Goal: Information Seeking & Learning: Learn about a topic

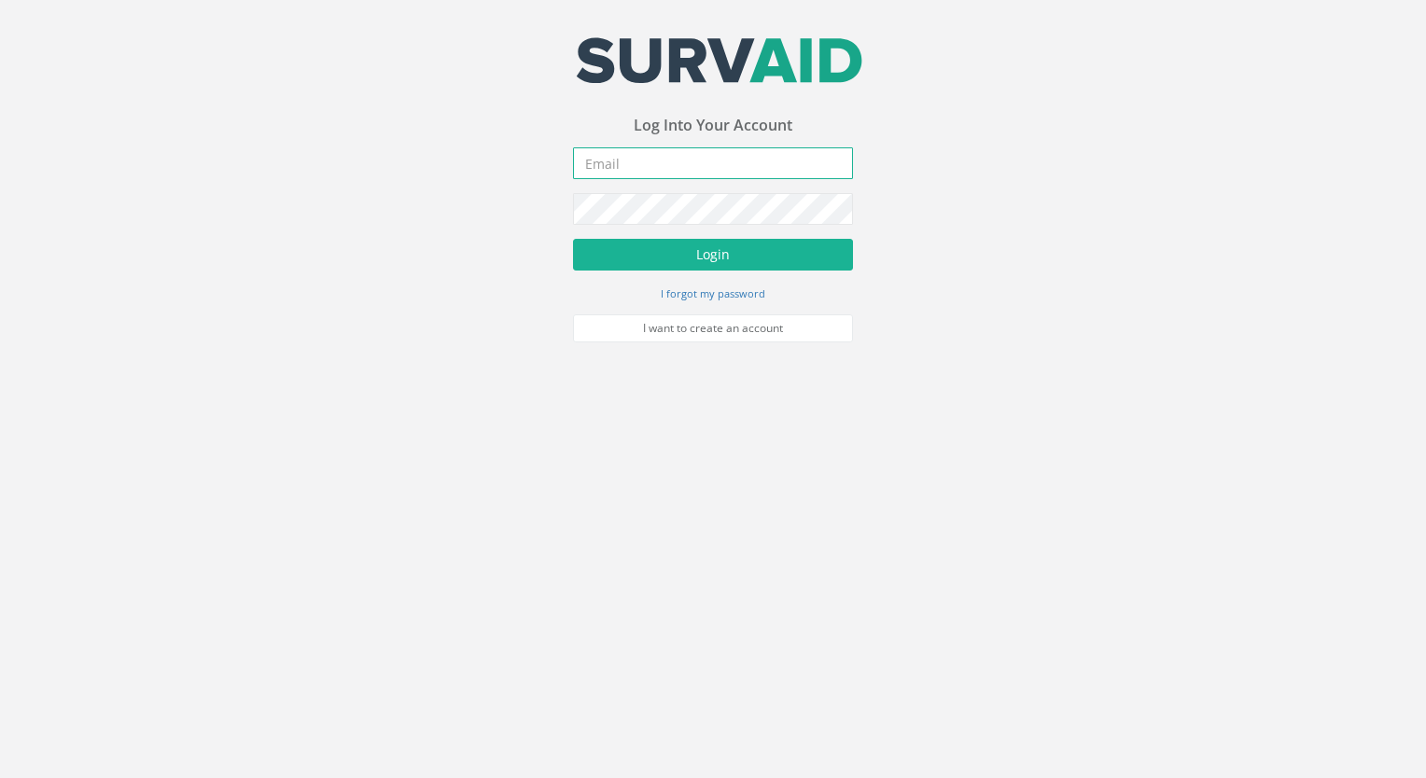
click at [610, 174] on input "email" at bounding box center [713, 163] width 280 height 32
type input "[EMAIL_ADDRESS][DOMAIN_NAME]"
click at [573, 239] on button "Login" at bounding box center [713, 255] width 280 height 32
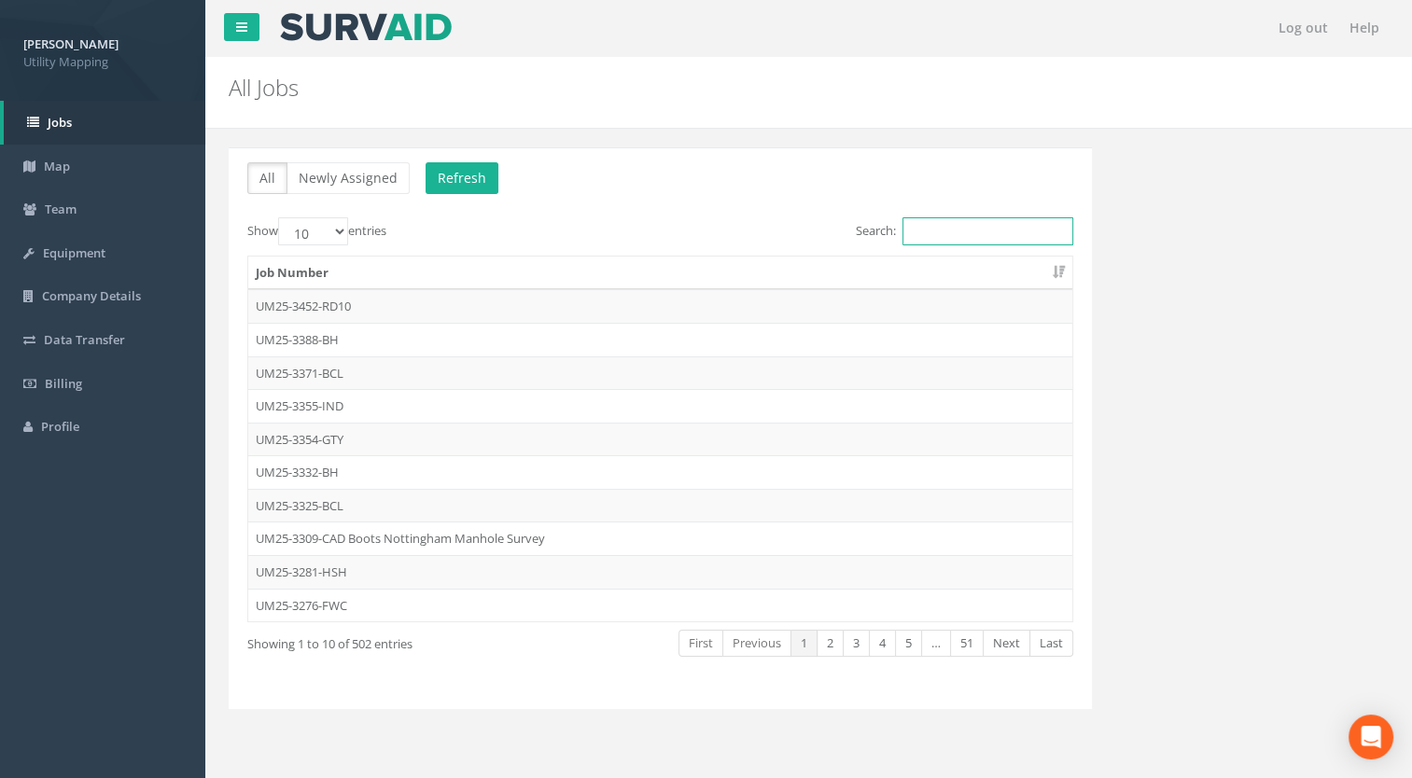
click at [966, 219] on input "Search:" at bounding box center [988, 231] width 171 height 28
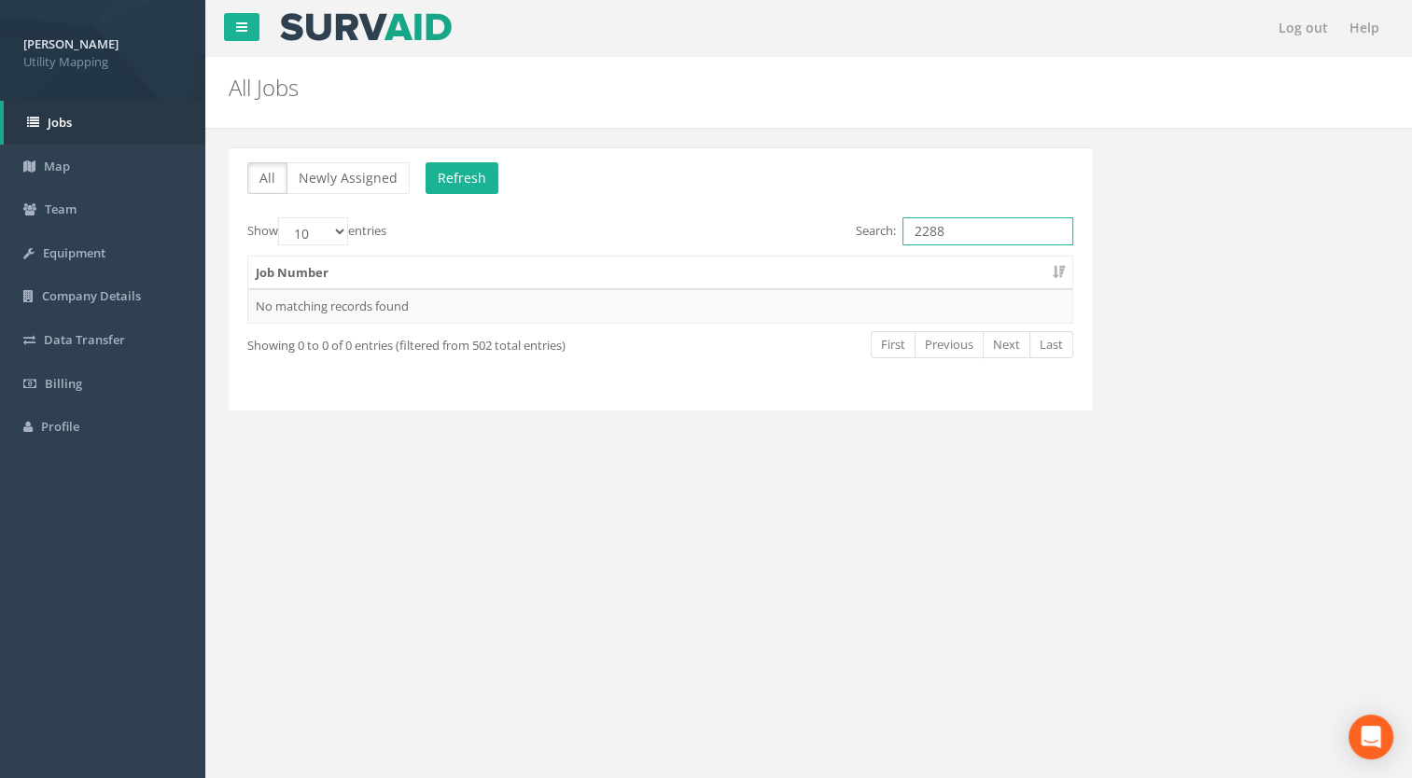
drag, startPoint x: 969, startPoint y: 239, endPoint x: 585, endPoint y: 215, distance: 384.4
click at [586, 215] on div "All Newly Assigned Refresh Show 10 25 50 100 entries Search: 2288 Job Number No…" at bounding box center [660, 278] width 863 height 263
type input "3388"
click at [324, 302] on td "UM25-3388-BH" at bounding box center [660, 306] width 824 height 34
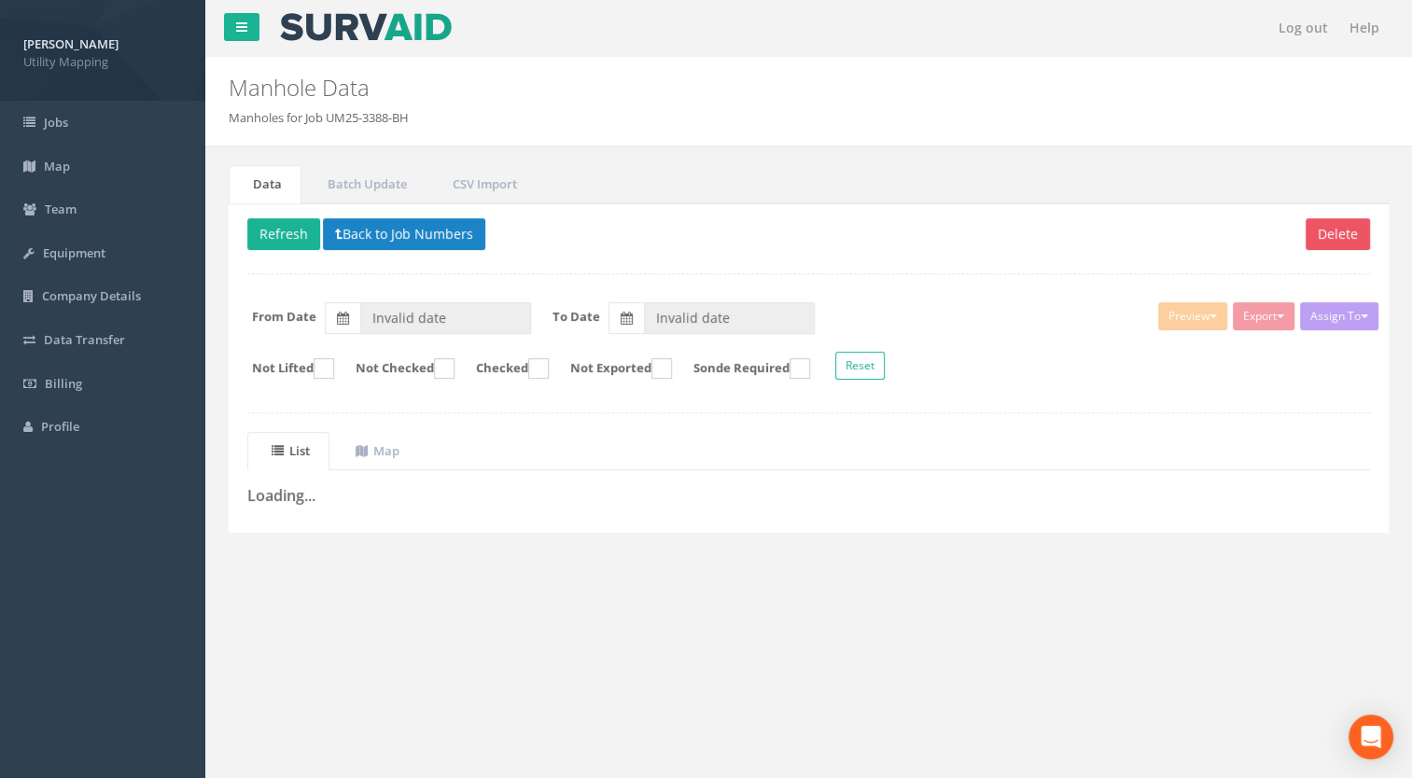
type input "[DATE]"
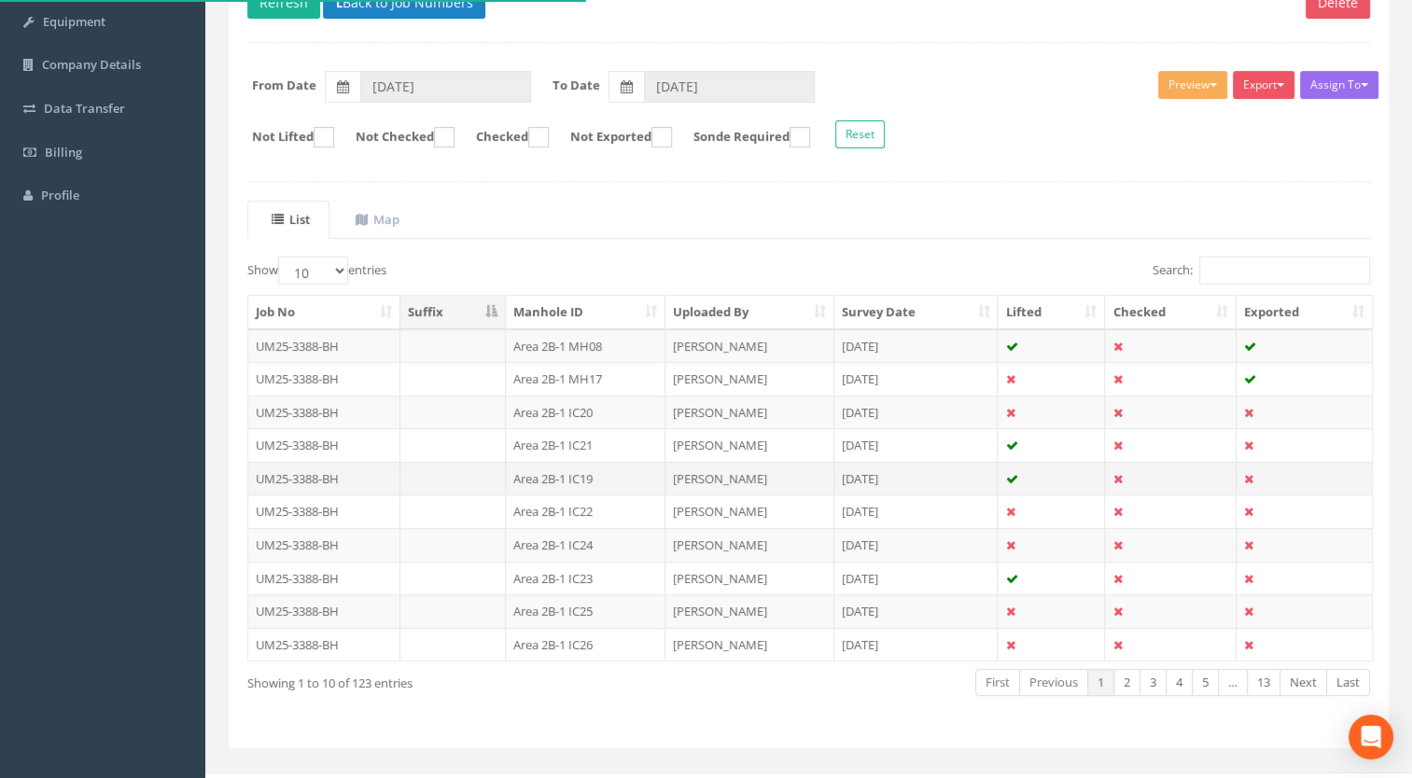
scroll to position [258, 0]
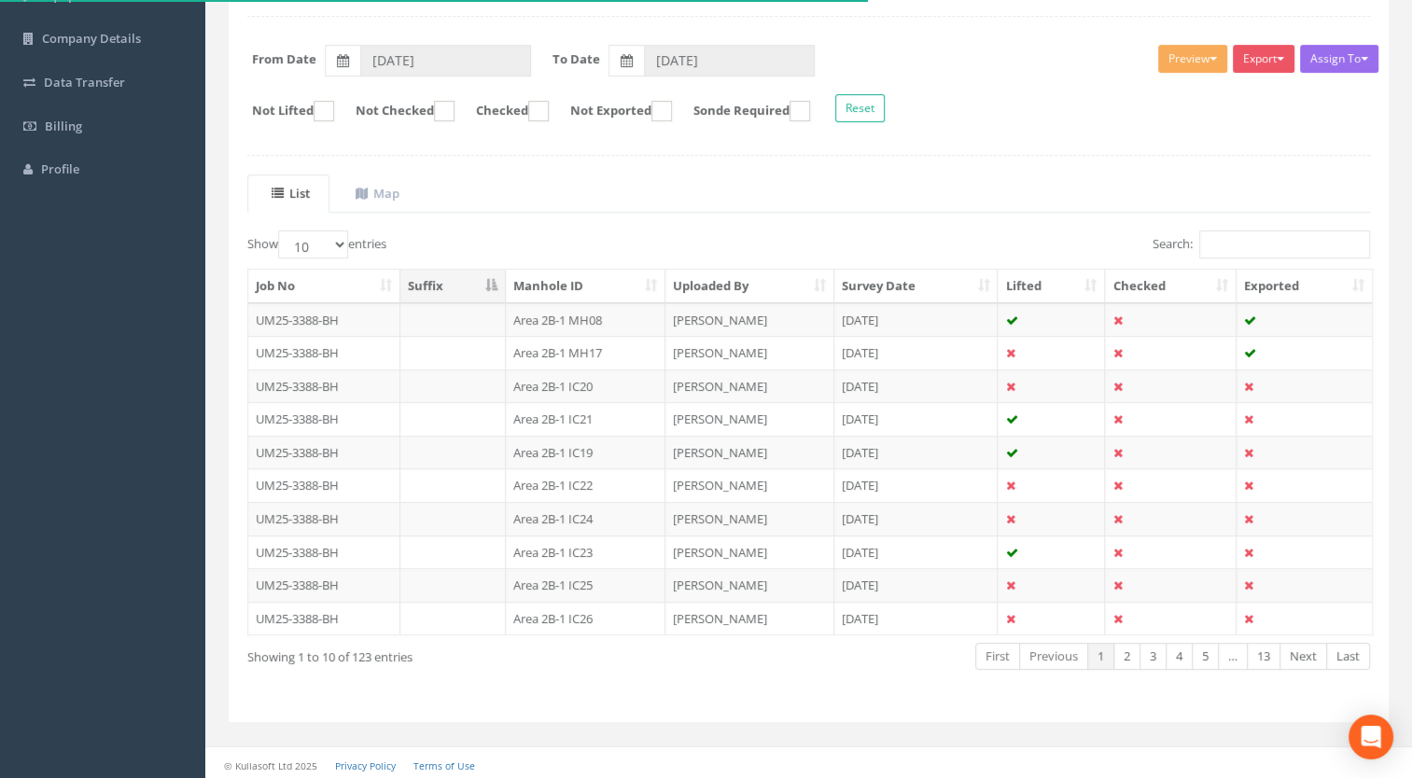
click at [599, 281] on th "Manhole ID" at bounding box center [586, 287] width 160 height 34
drag, startPoint x: 299, startPoint y: 237, endPoint x: 315, endPoint y: 241, distance: 17.2
click at [299, 237] on select "10 25 50 100" at bounding box center [313, 245] width 70 height 28
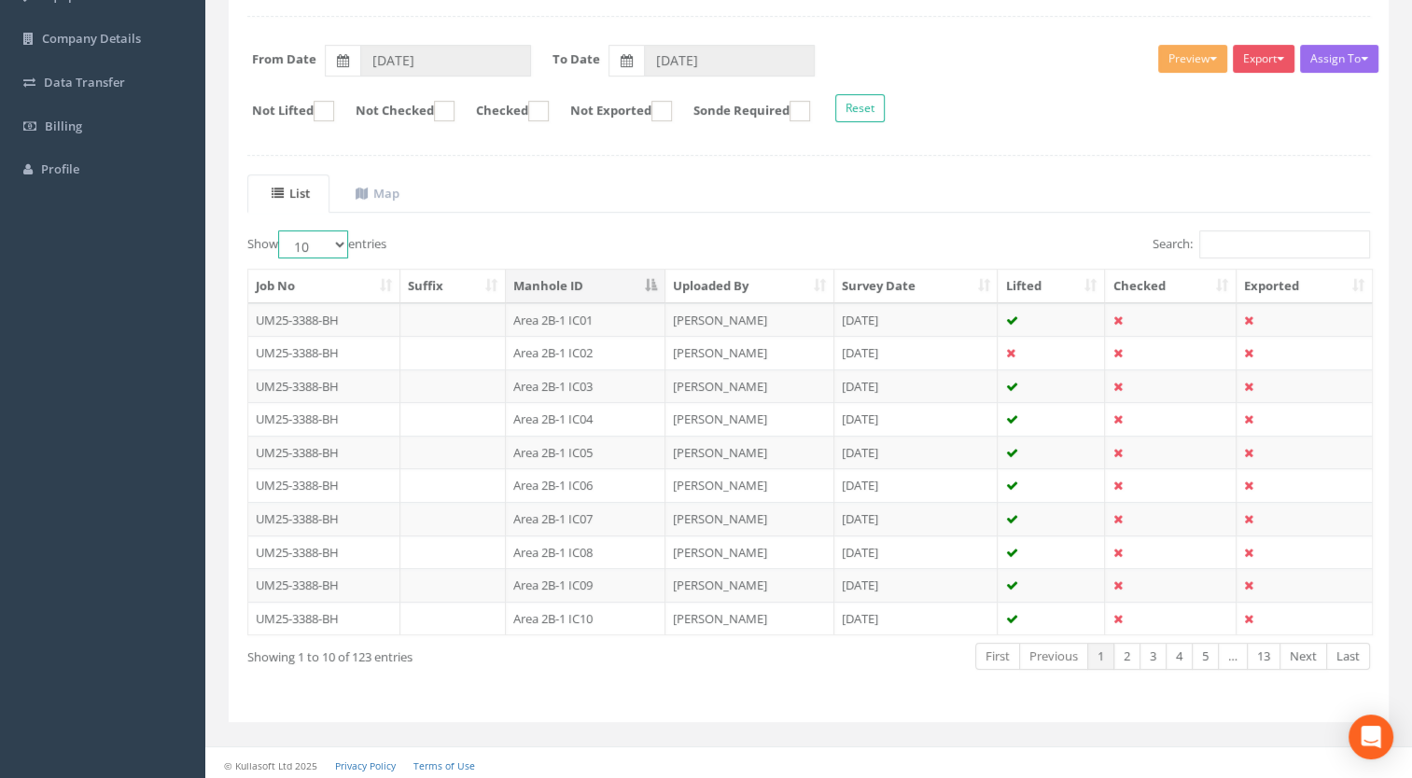
select select "100"
click at [281, 231] on select "10 25 50 100" at bounding box center [313, 245] width 70 height 28
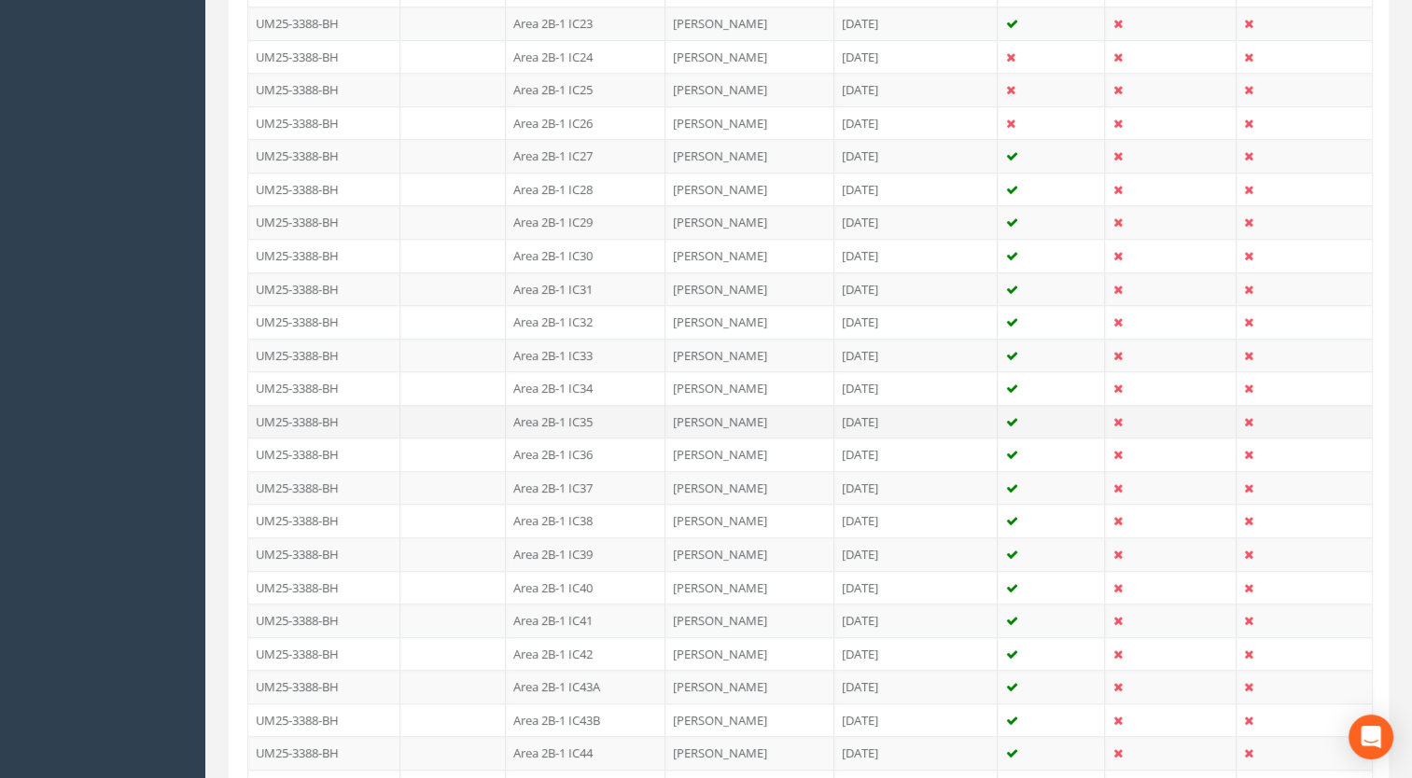
scroll to position [1004, 0]
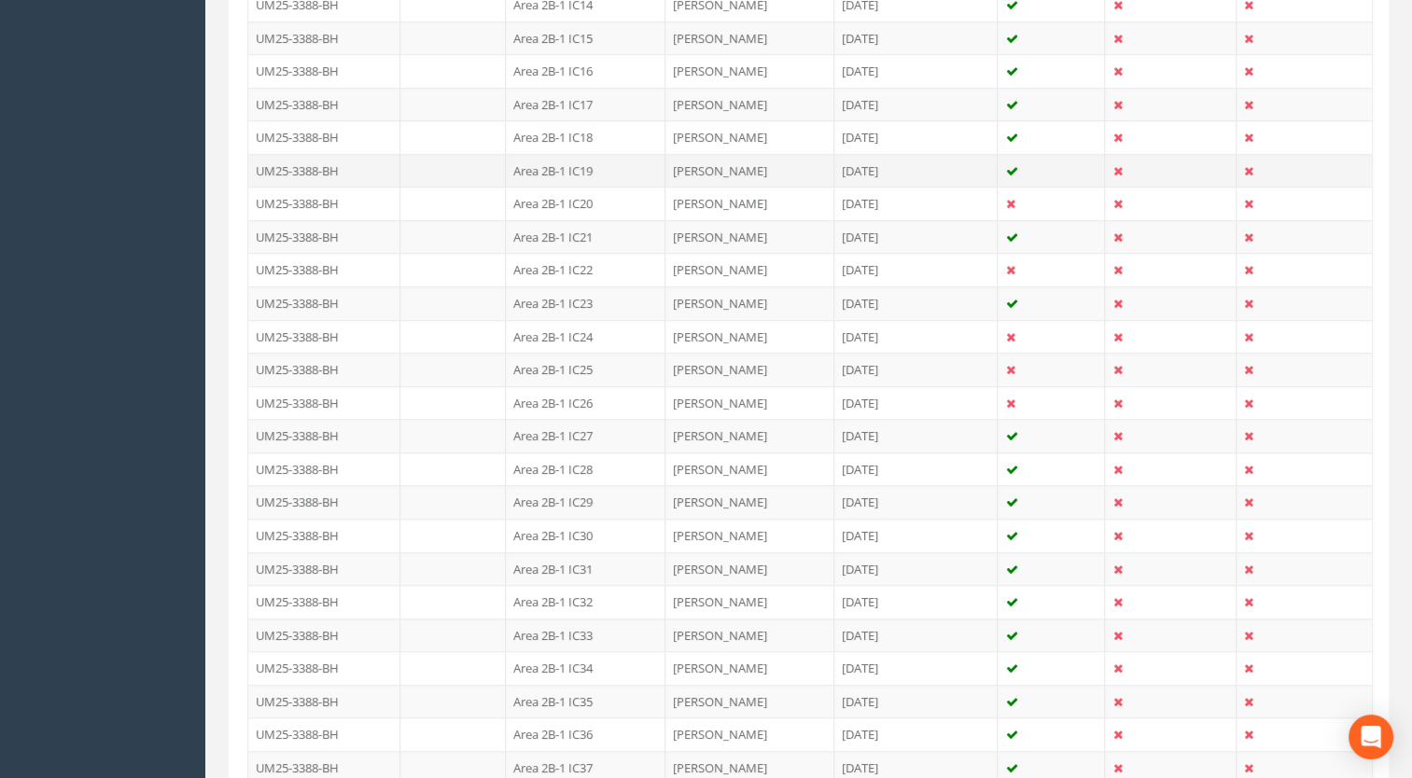
click at [583, 162] on td "Area 2B-1 IC19" at bounding box center [586, 171] width 160 height 34
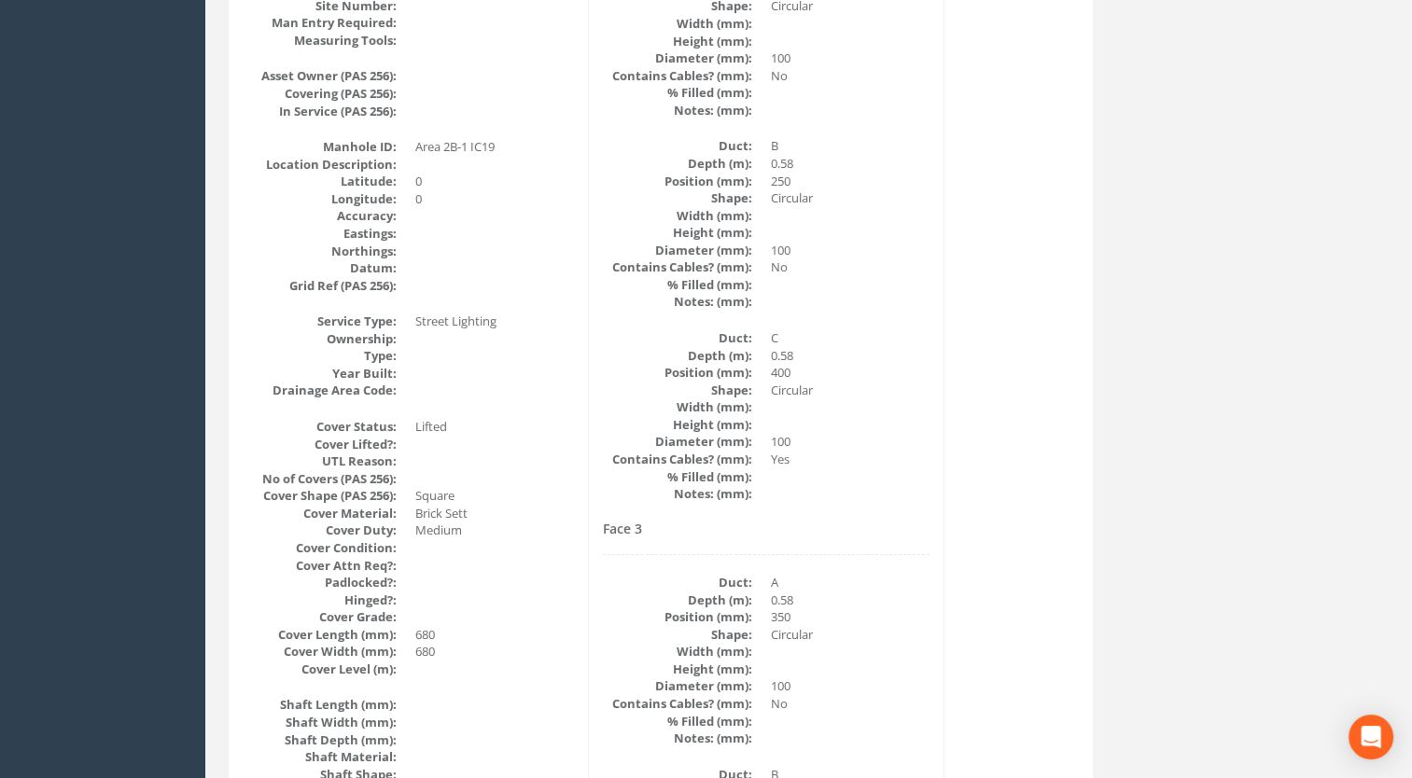
scroll to position [0, 0]
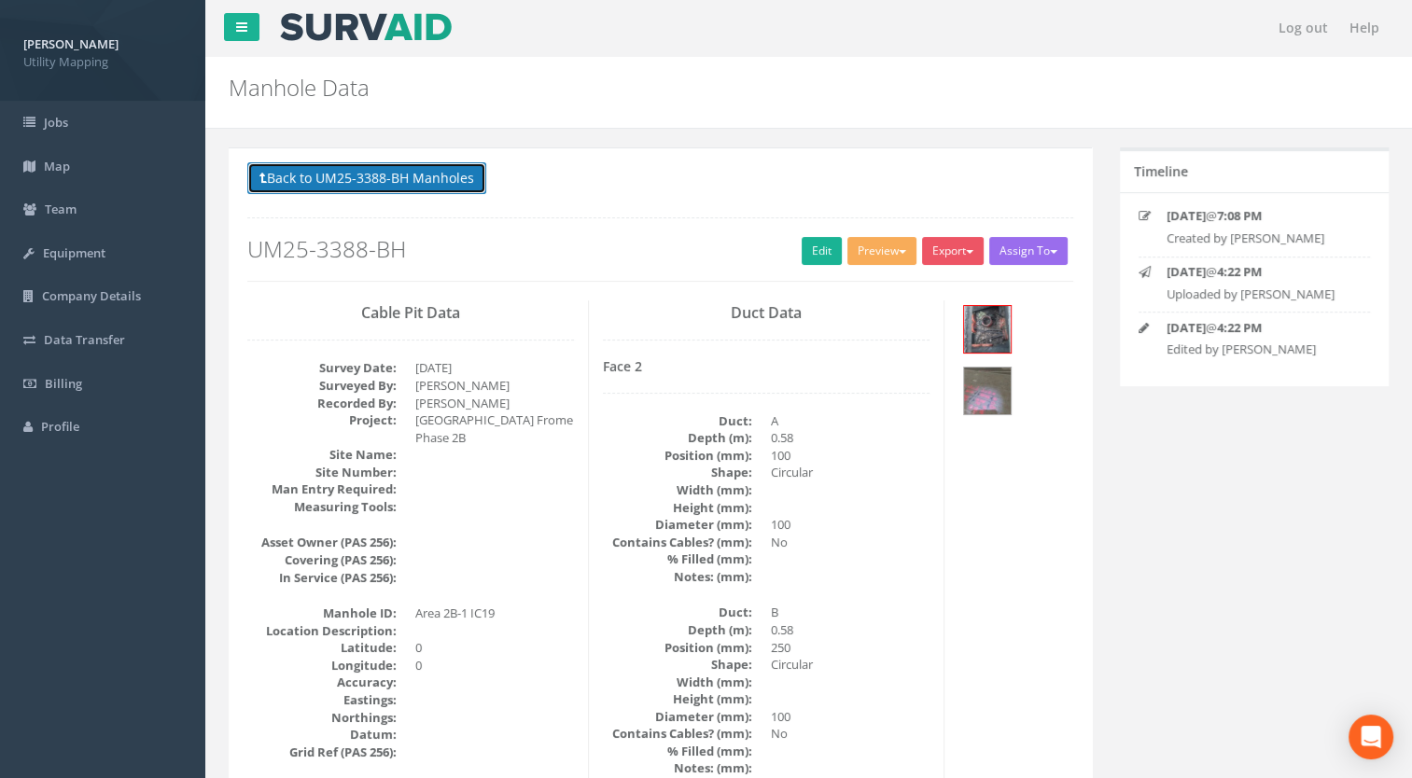
click at [365, 175] on button "Back to UM25-3388-BH Manholes" at bounding box center [366, 178] width 239 height 32
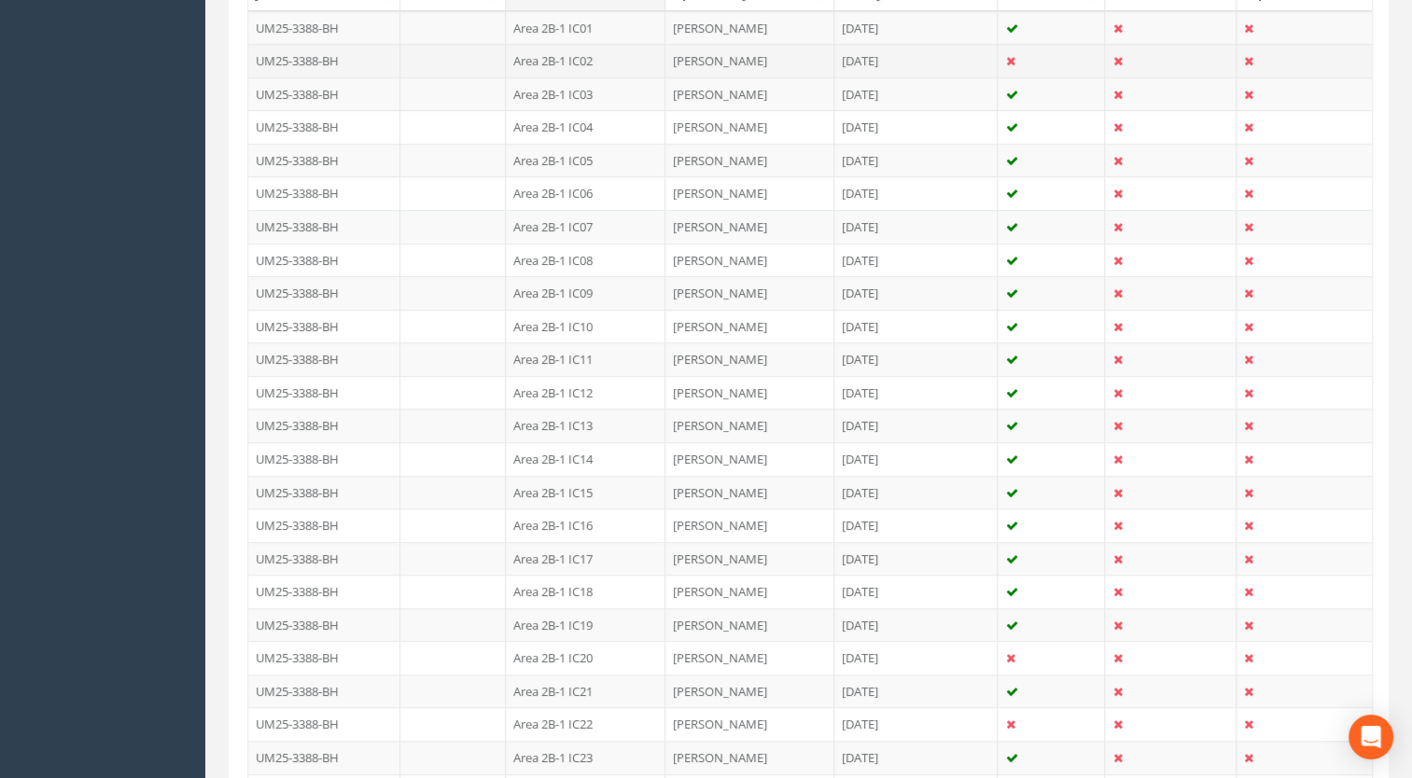
scroll to position [653, 0]
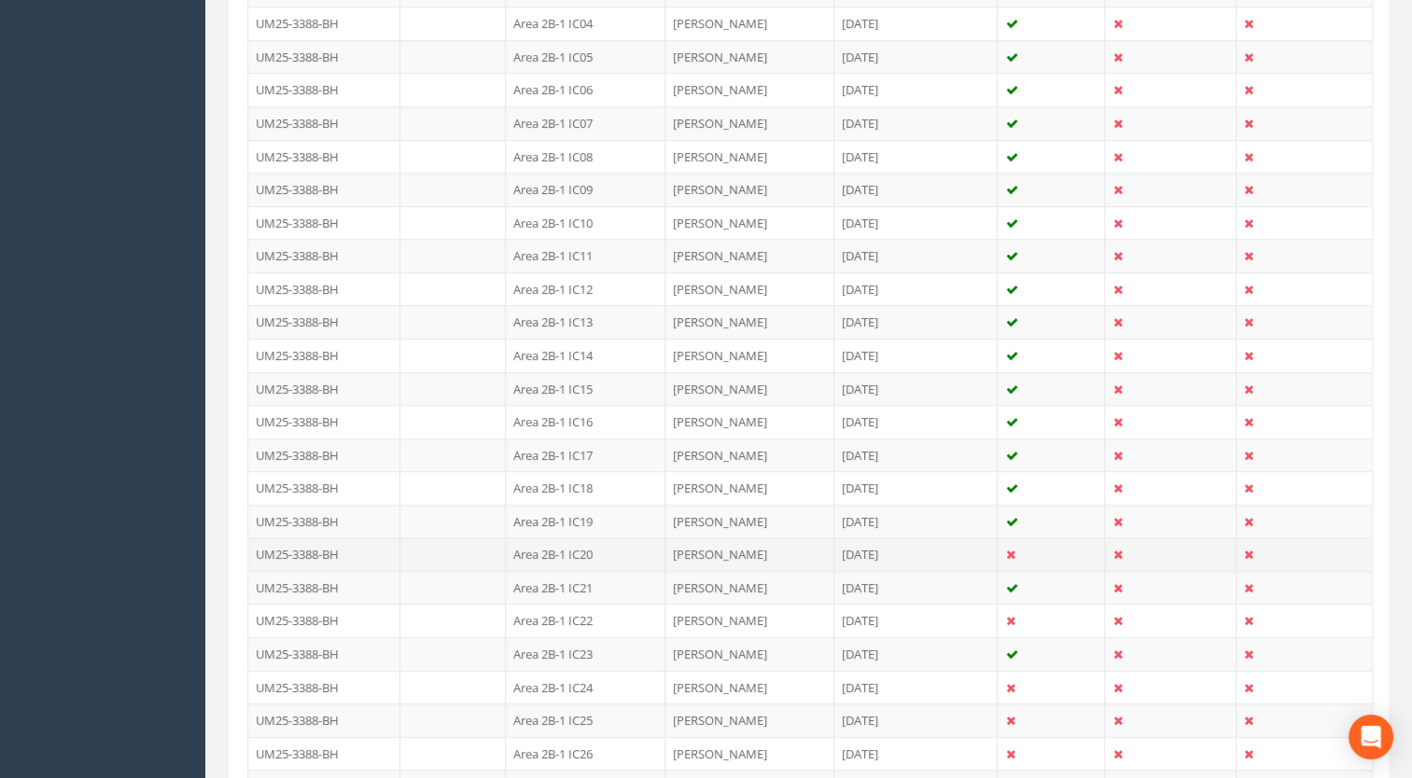
click at [573, 547] on td "Area 2B-1 IC20" at bounding box center [586, 555] width 160 height 34
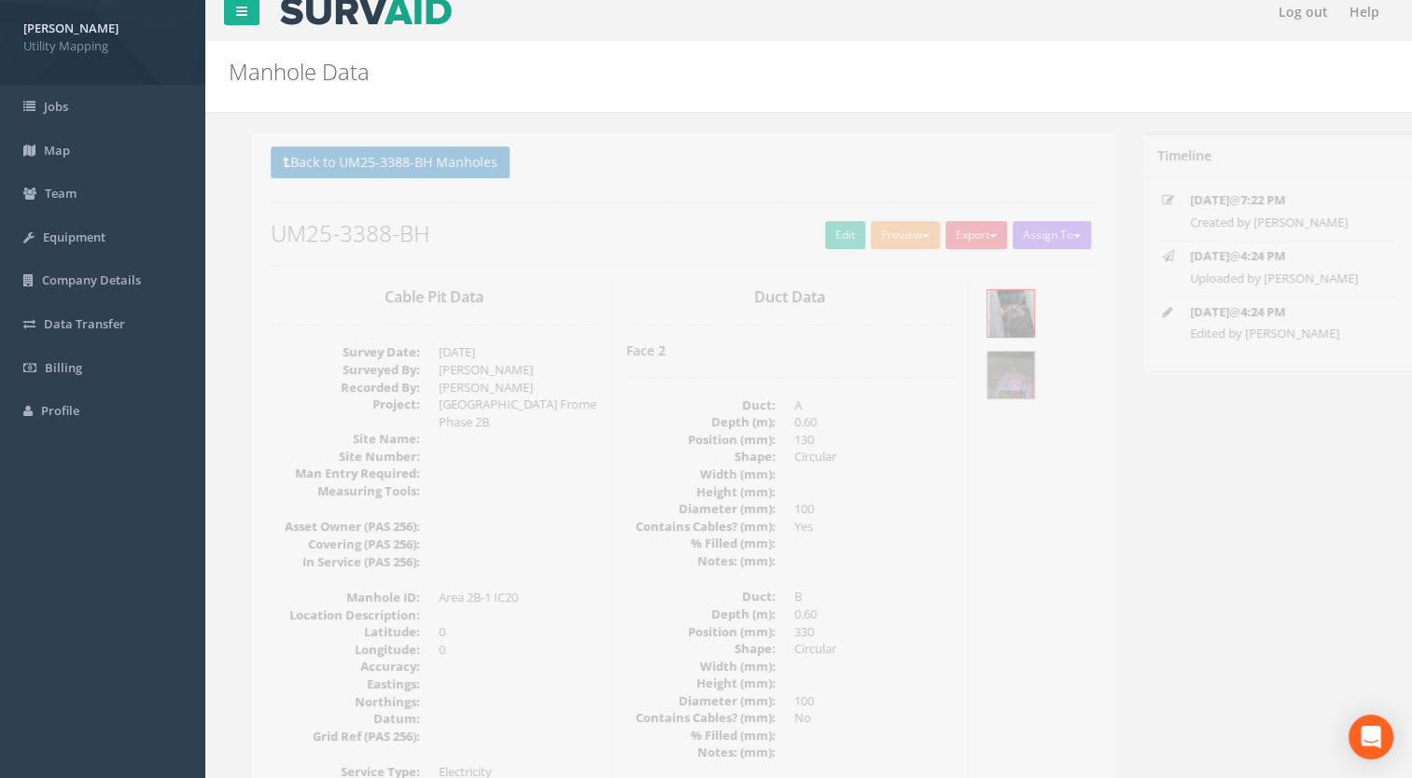
scroll to position [0, 0]
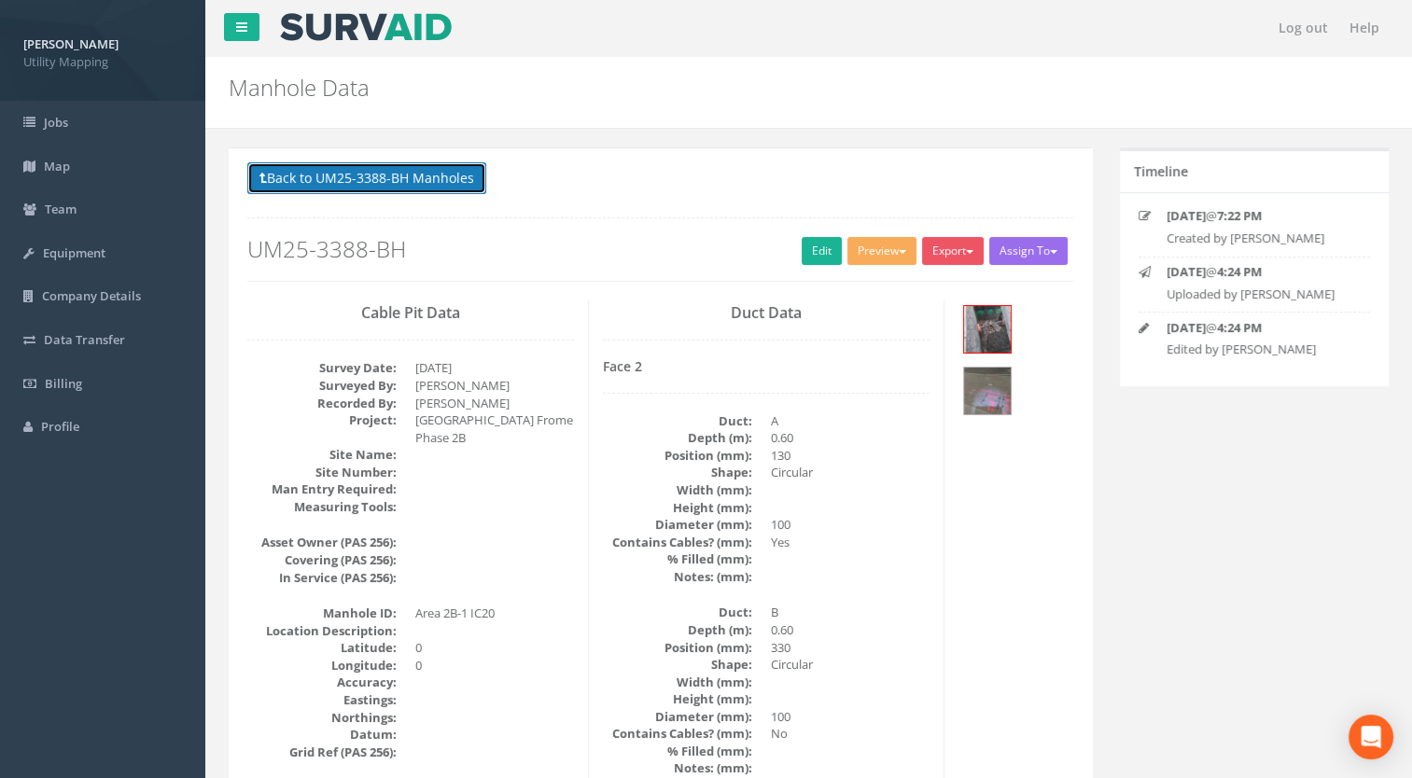
click at [420, 172] on button "Back to UM25-3388-BH Manholes" at bounding box center [366, 178] width 239 height 32
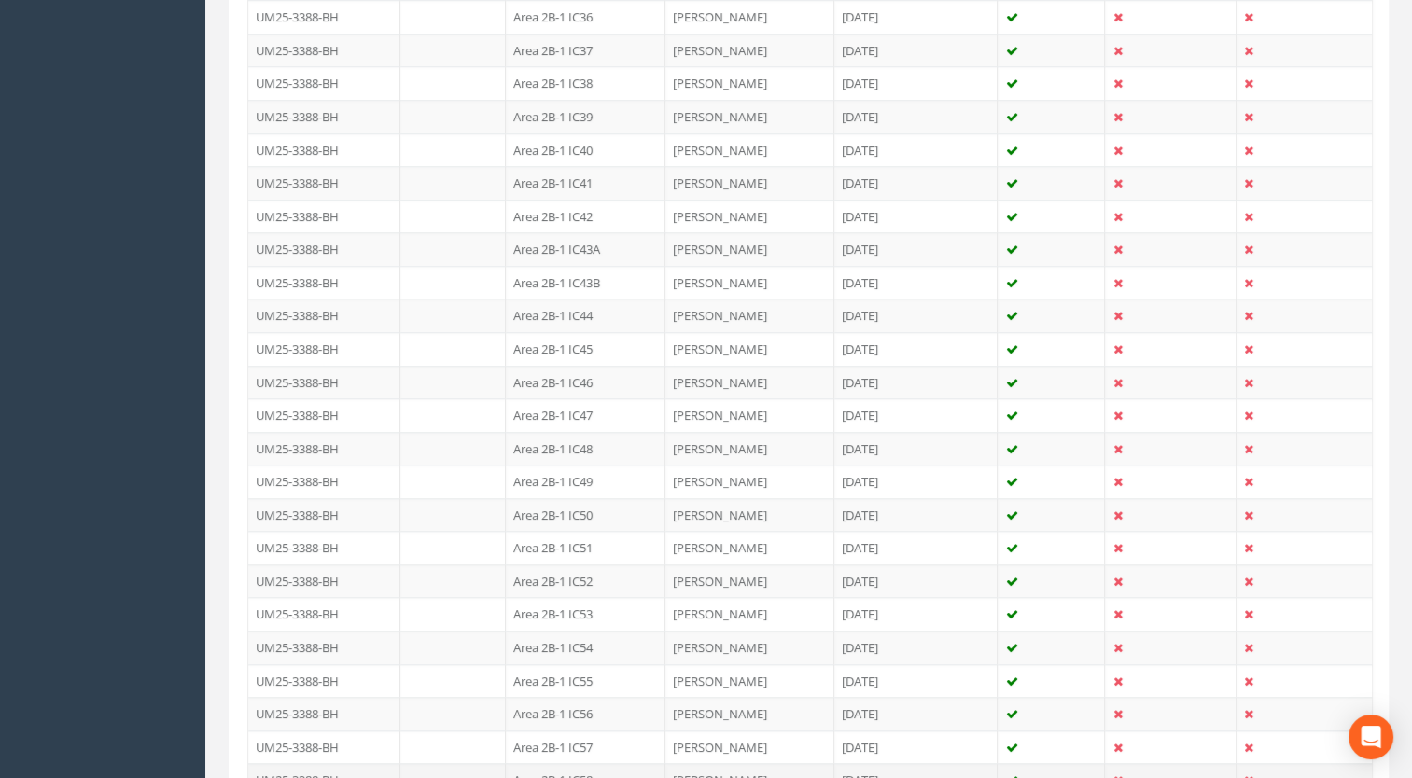
scroll to position [1867, 0]
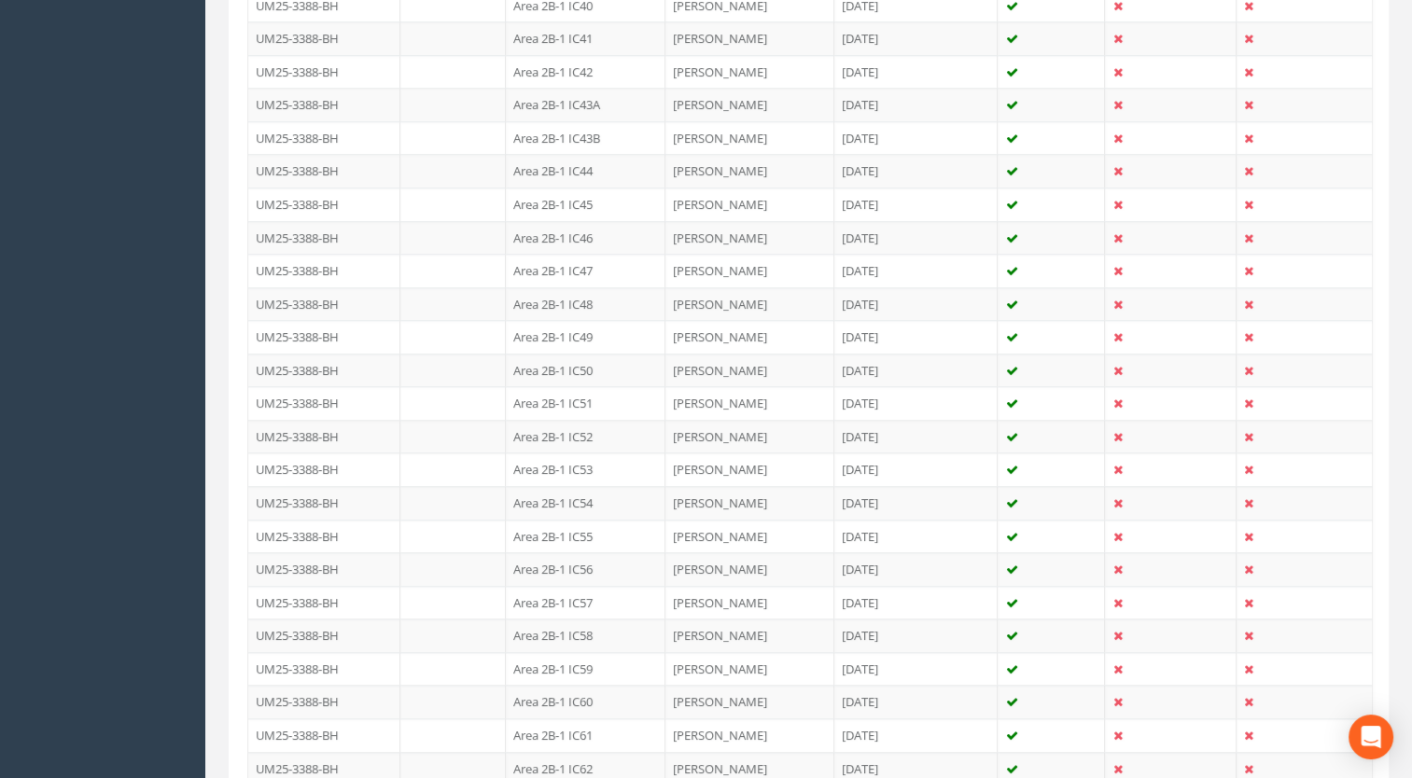
click at [593, 567] on td "Area 2B-1 IC56" at bounding box center [586, 570] width 160 height 34
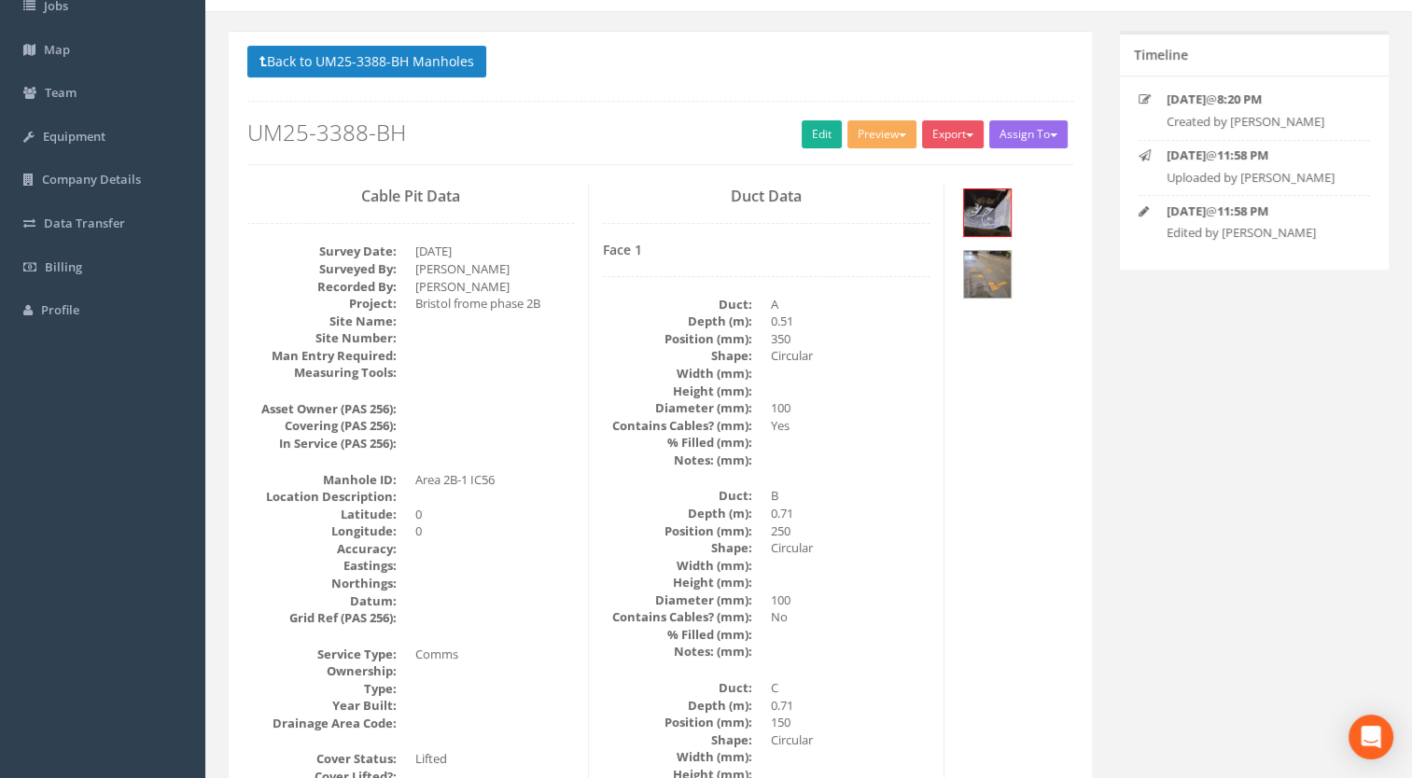
scroll to position [0, 0]
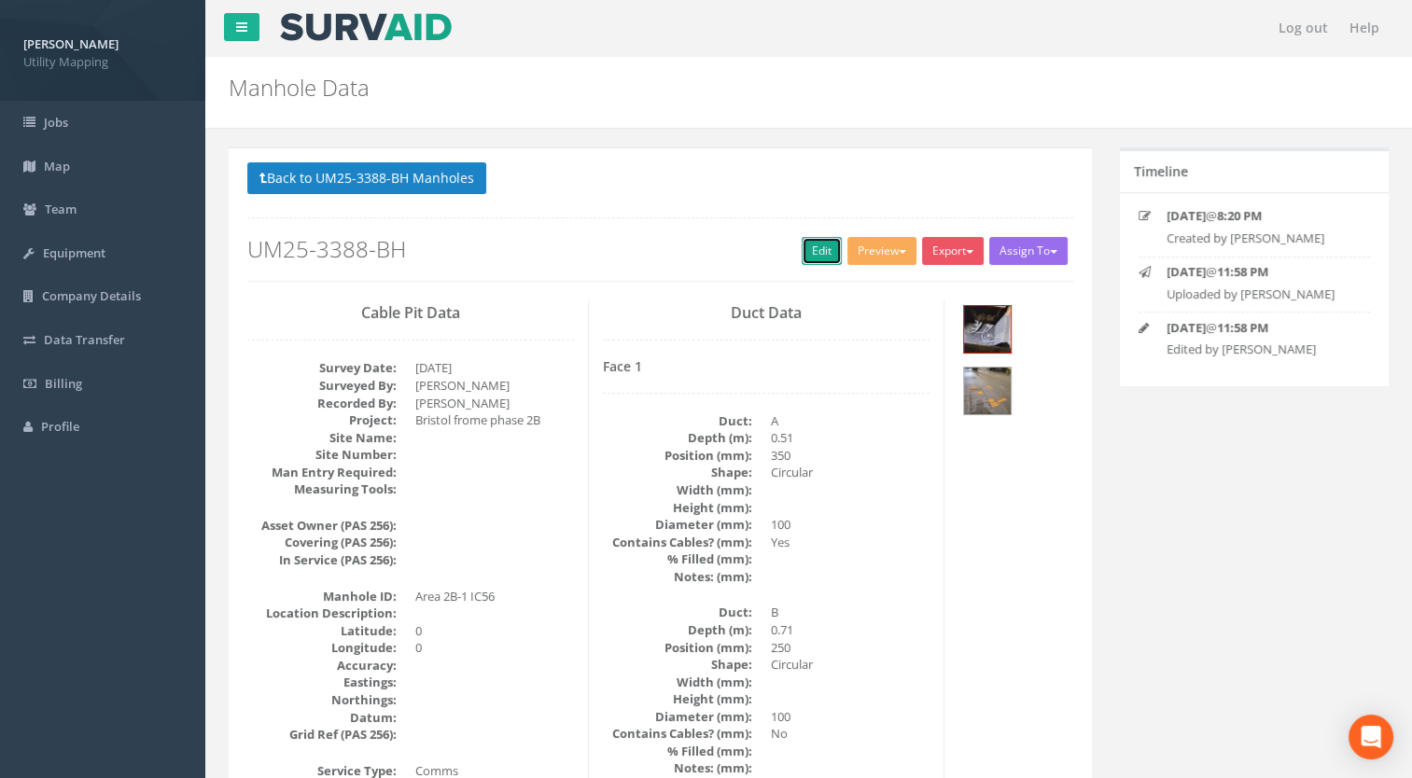
click at [802, 251] on link "Edit" at bounding box center [822, 251] width 40 height 28
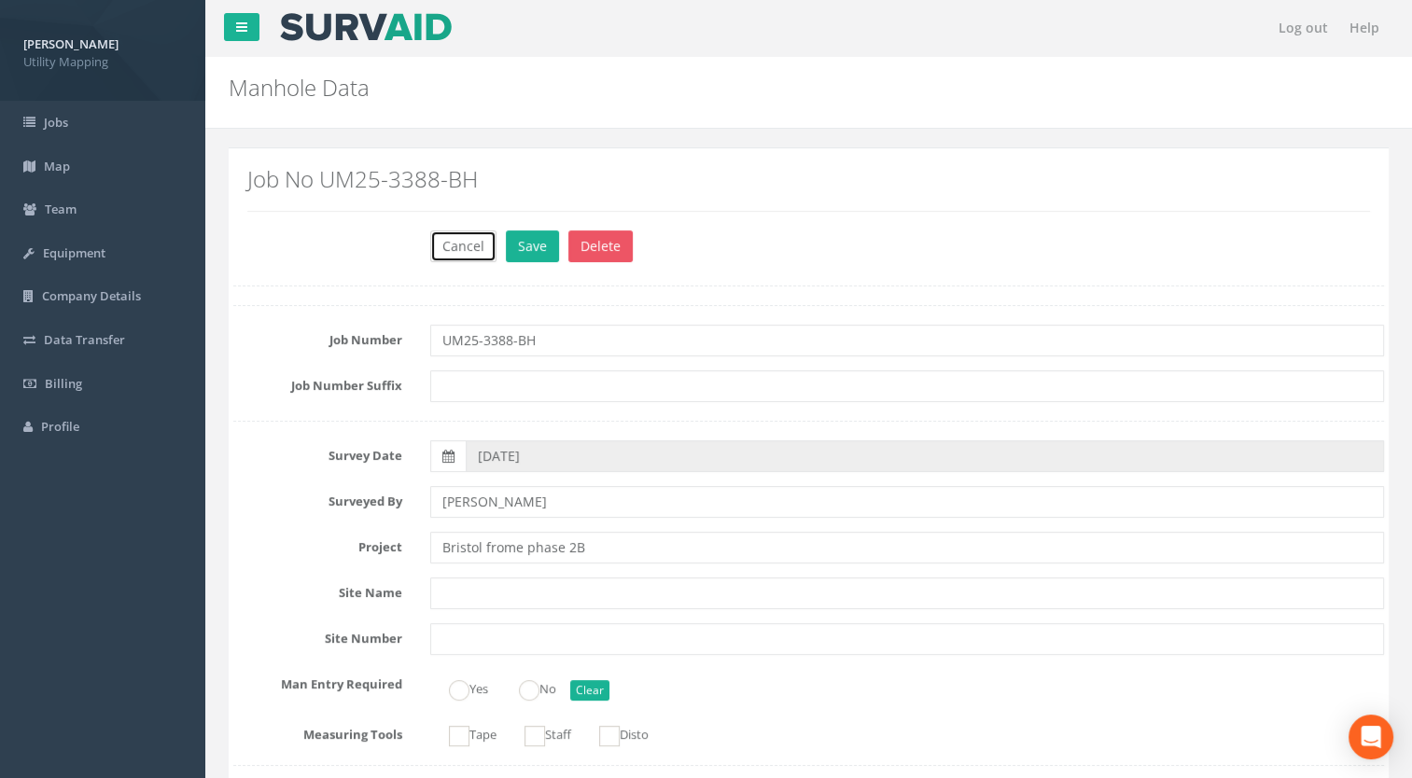
click at [432, 245] on button "Cancel" at bounding box center [463, 247] width 66 height 32
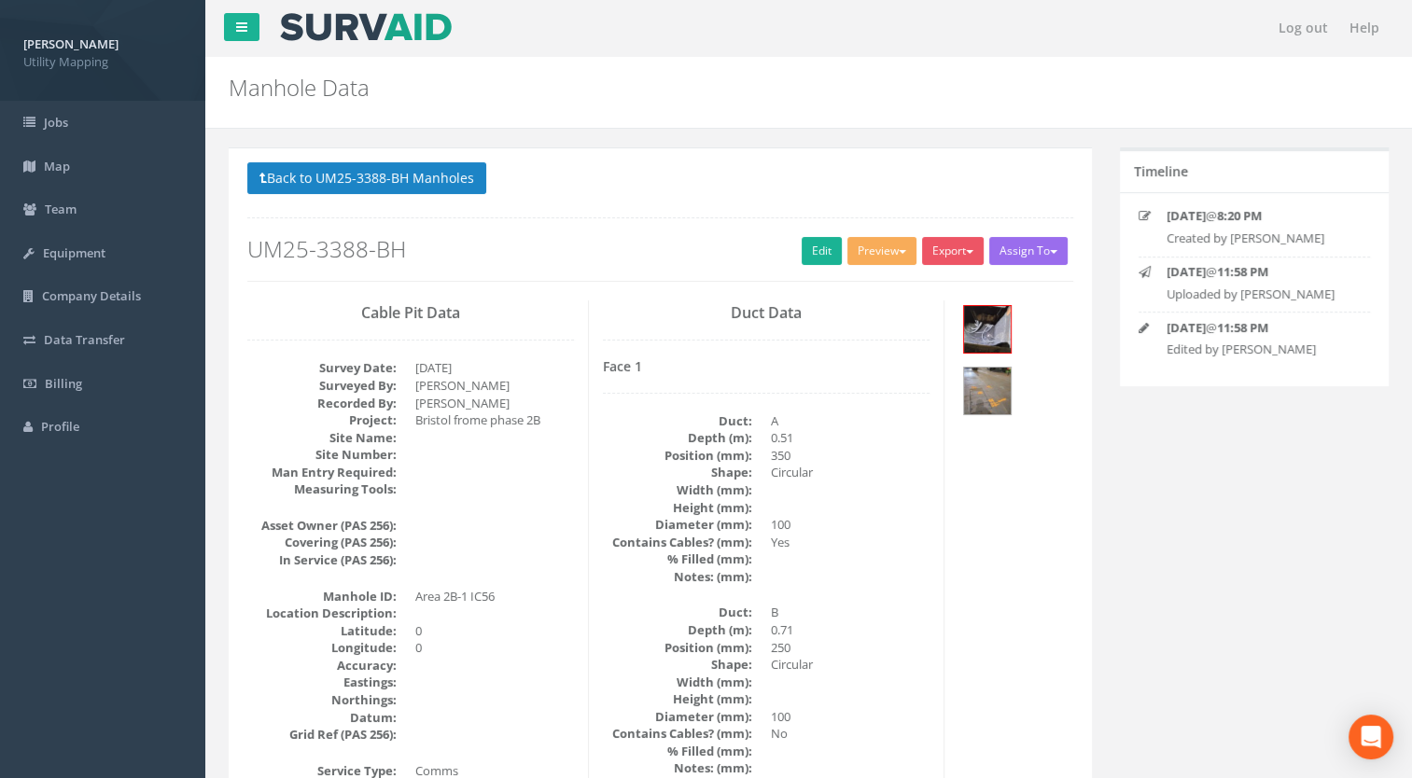
click at [420, 196] on p "Back to UM25-3388-BH Manholes Back to Map" at bounding box center [660, 180] width 826 height 36
click at [425, 183] on button "Back to UM25-3388-BH Manholes" at bounding box center [366, 178] width 239 height 32
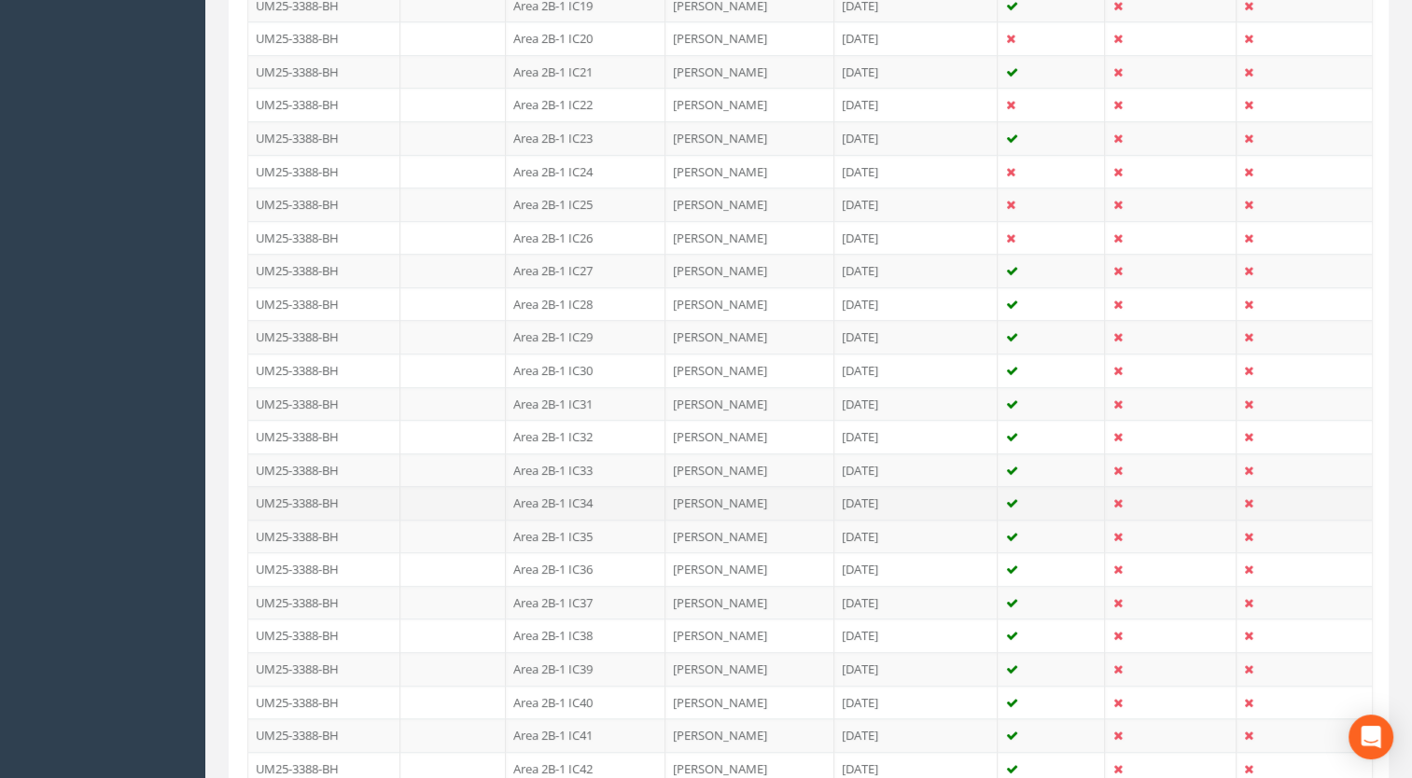
scroll to position [1400, 0]
click at [577, 392] on td "Area 2B-1 IC38" at bounding box center [586, 405] width 160 height 34
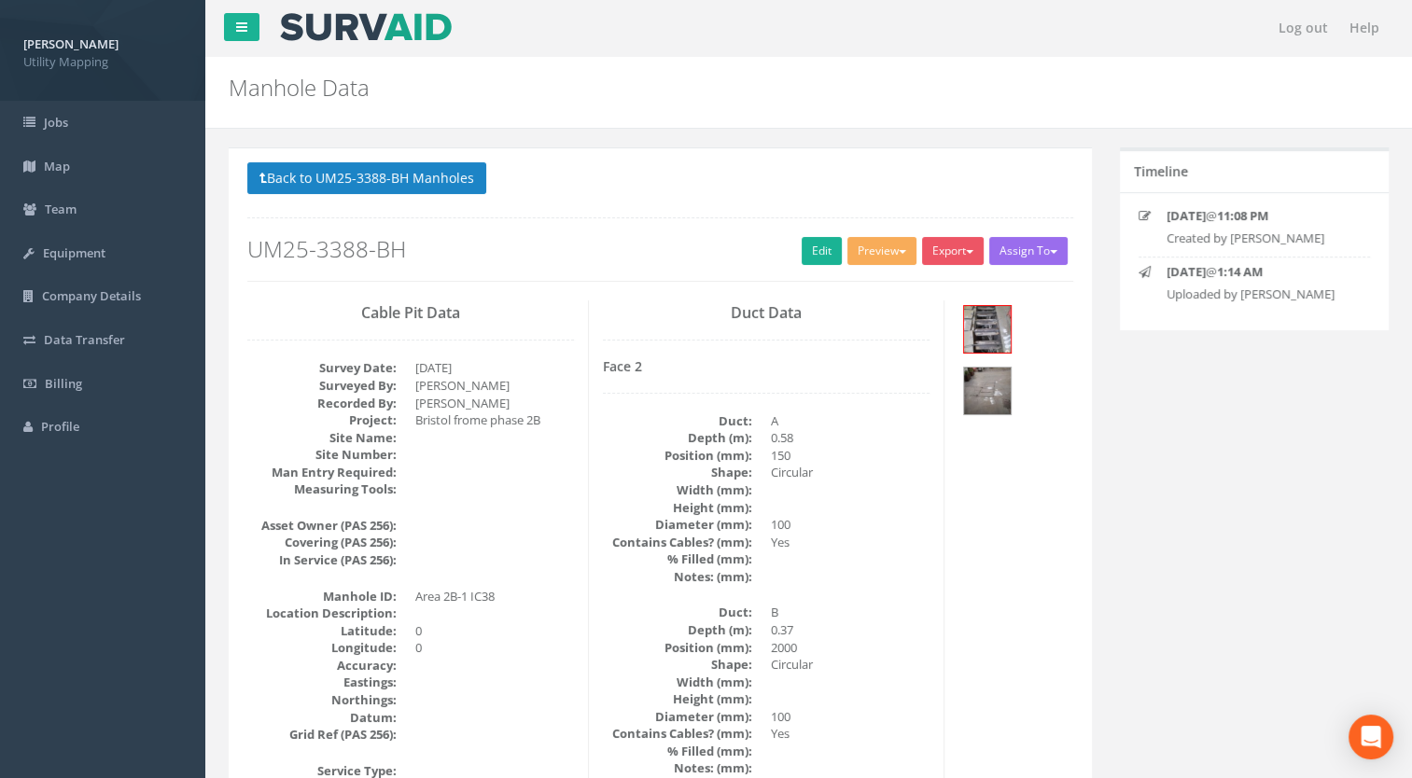
scroll to position [187, 0]
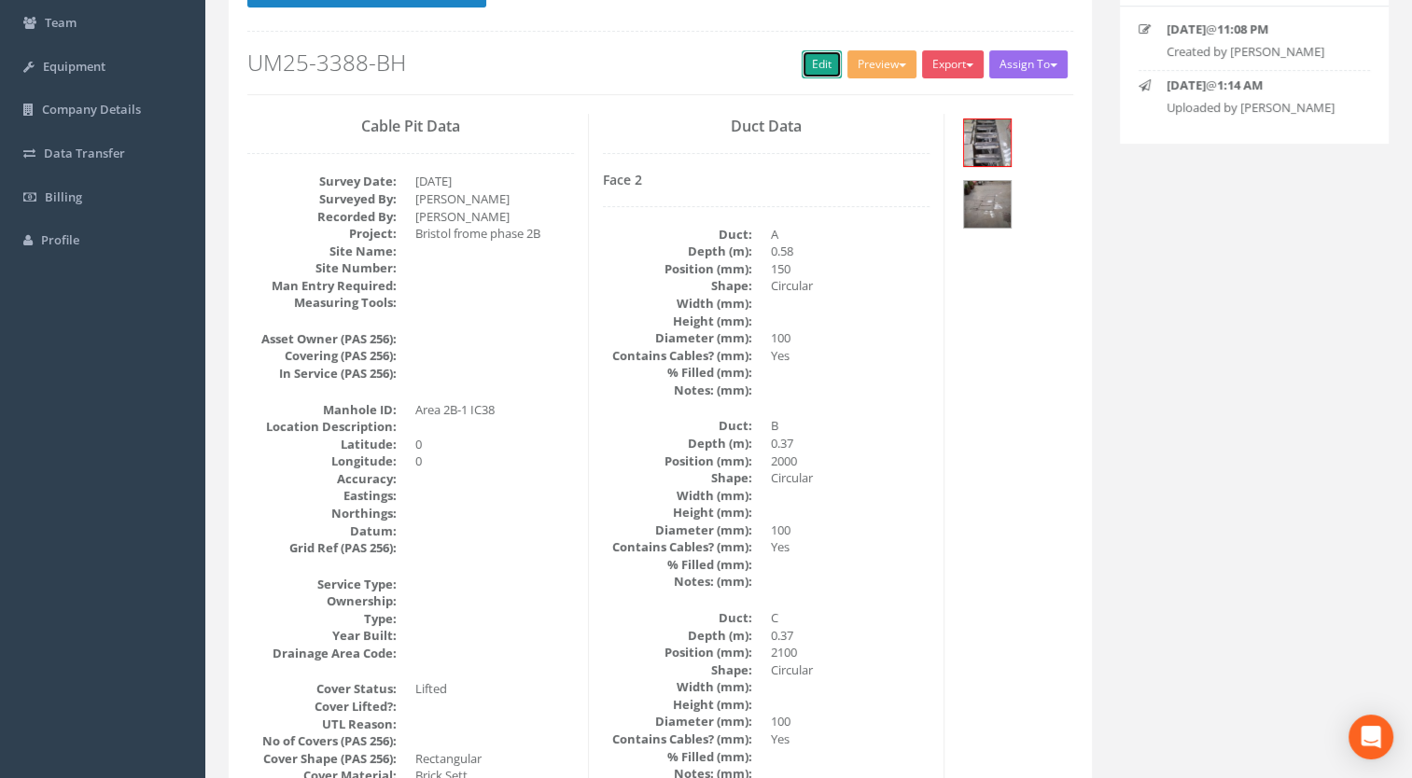
click at [810, 60] on link "Edit" at bounding box center [822, 64] width 40 height 28
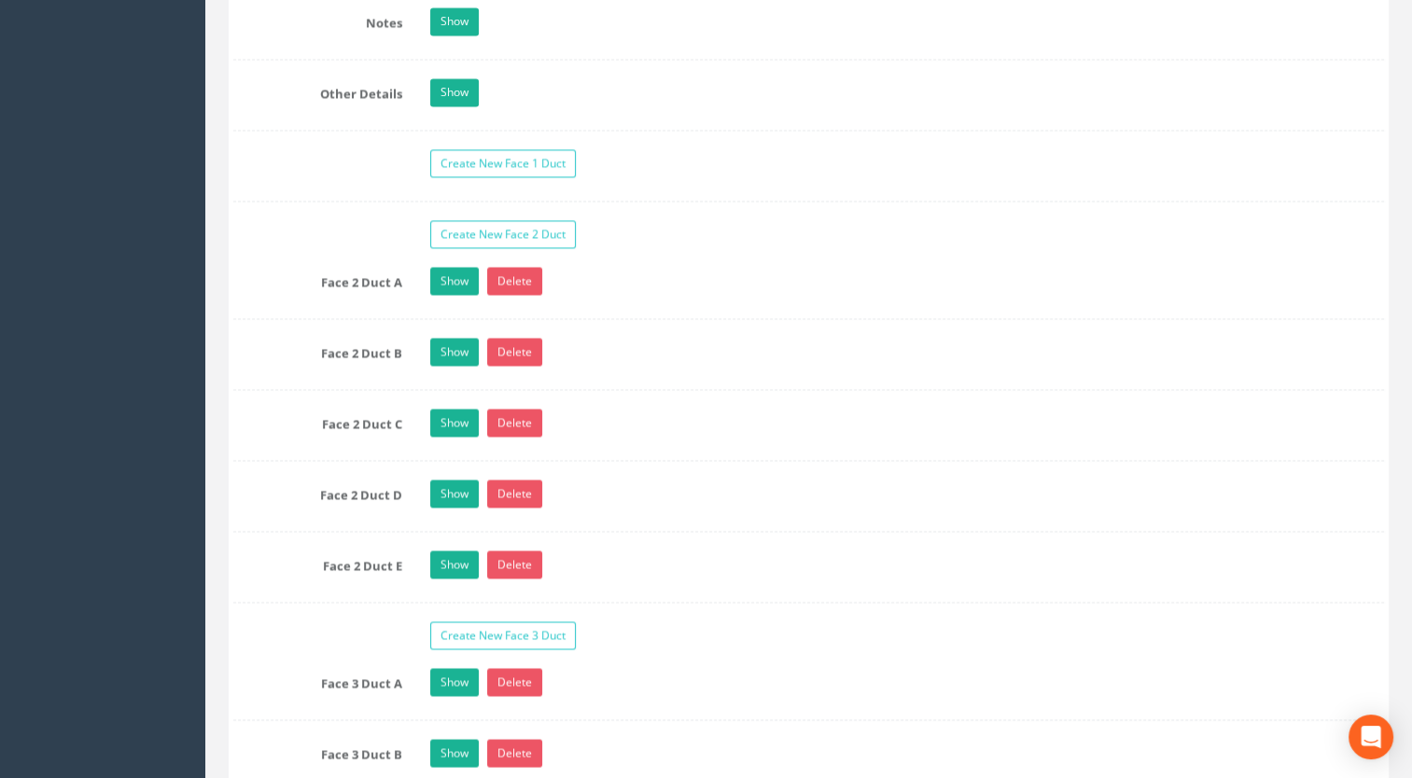
scroll to position [2987, 0]
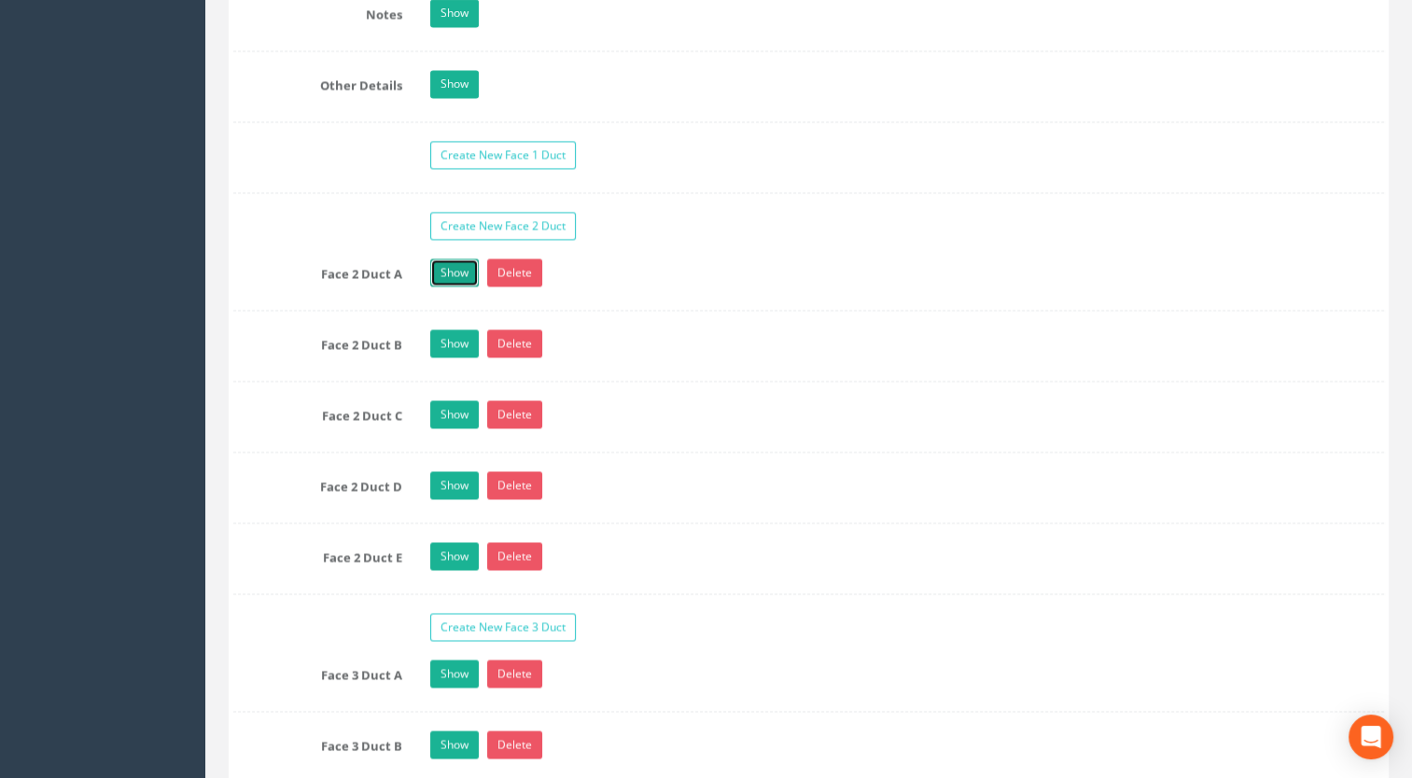
click at [452, 259] on link "Show" at bounding box center [454, 273] width 49 height 28
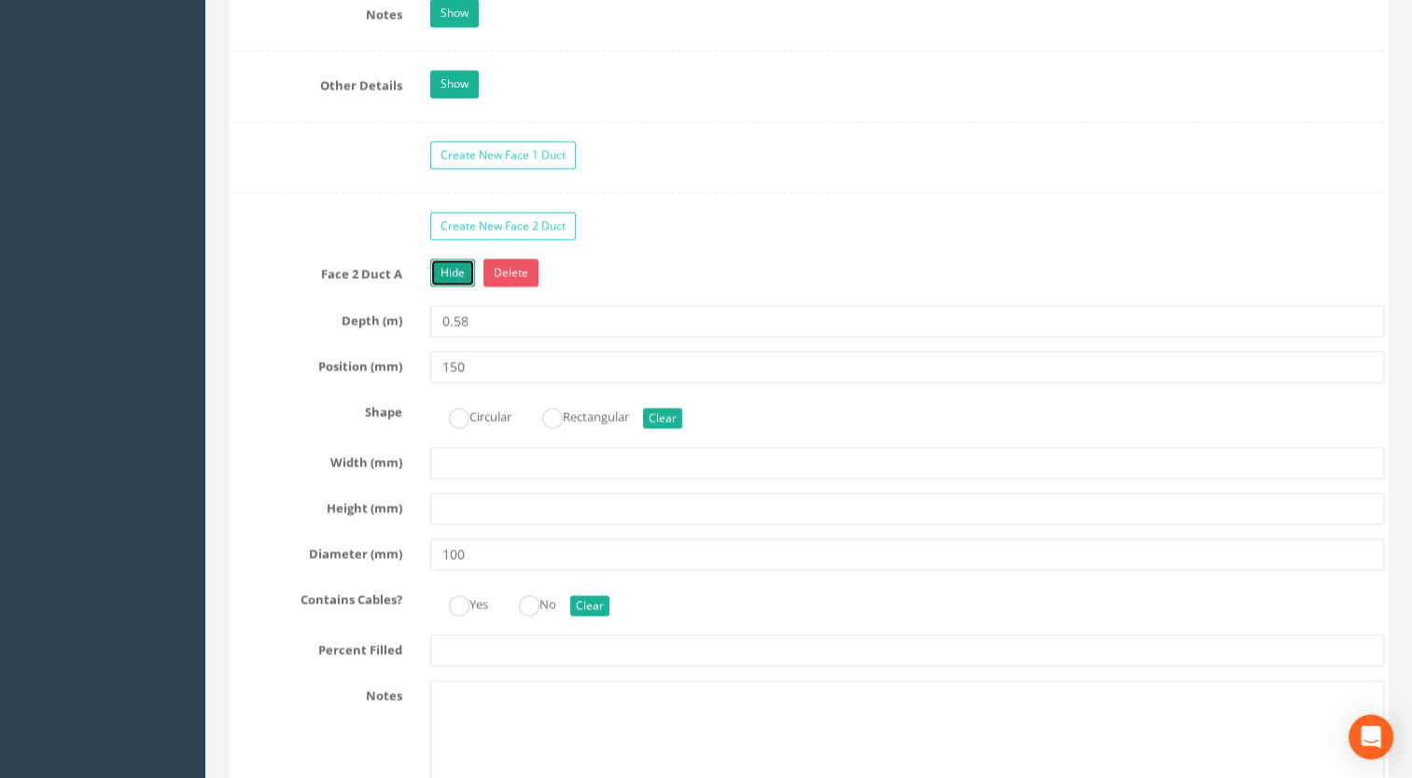
click at [452, 259] on link "Hide" at bounding box center [452, 273] width 45 height 28
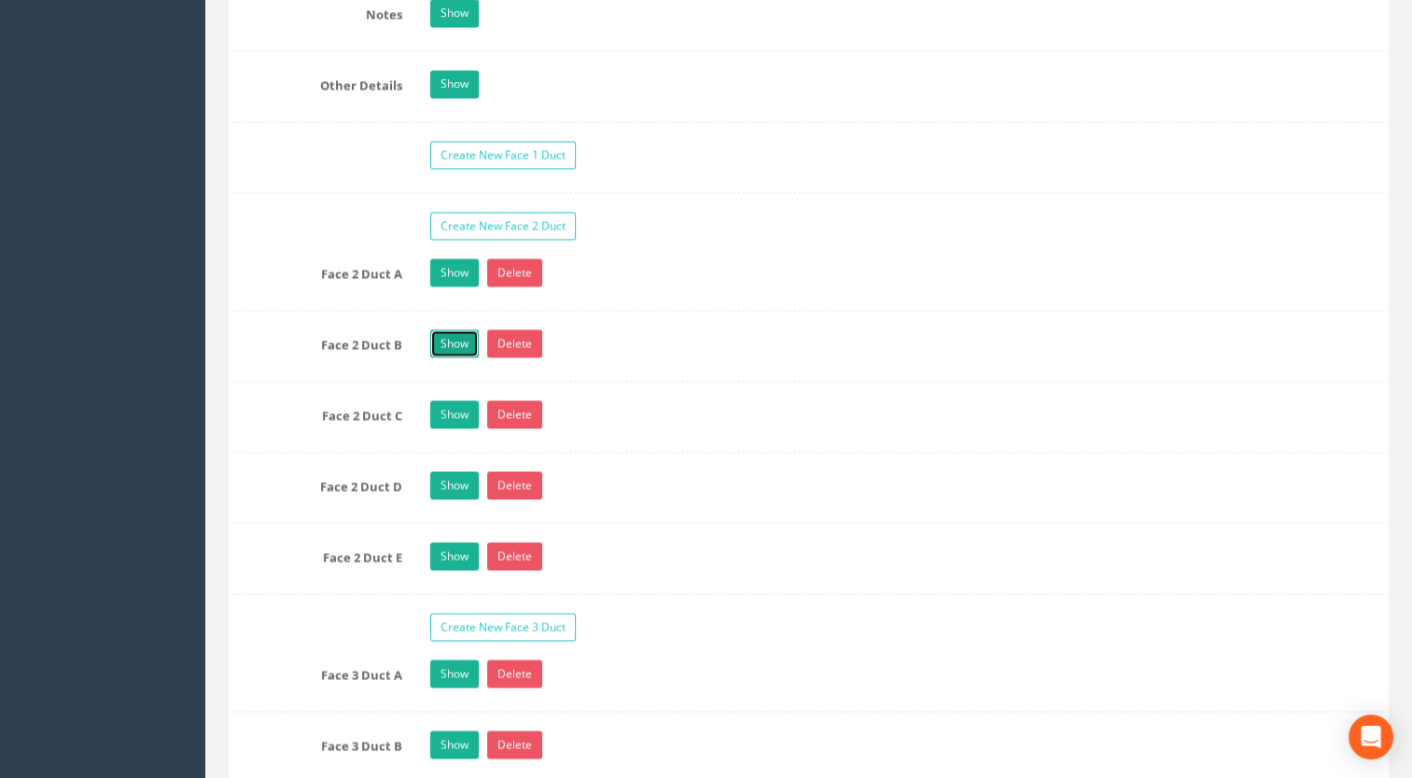
click at [452, 338] on link "Show" at bounding box center [454, 343] width 49 height 28
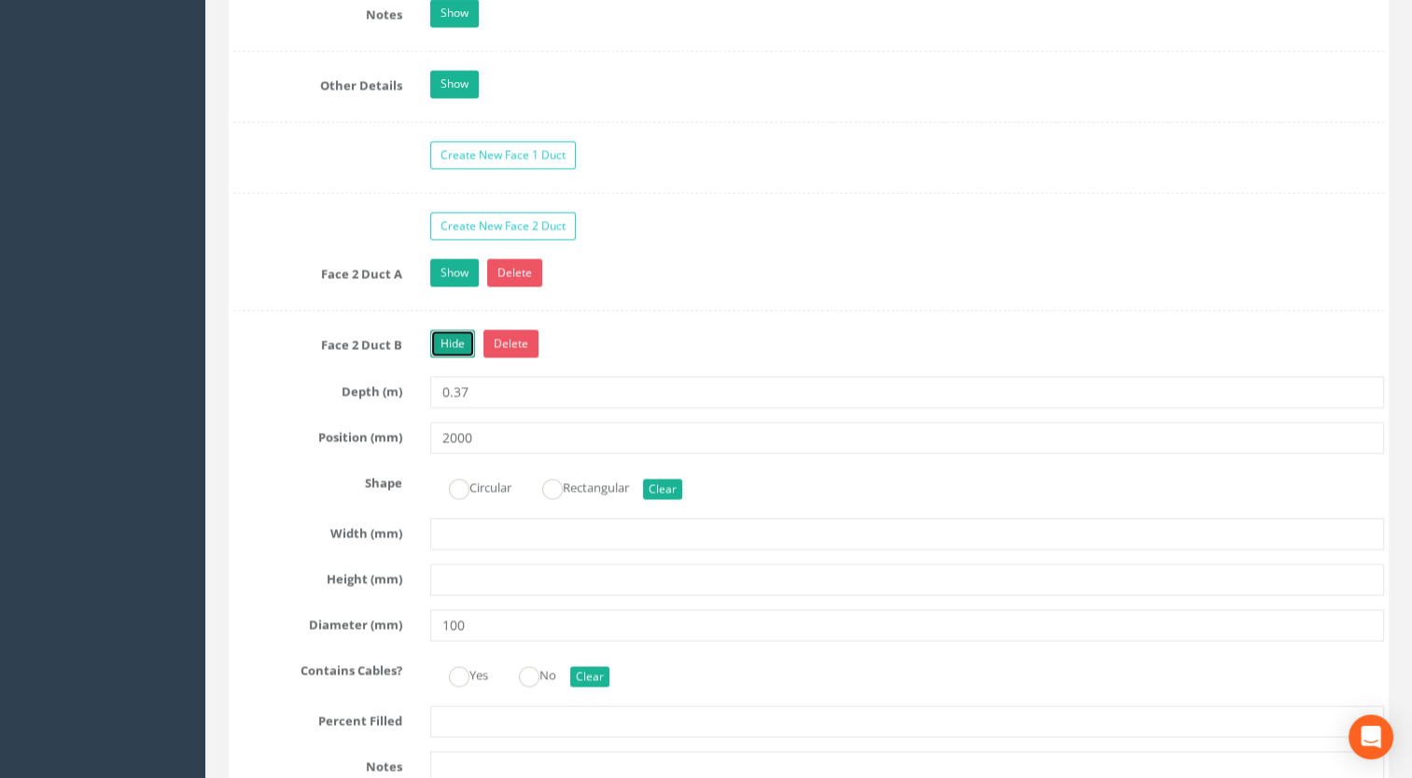
click at [452, 332] on link "Hide" at bounding box center [452, 343] width 45 height 28
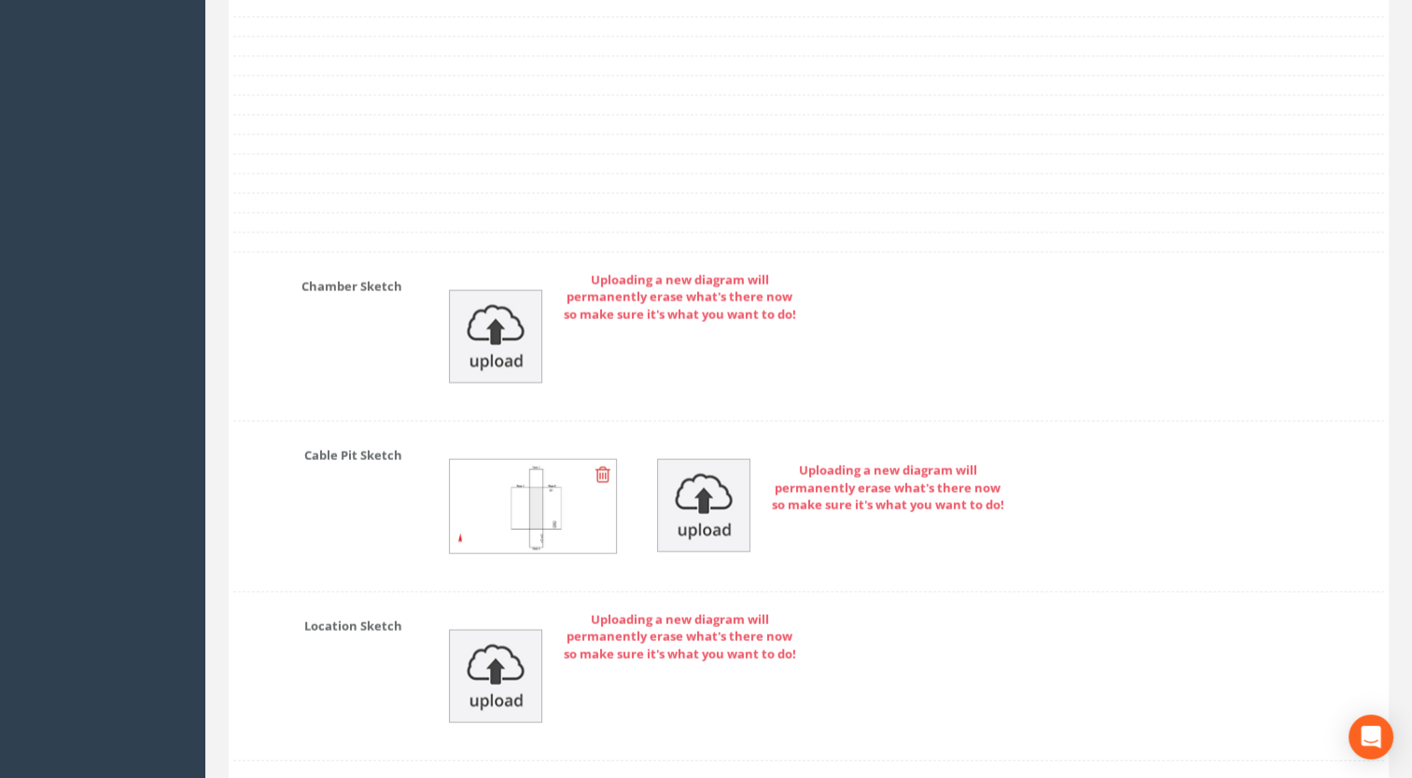
scroll to position [4200, 0]
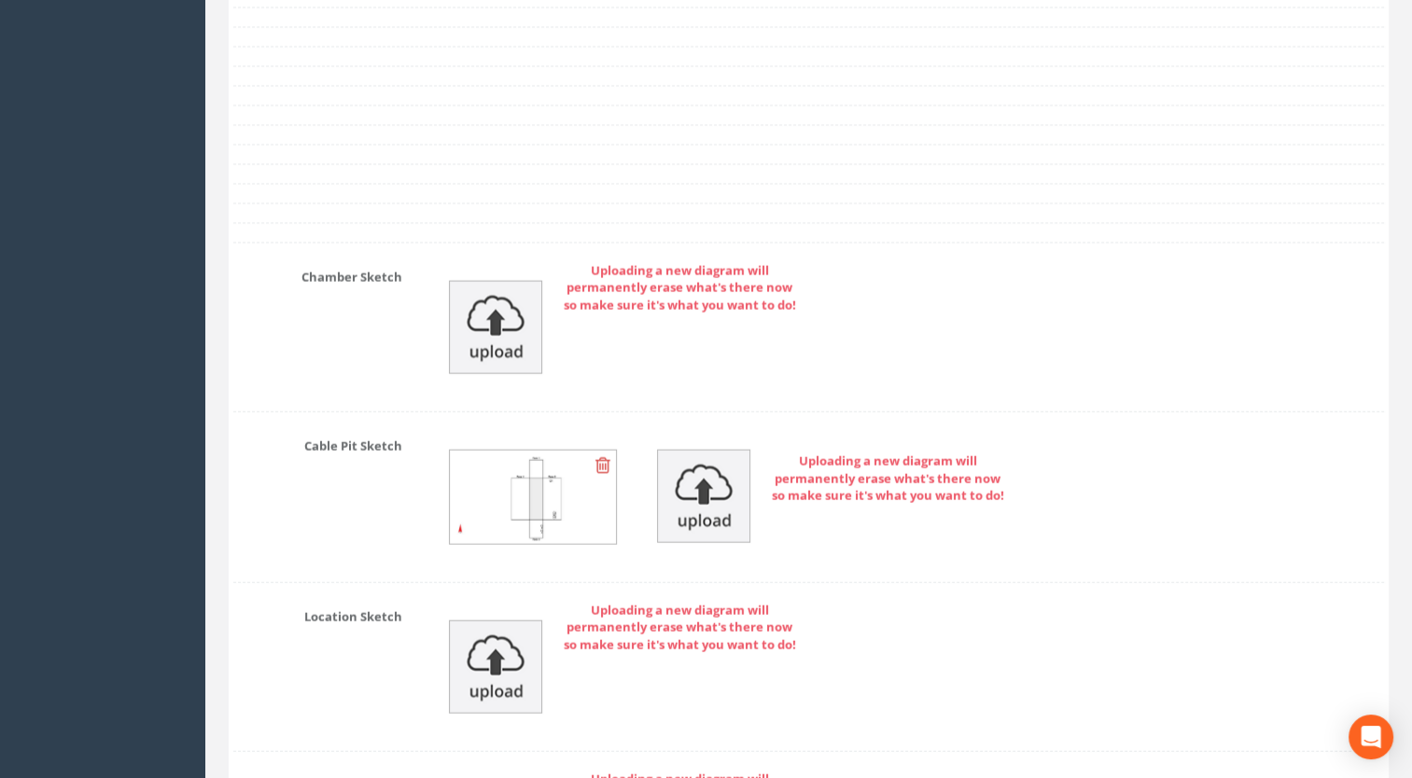
click at [561, 497] on img at bounding box center [533, 497] width 166 height 93
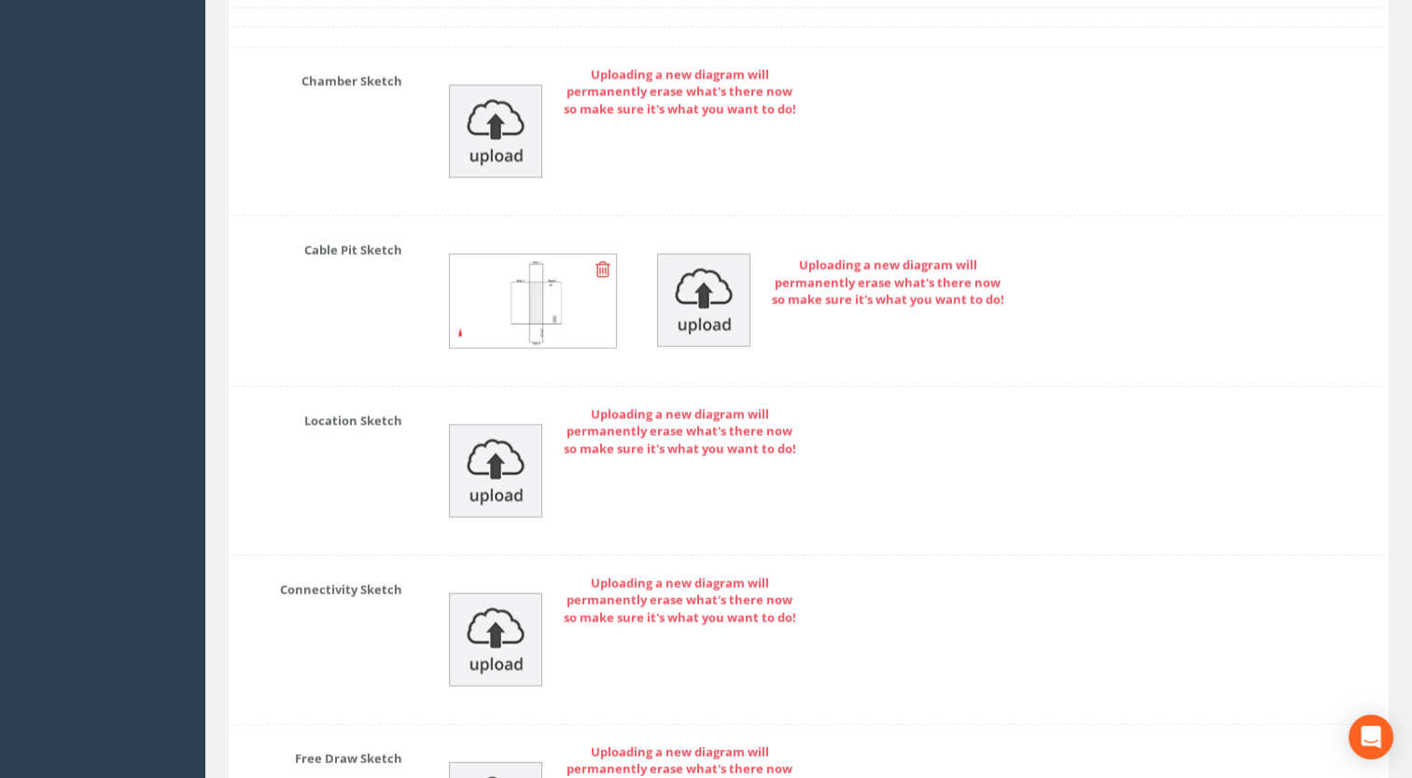
scroll to position [4574, 0]
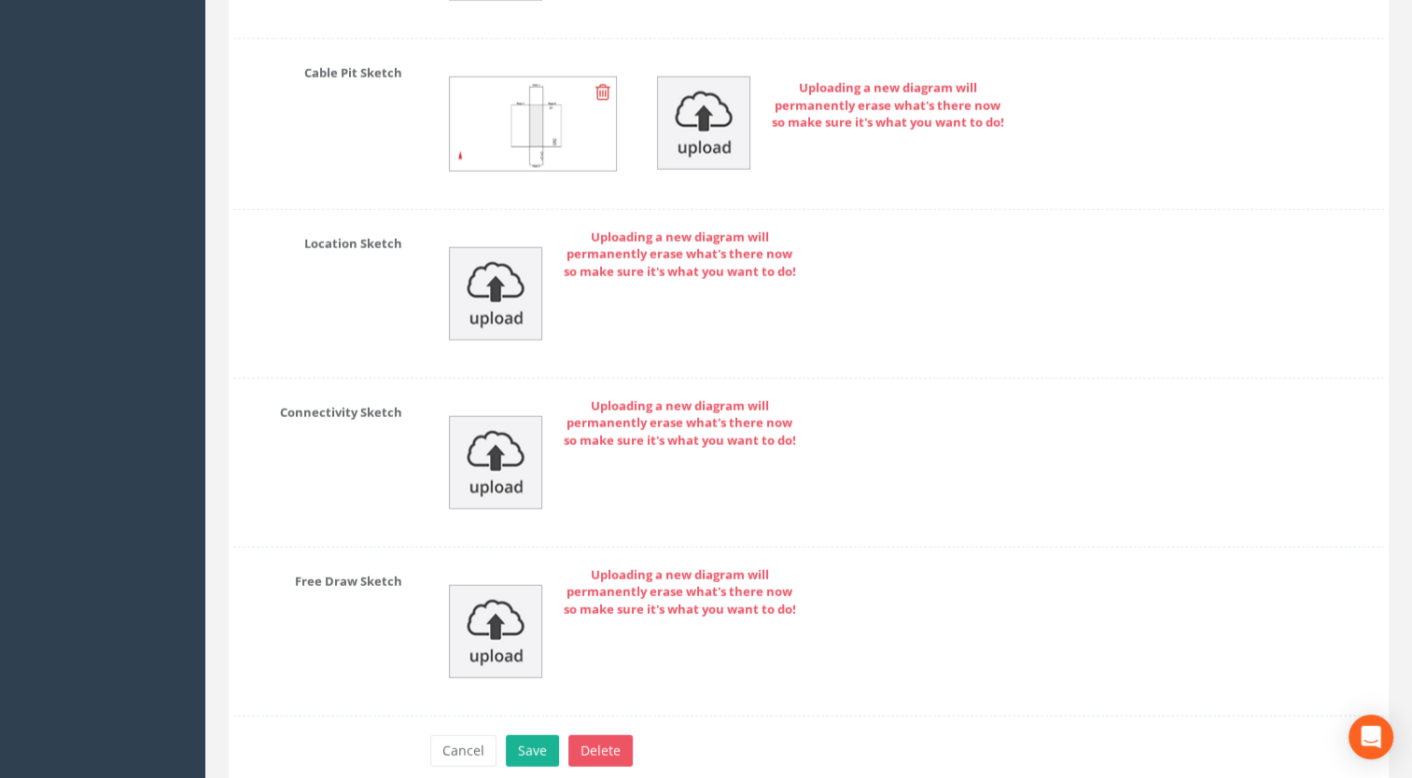
click at [510, 130] on img at bounding box center [533, 123] width 166 height 93
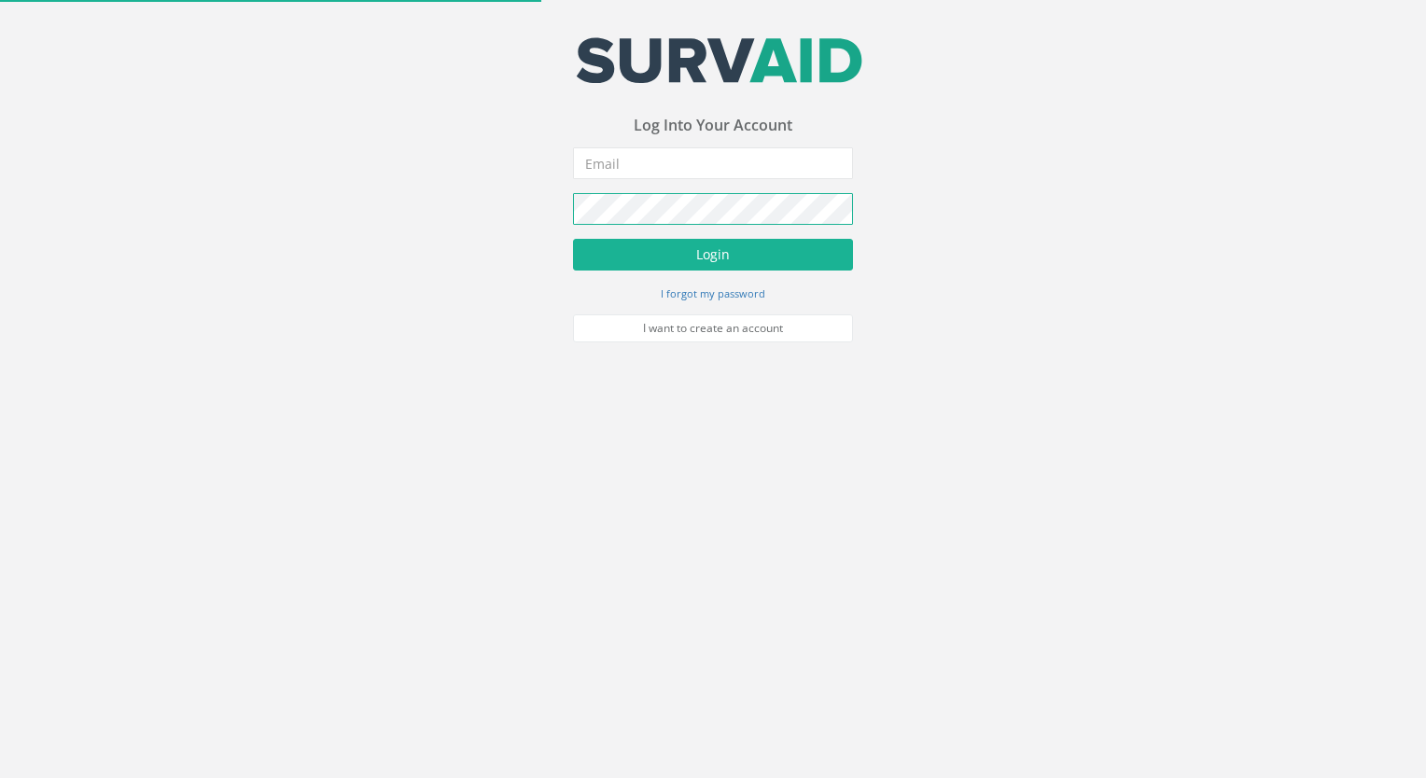
click at [627, 192] on form "Incorrect Username or Password There was an error logging in Please enter a val…" at bounding box center [713, 244] width 280 height 195
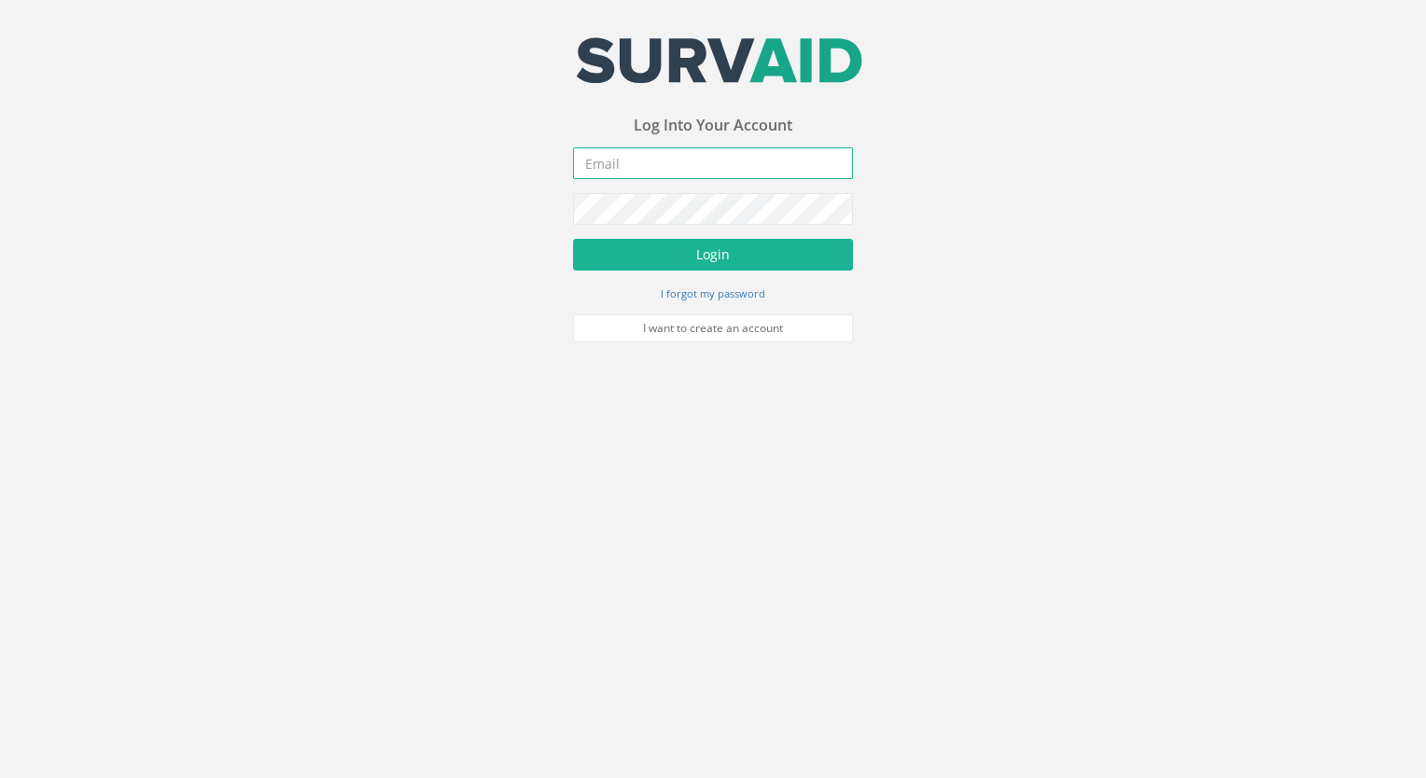
click at [638, 172] on input "email" at bounding box center [713, 163] width 280 height 32
type input "[EMAIL_ADDRESS][DOMAIN_NAME]"
click at [573, 239] on button "Login" at bounding box center [713, 255] width 280 height 32
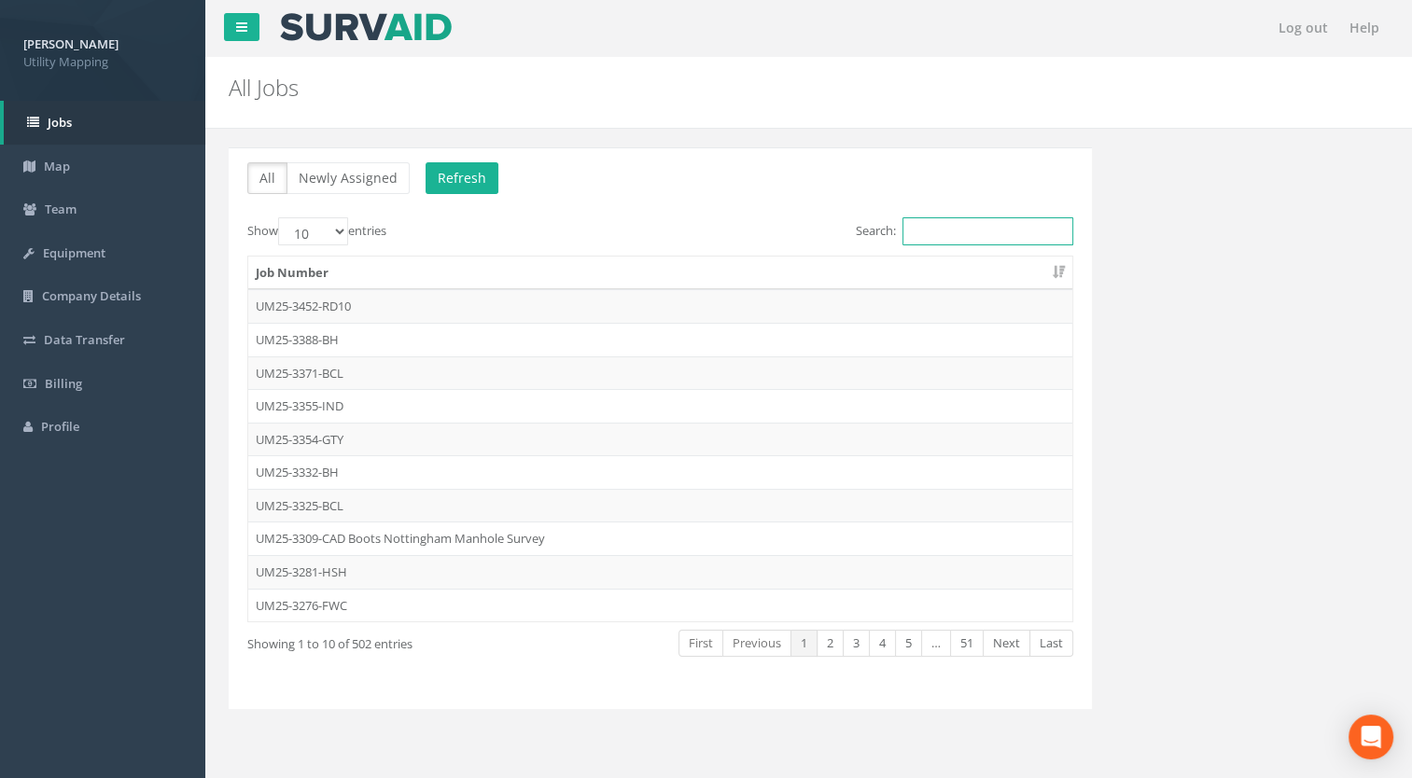
click at [937, 231] on input "Search:" at bounding box center [988, 231] width 171 height 28
type input "3"
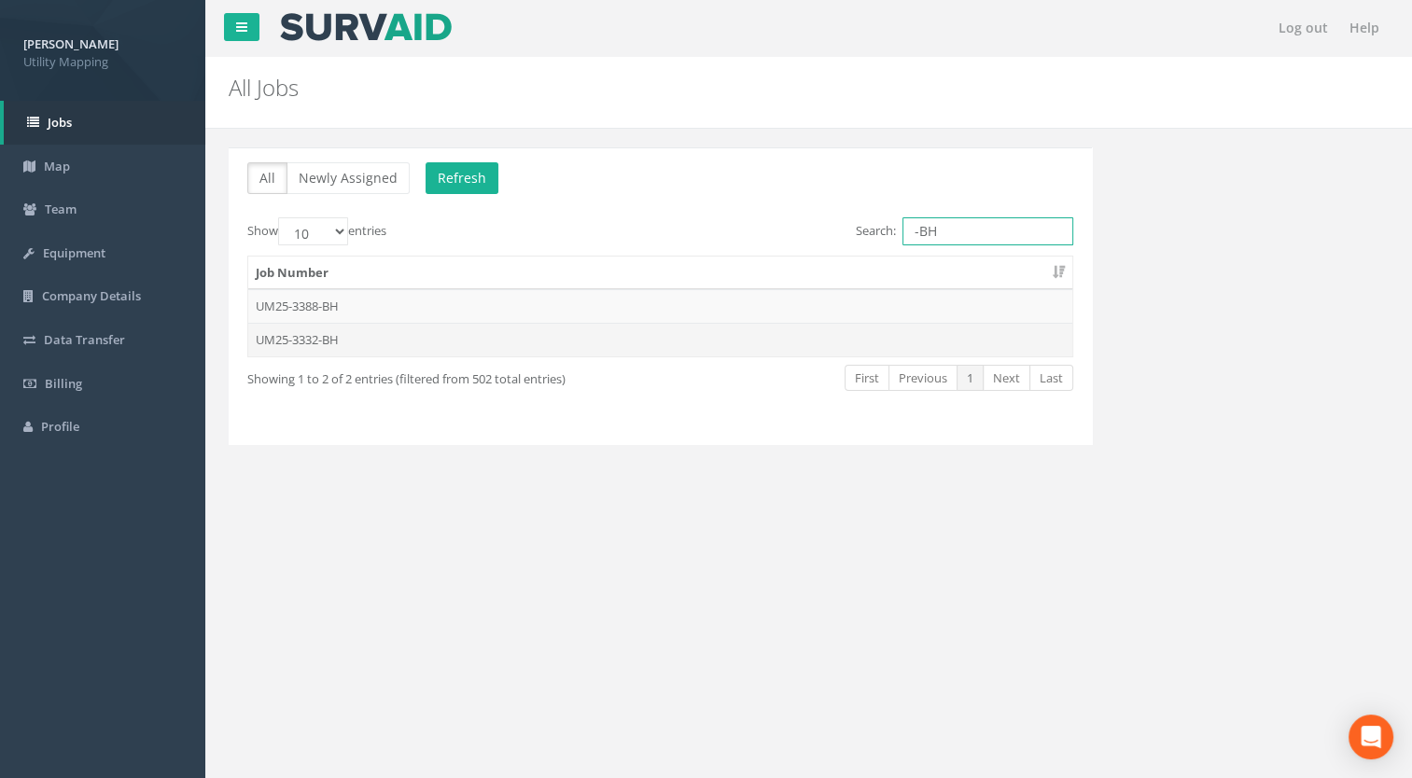
type input "-BH"
click at [277, 334] on td "UM25-3332-BH" at bounding box center [660, 340] width 824 height 34
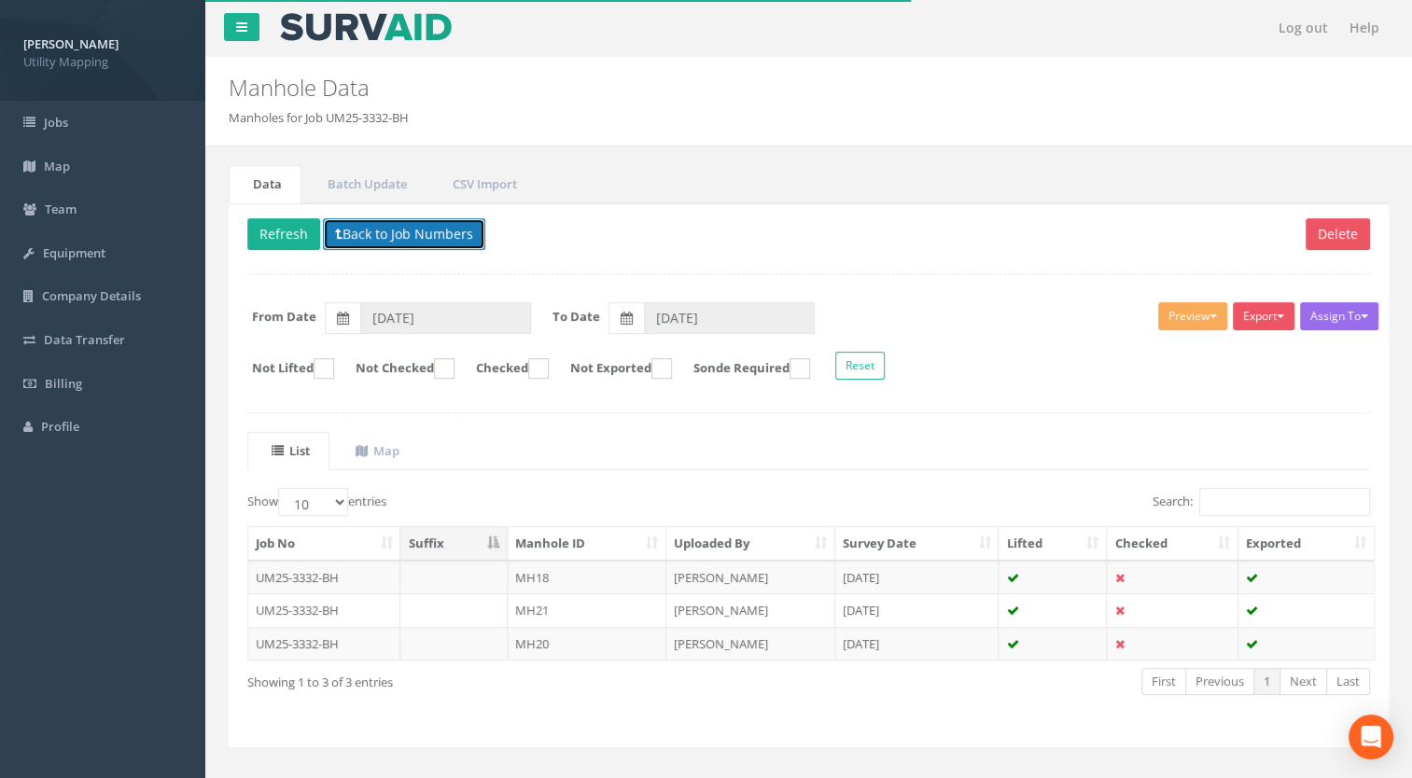
click at [469, 222] on button "Back to Job Numbers" at bounding box center [404, 234] width 162 height 32
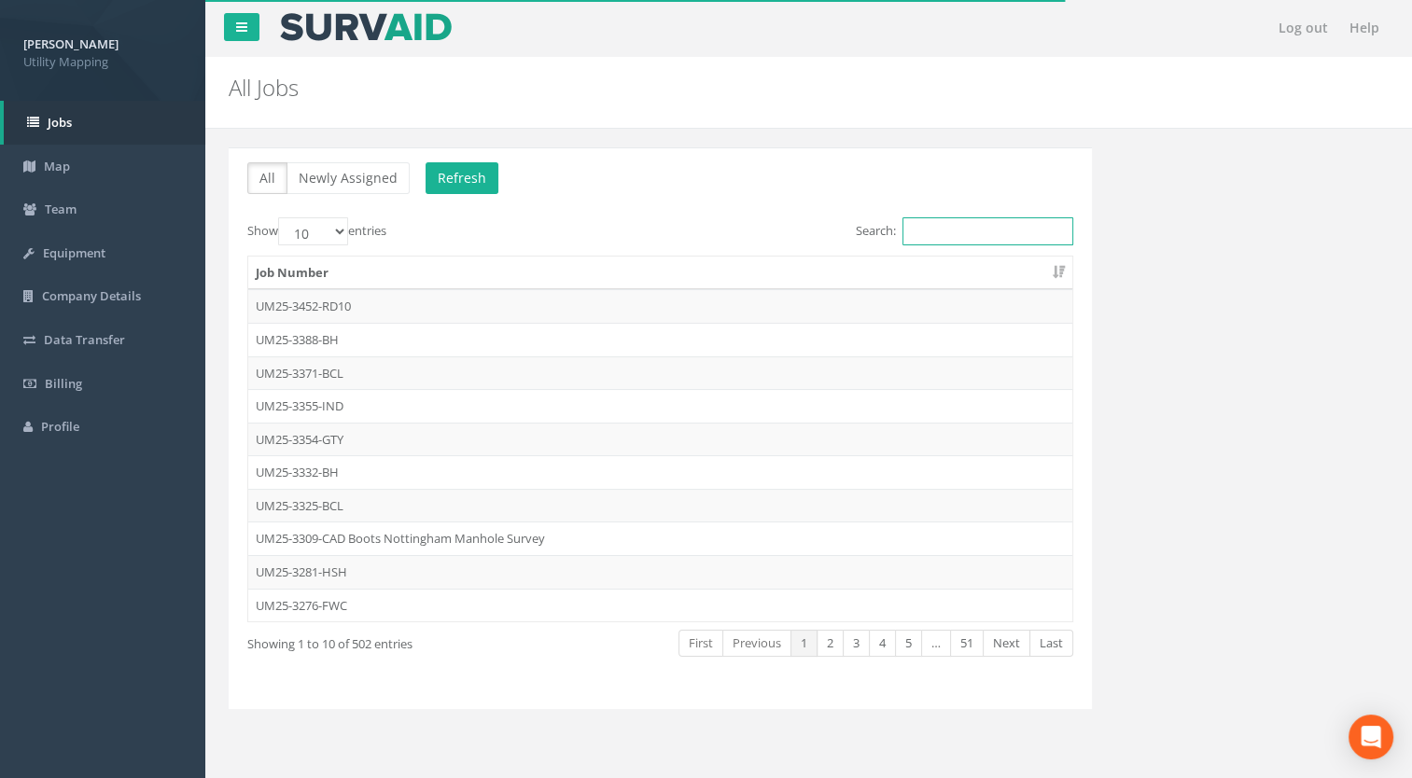
click at [954, 237] on input "Search:" at bounding box center [988, 231] width 171 height 28
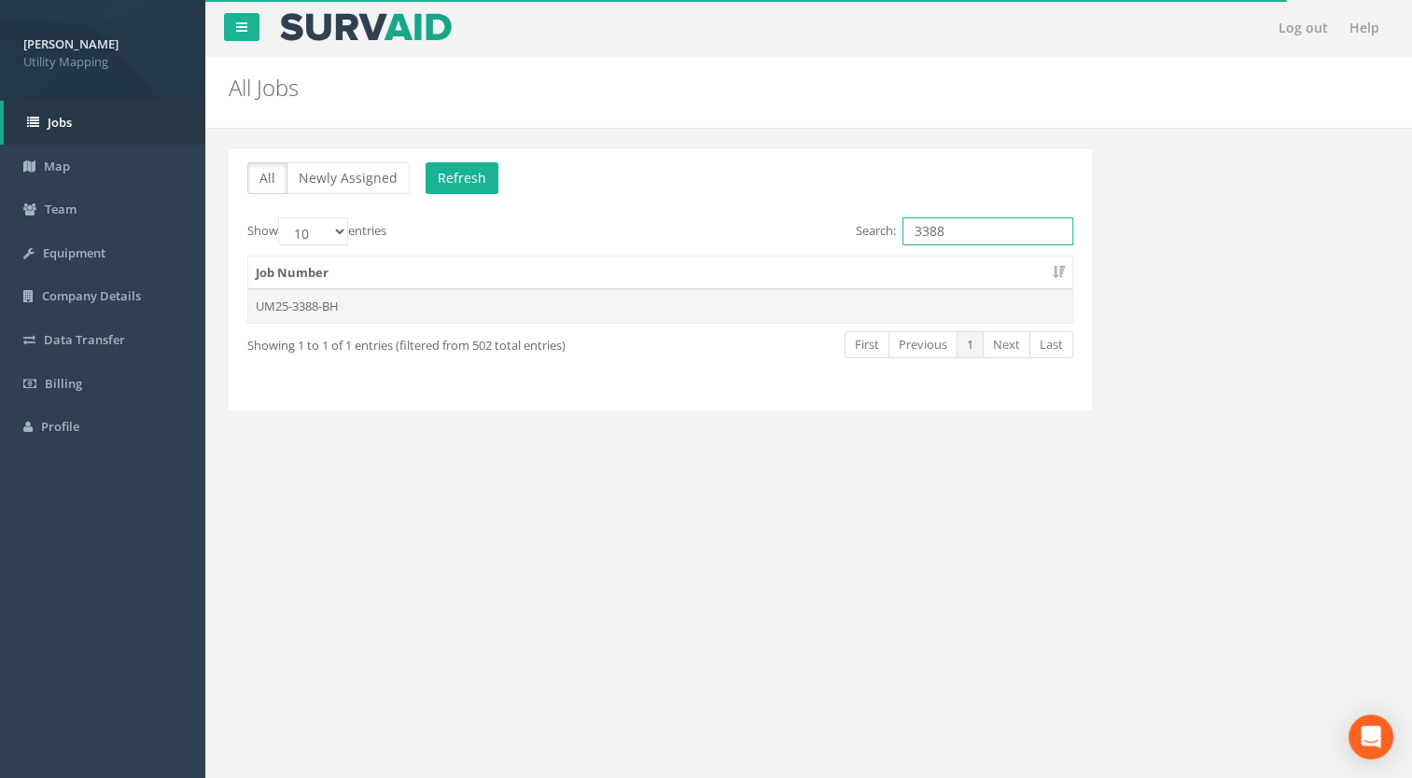
type input "3388"
click at [314, 295] on td "UM25-3388-BH" at bounding box center [660, 306] width 824 height 34
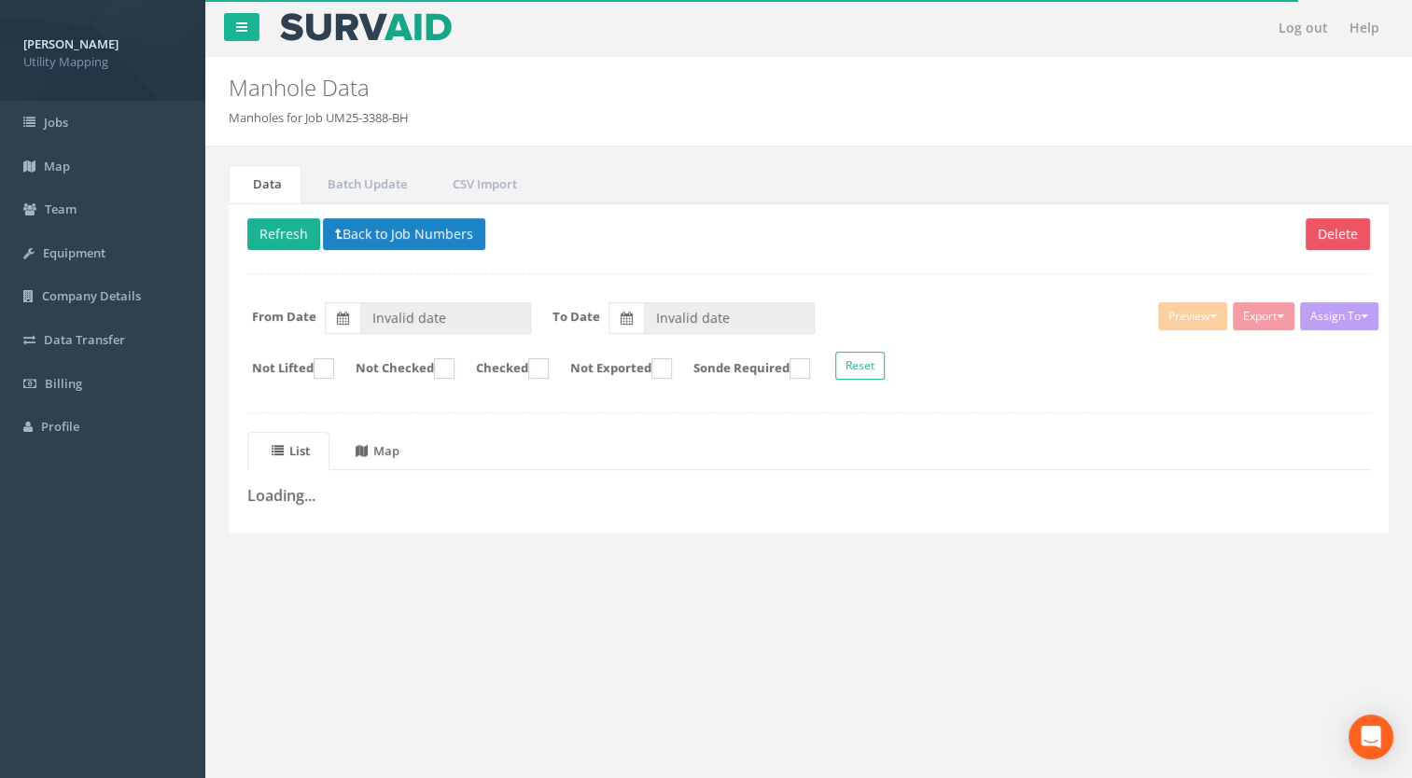
type input "[DATE]"
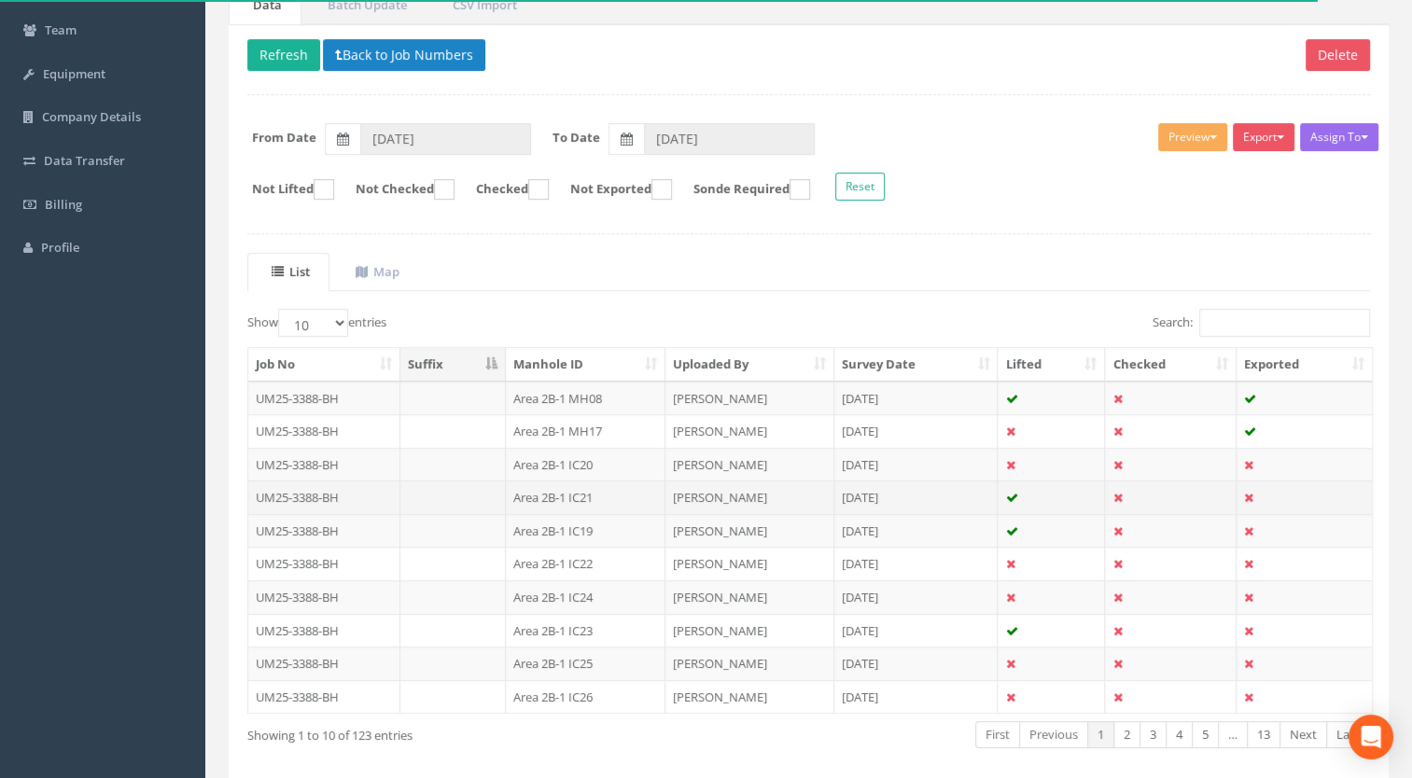
scroll to position [258, 0]
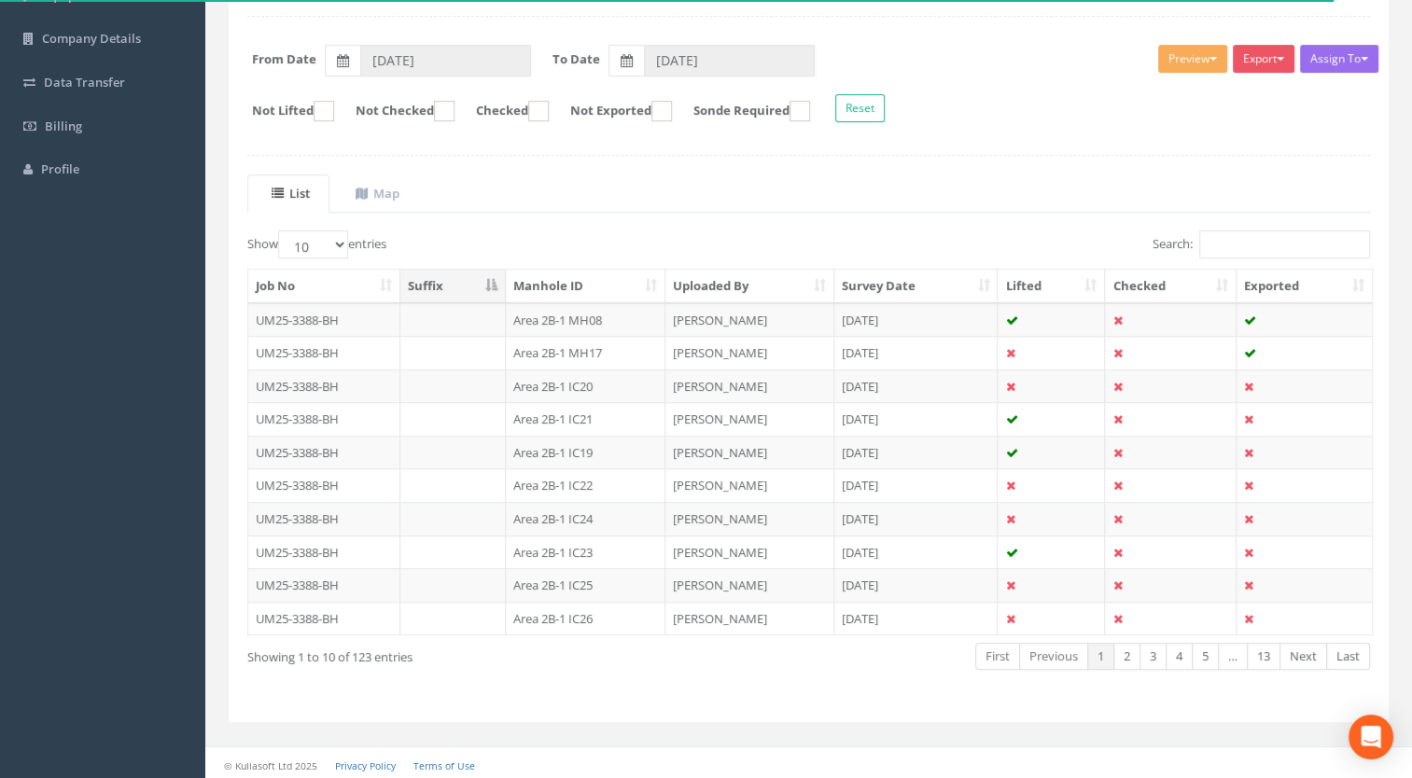
click at [581, 282] on th "Manhole ID" at bounding box center [586, 287] width 160 height 34
click at [321, 241] on select "10 25 50 100" at bounding box center [313, 245] width 70 height 28
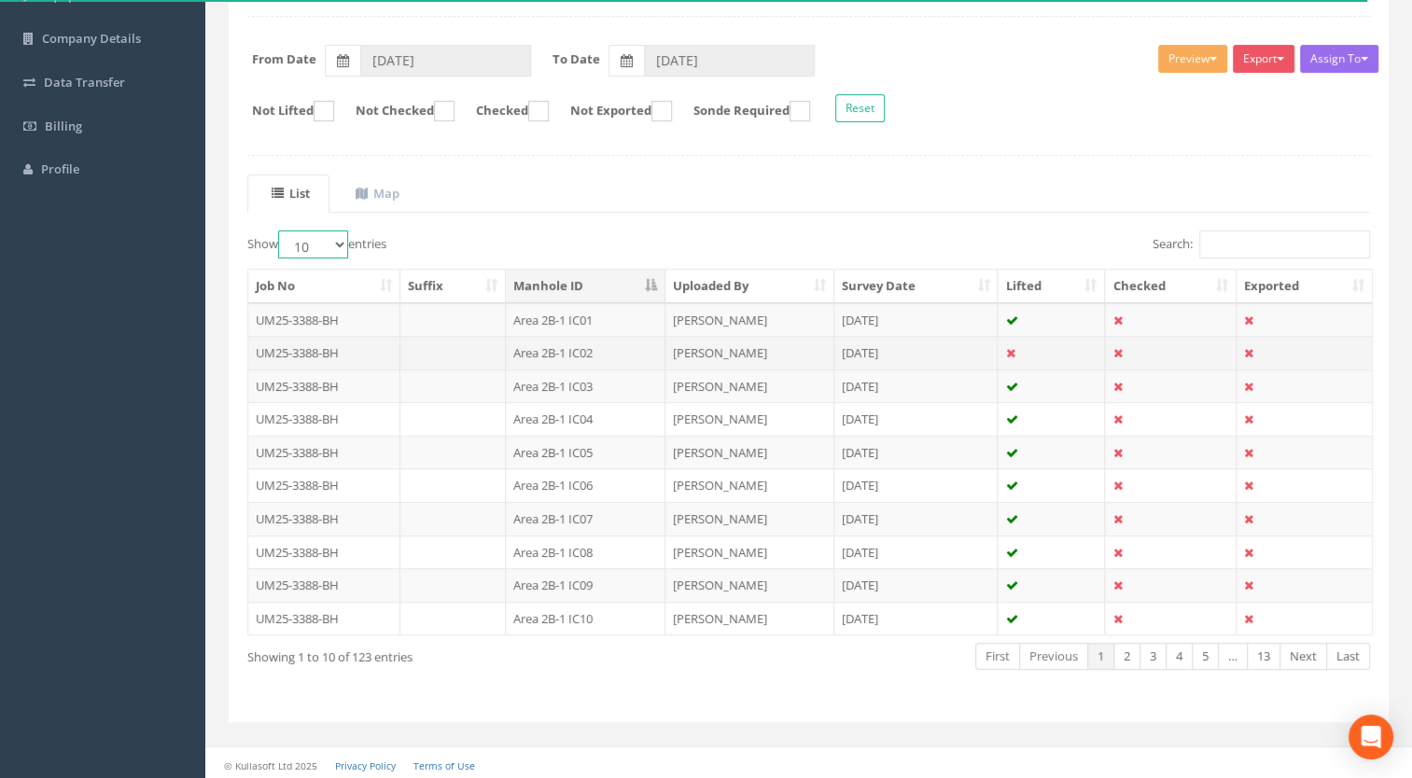
select select "100"
click at [281, 231] on select "10 25 50 100" at bounding box center [313, 245] width 70 height 28
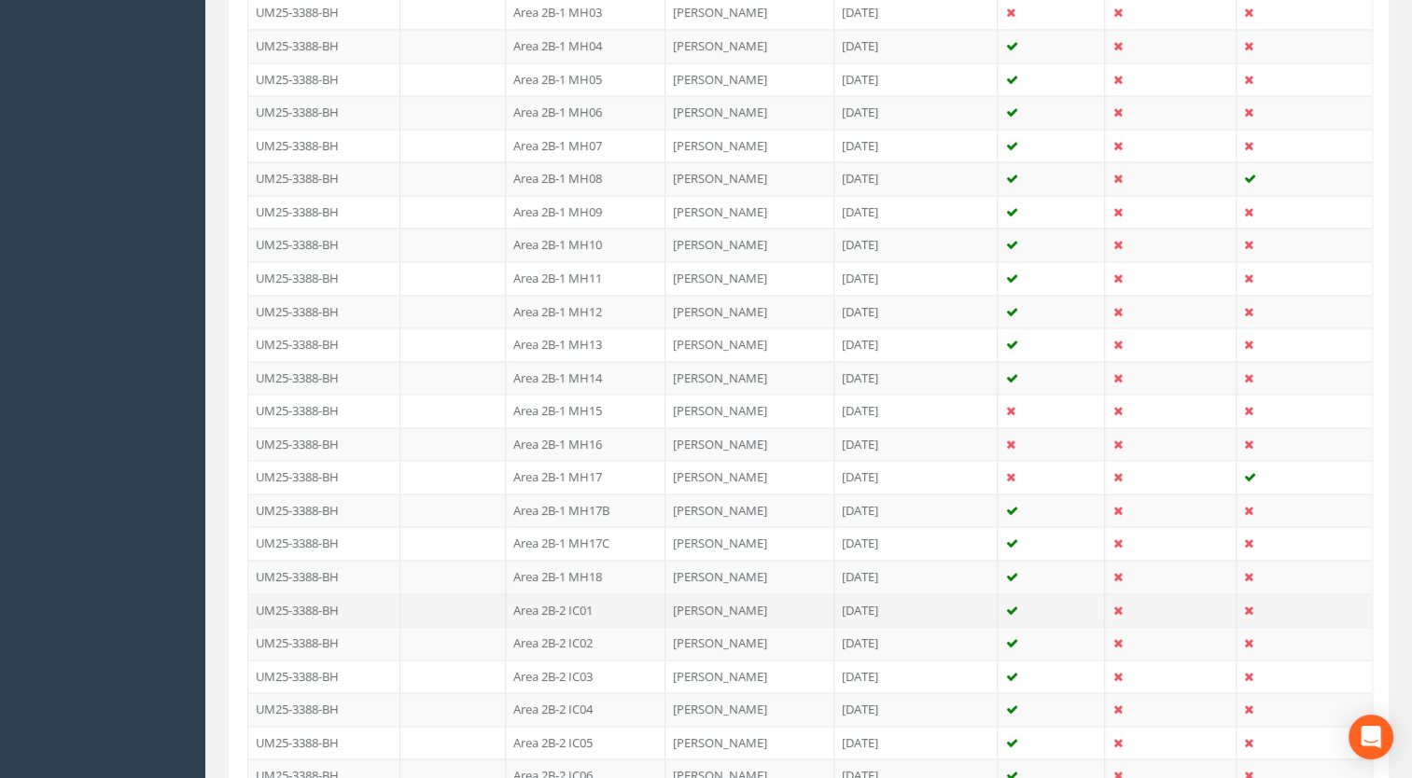
scroll to position [3229, 0]
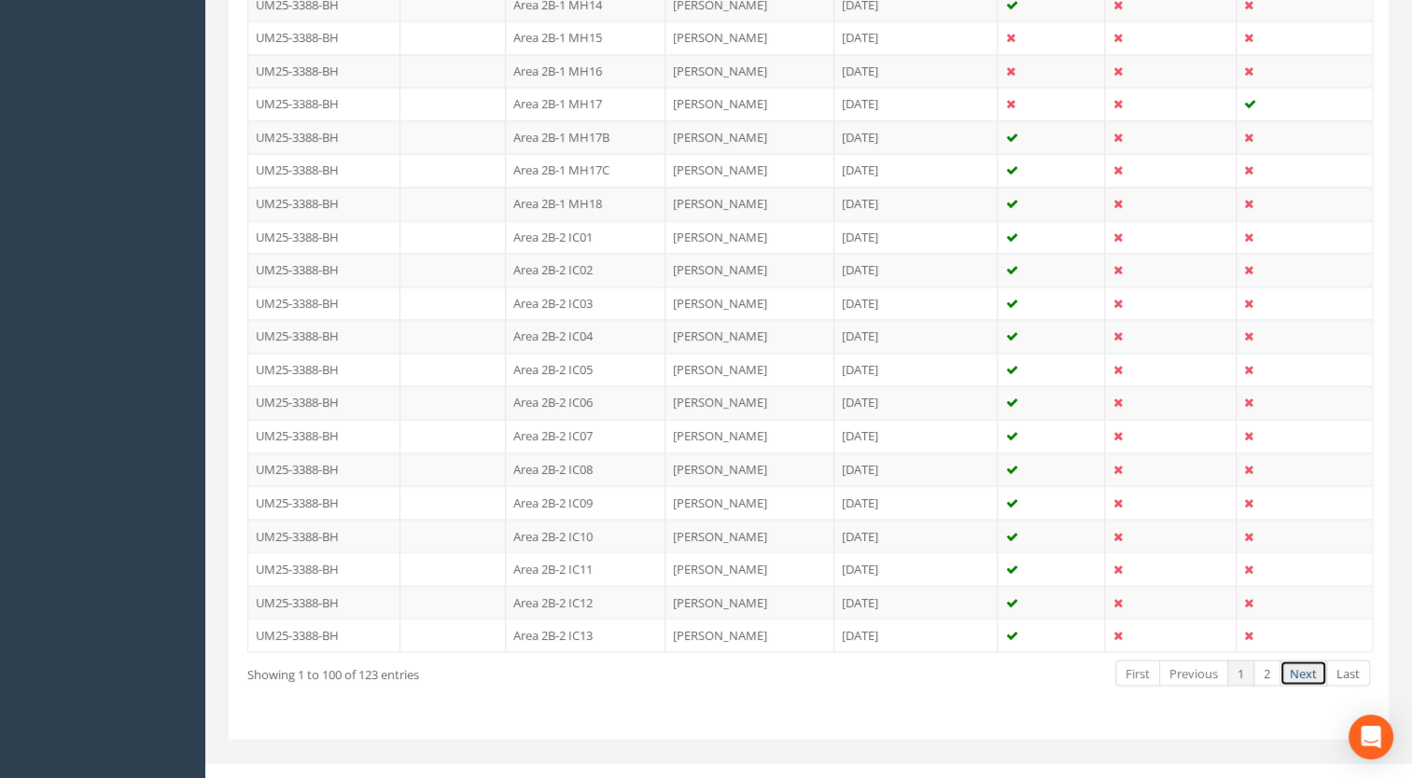
click at [1310, 660] on link "Next" at bounding box center [1304, 673] width 48 height 27
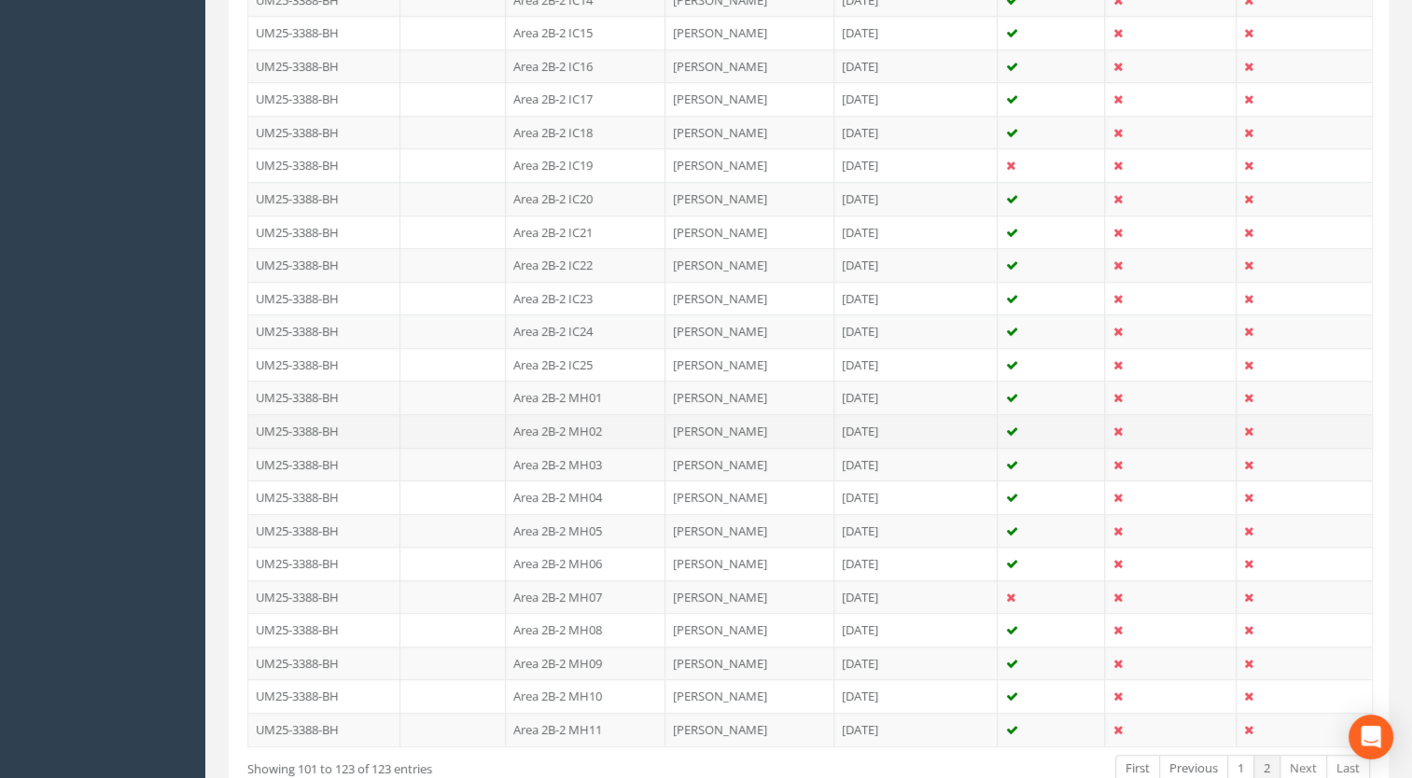
scroll to position [593, 0]
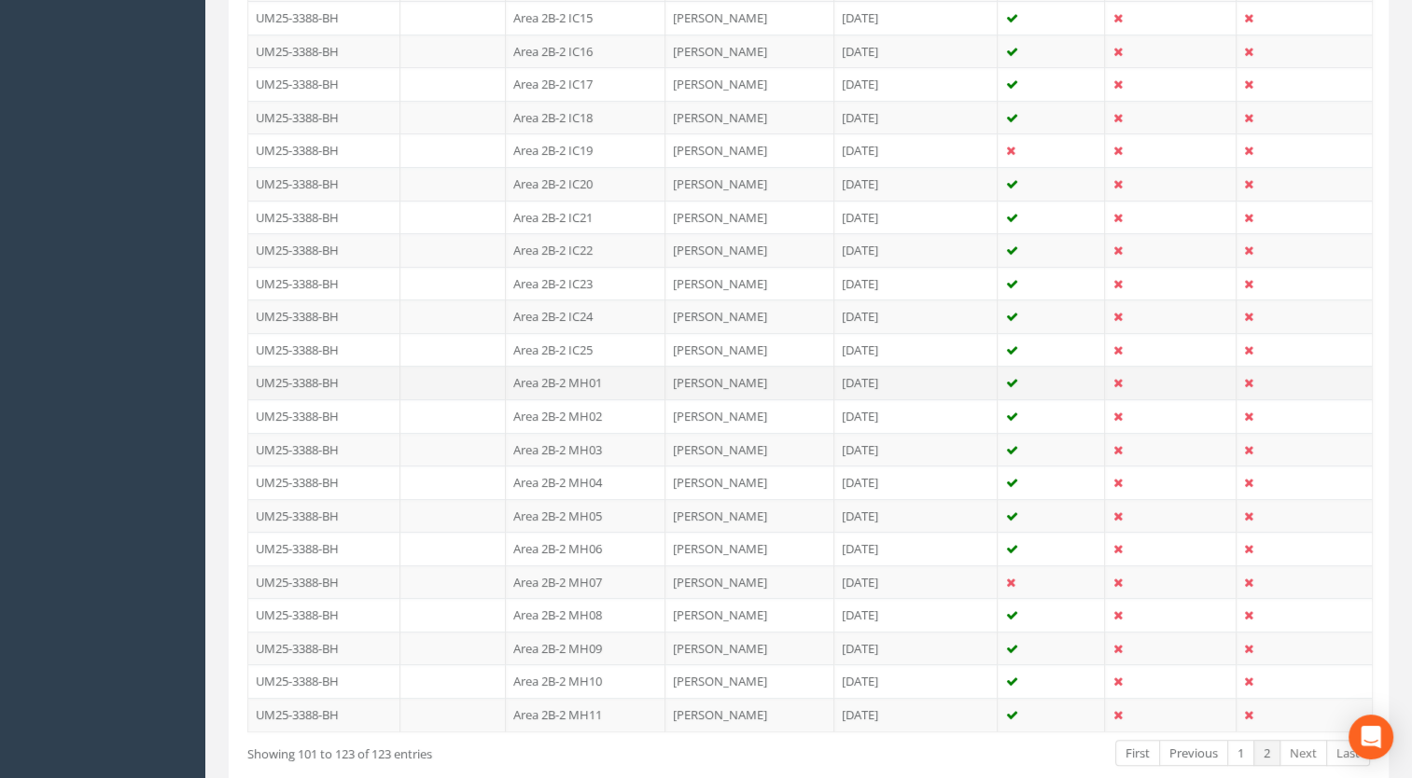
click at [603, 377] on td "Area 2B-2 MH01" at bounding box center [586, 383] width 160 height 34
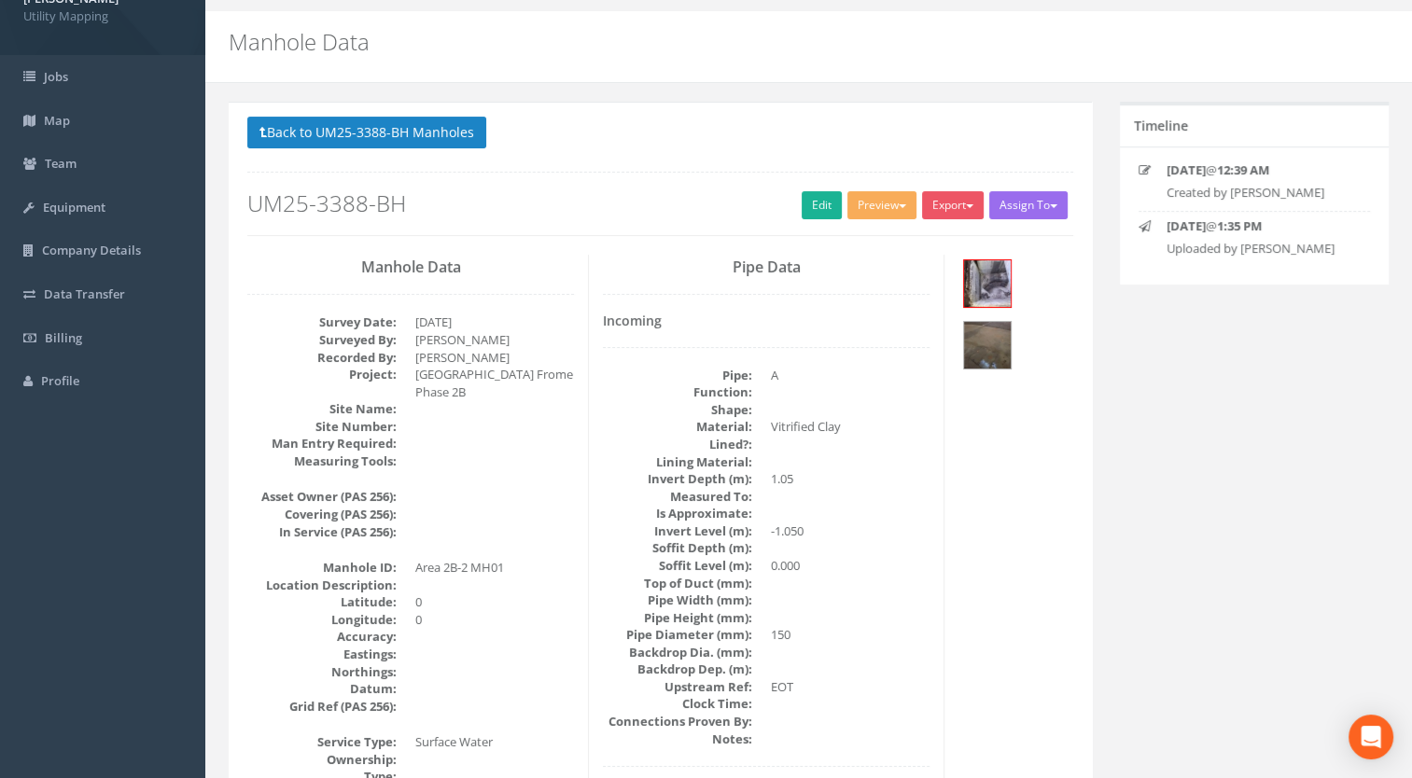
scroll to position [0, 0]
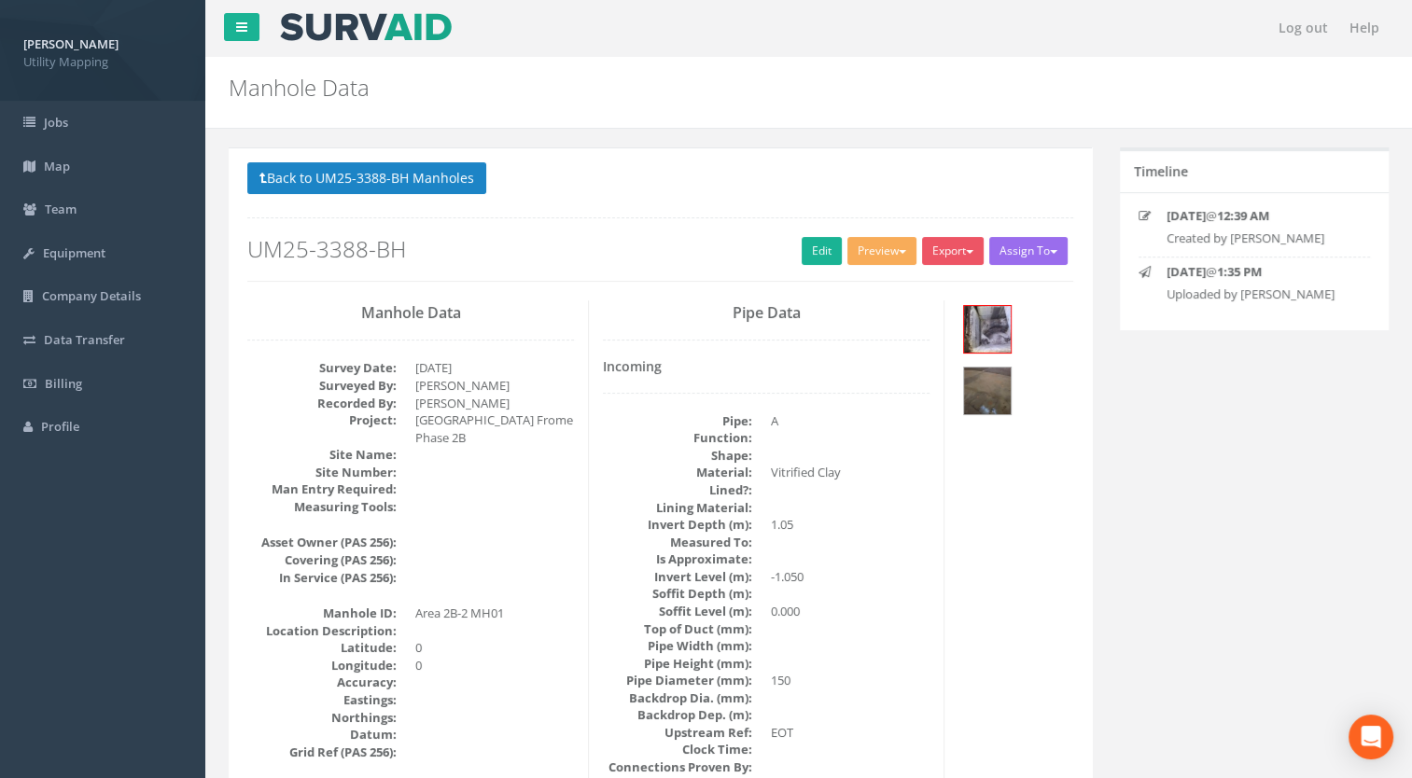
click at [439, 170] on button "Back to UM25-3388-BH Manholes" at bounding box center [366, 178] width 239 height 32
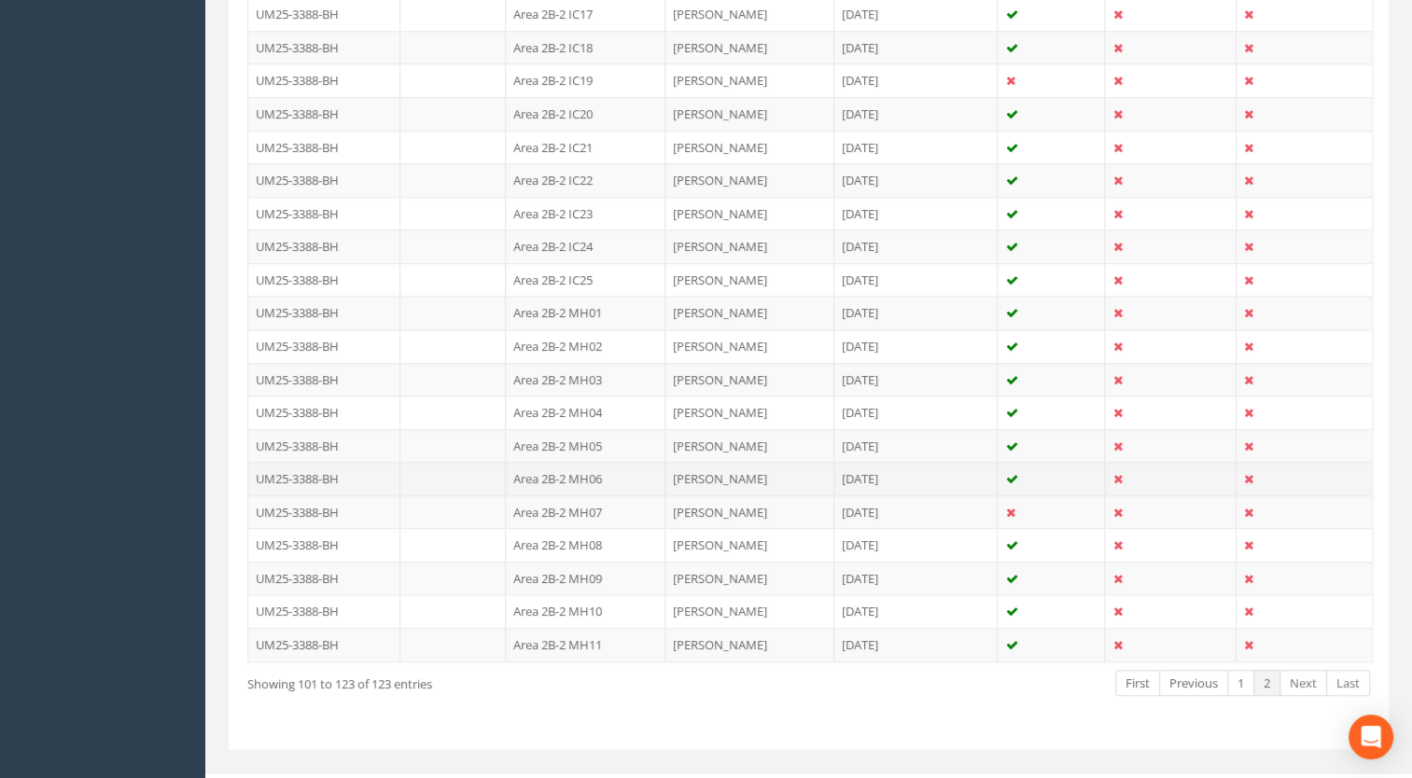
scroll to position [686, 0]
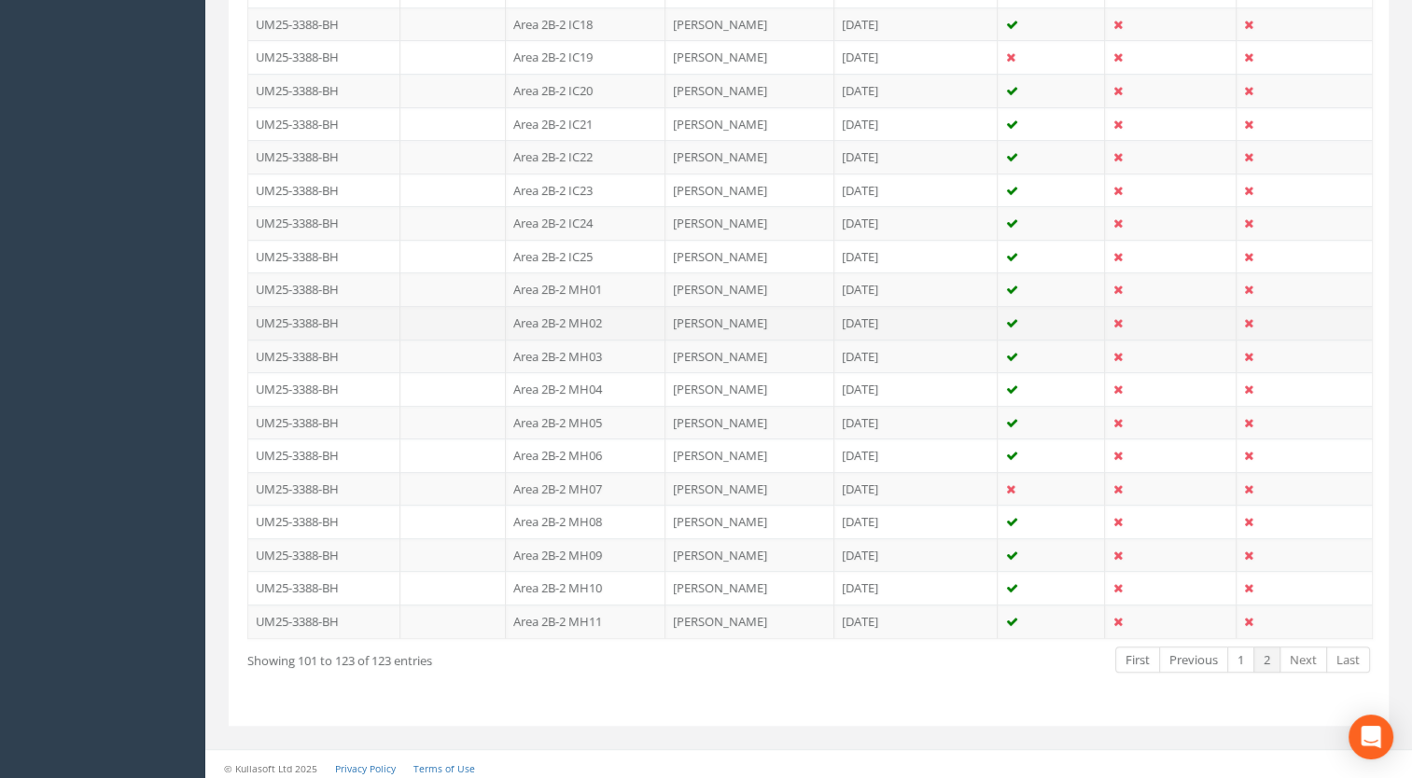
click at [581, 318] on td "Area 2B-2 MH02" at bounding box center [586, 323] width 160 height 34
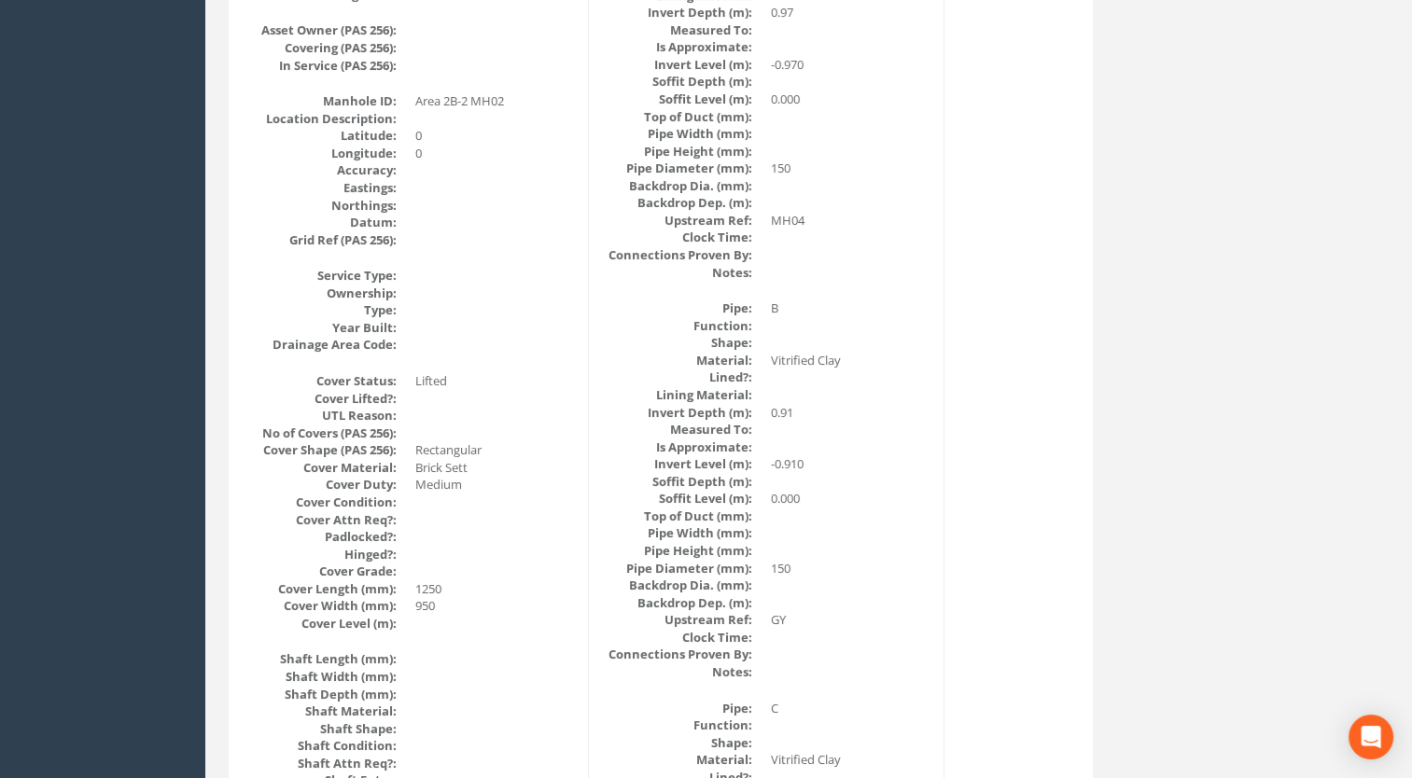
scroll to position [0, 0]
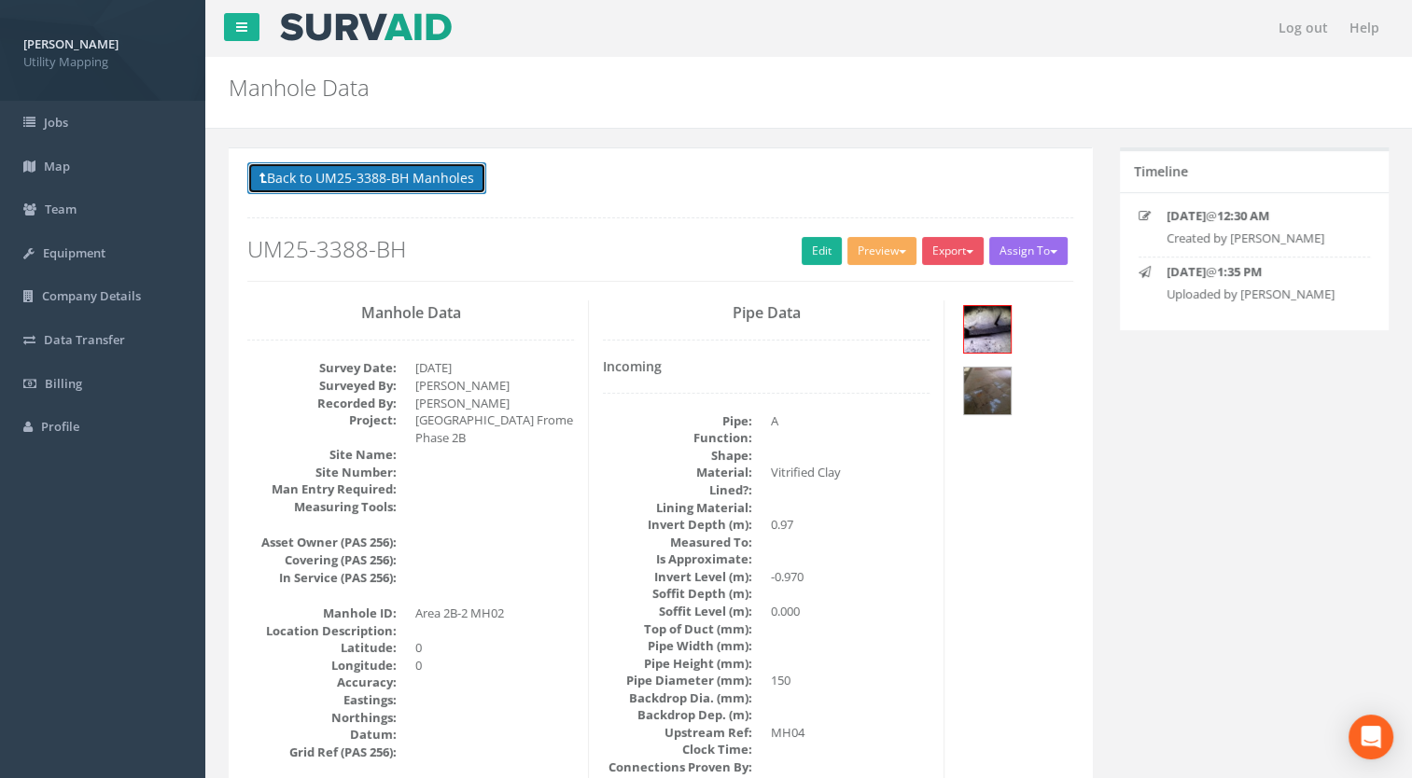
click at [424, 180] on button "Back to UM25-3388-BH Manholes" at bounding box center [366, 178] width 239 height 32
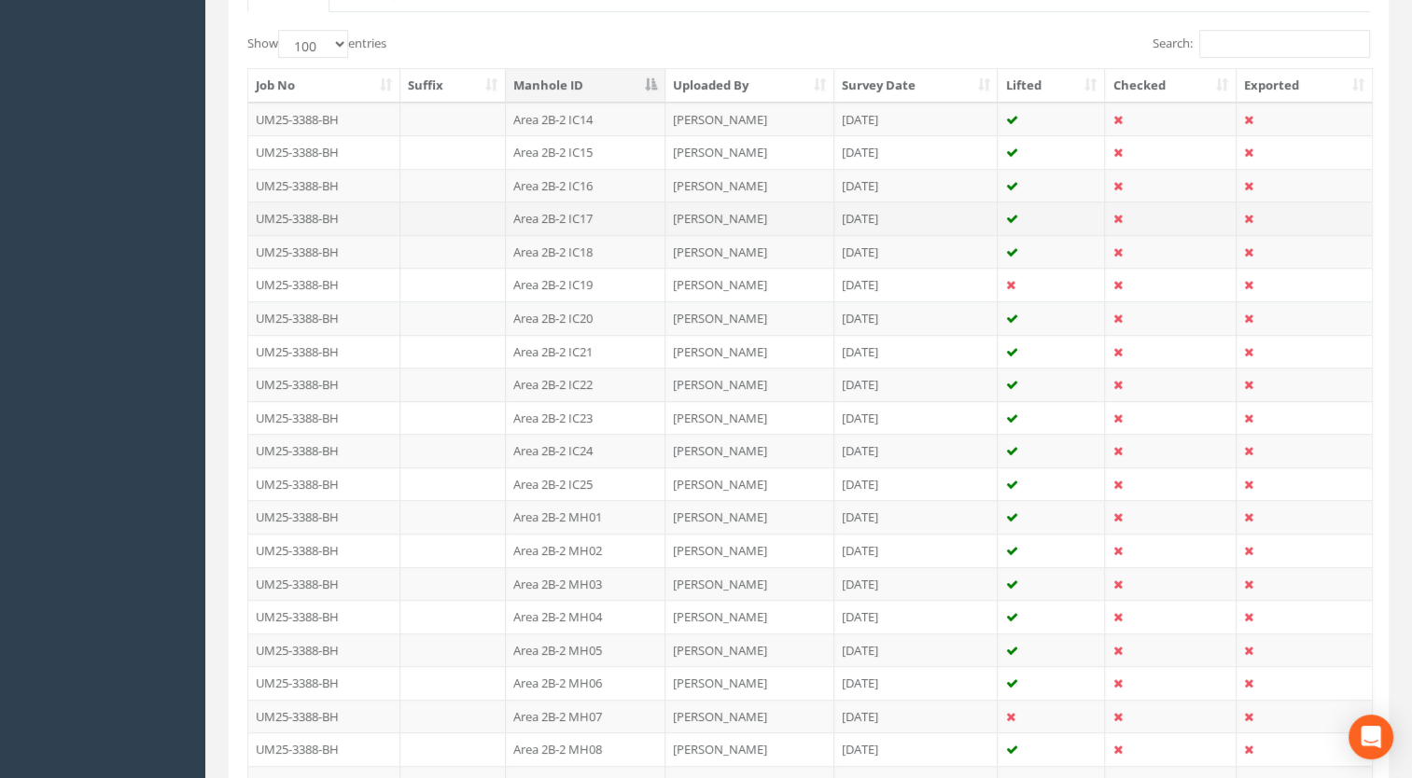
scroll to position [686, 0]
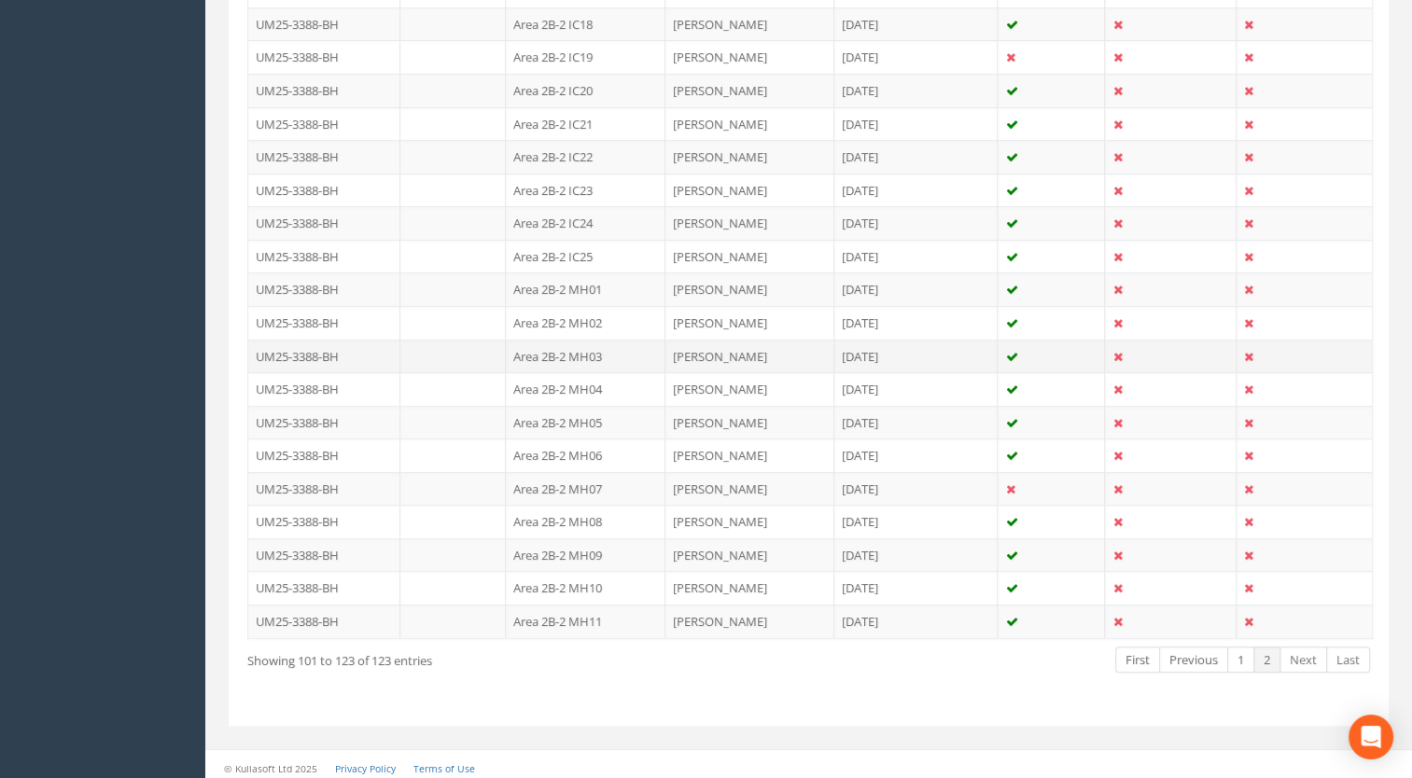
click at [589, 352] on td "Area 2B-2 MH03" at bounding box center [586, 357] width 160 height 34
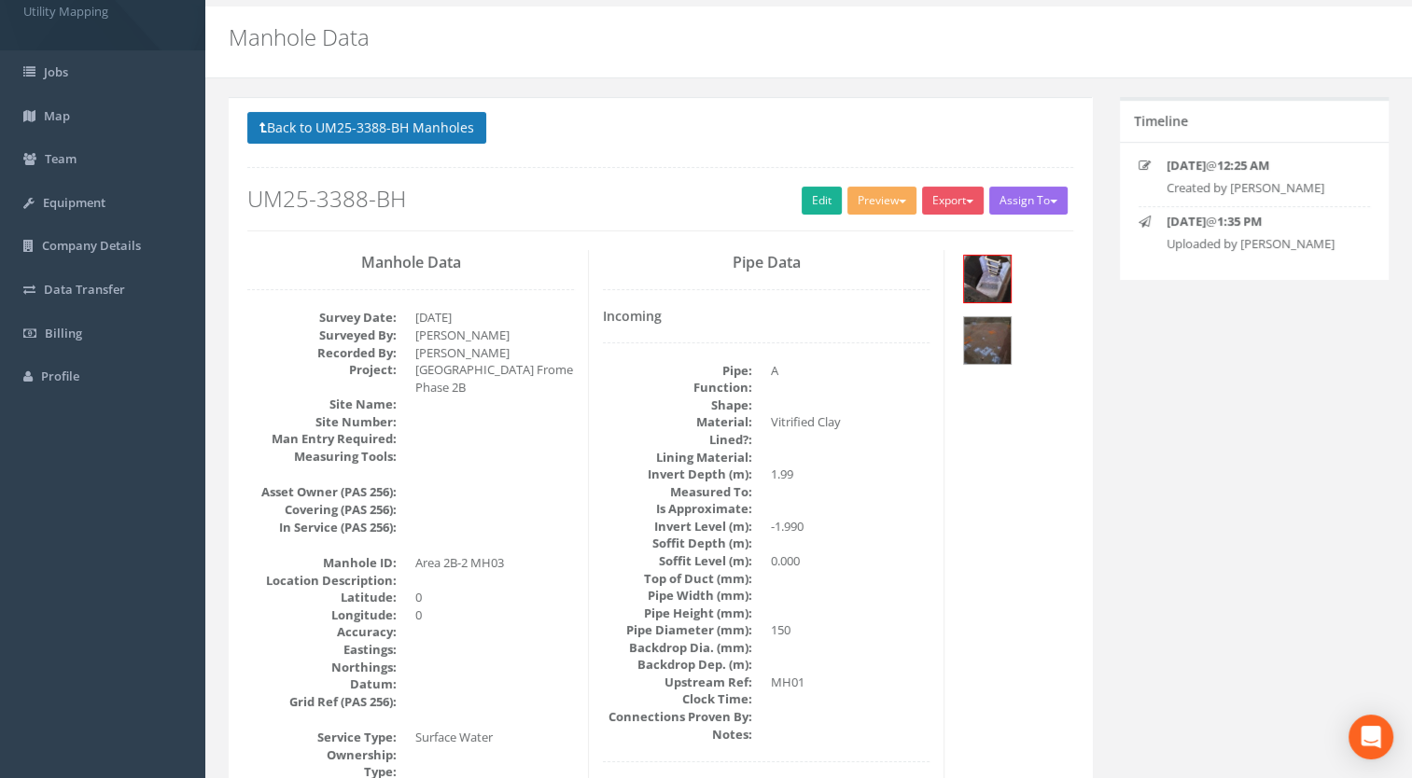
scroll to position [0, 0]
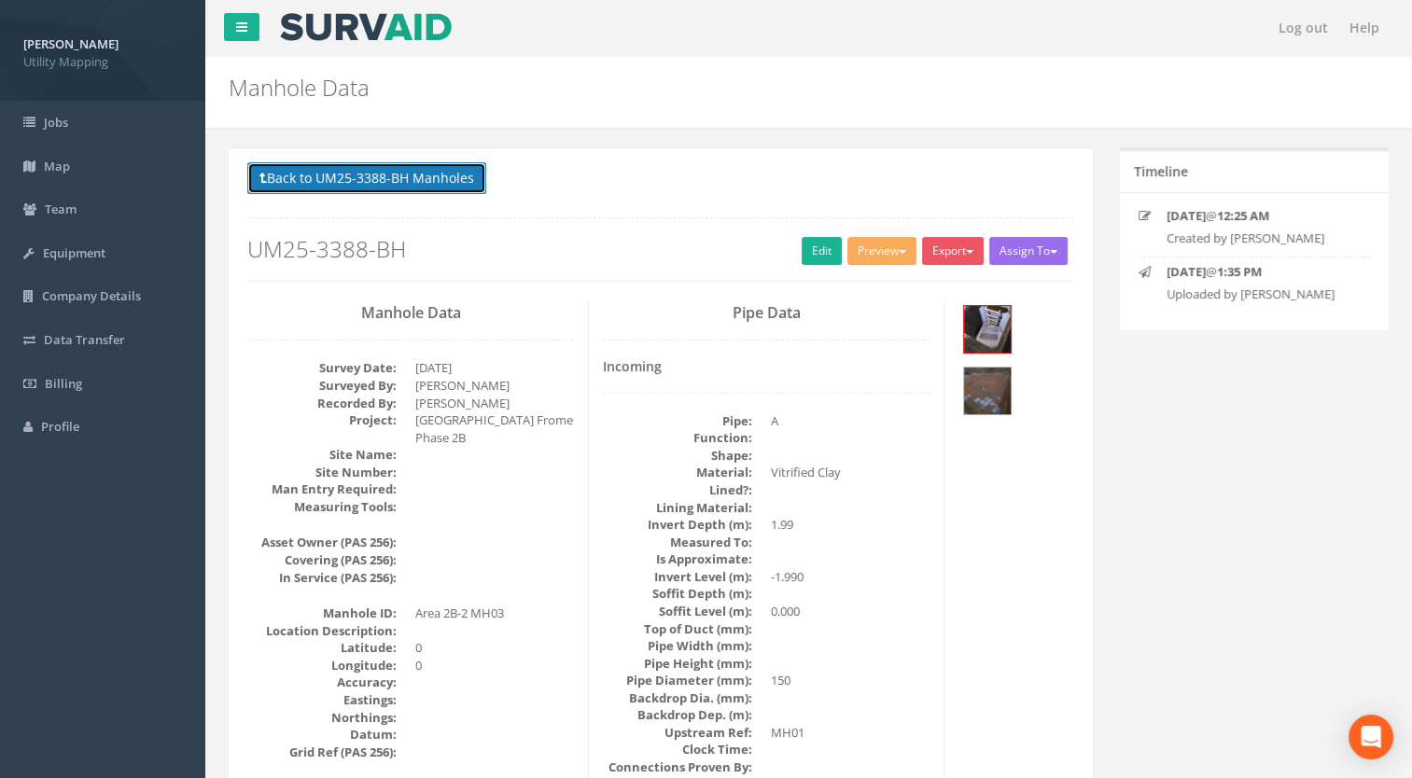
click at [413, 190] on button "Back to UM25-3388-BH Manholes" at bounding box center [366, 178] width 239 height 32
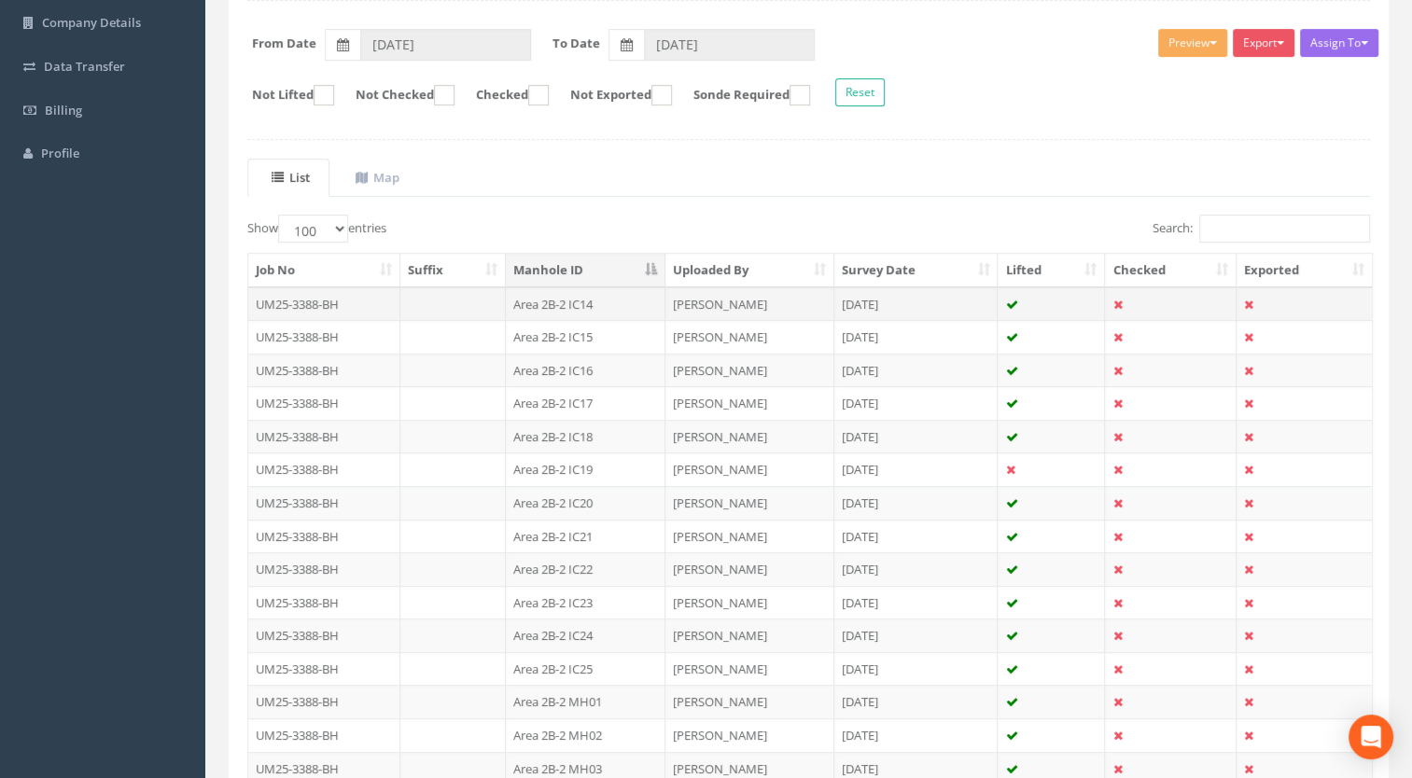
scroll to position [560, 0]
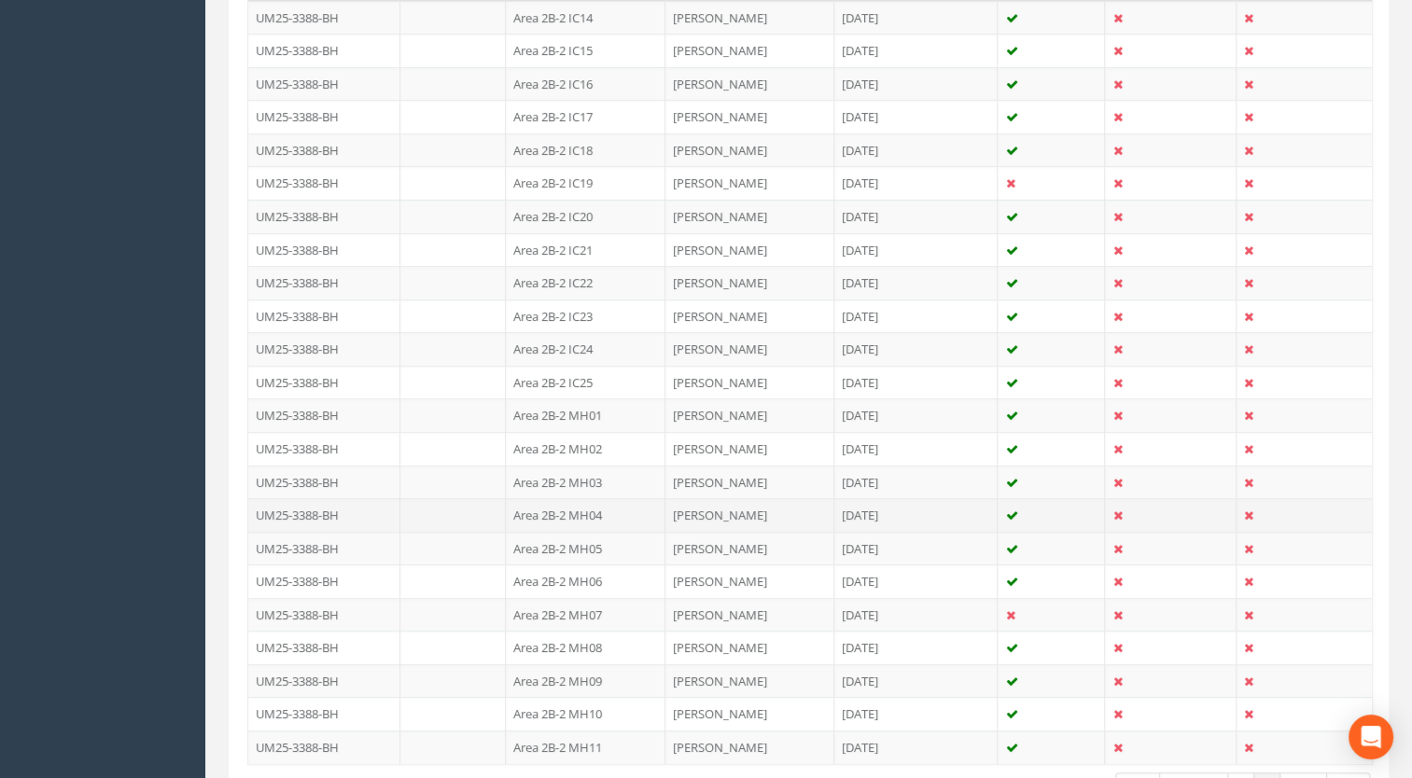
click at [597, 505] on td "Area 2B-2 MH04" at bounding box center [586, 515] width 160 height 34
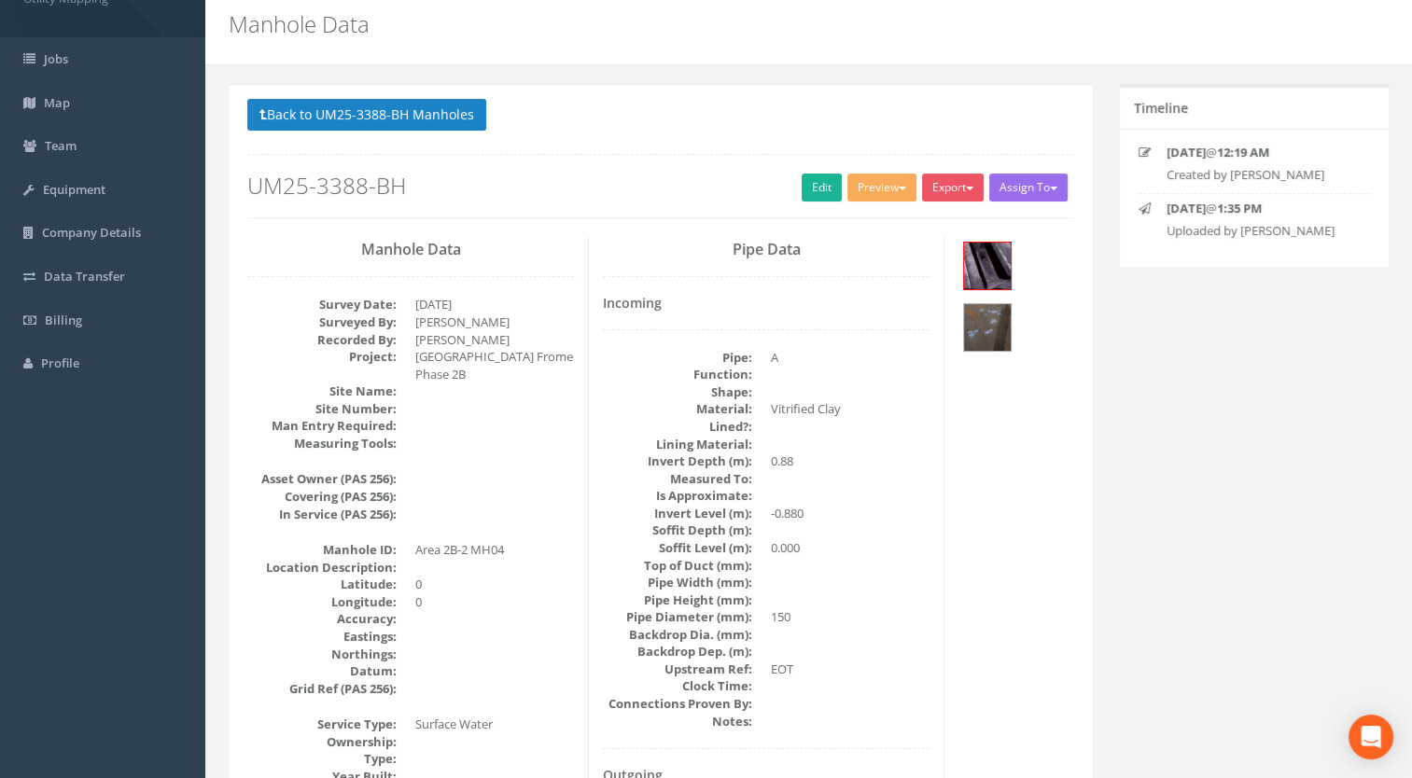
scroll to position [0, 0]
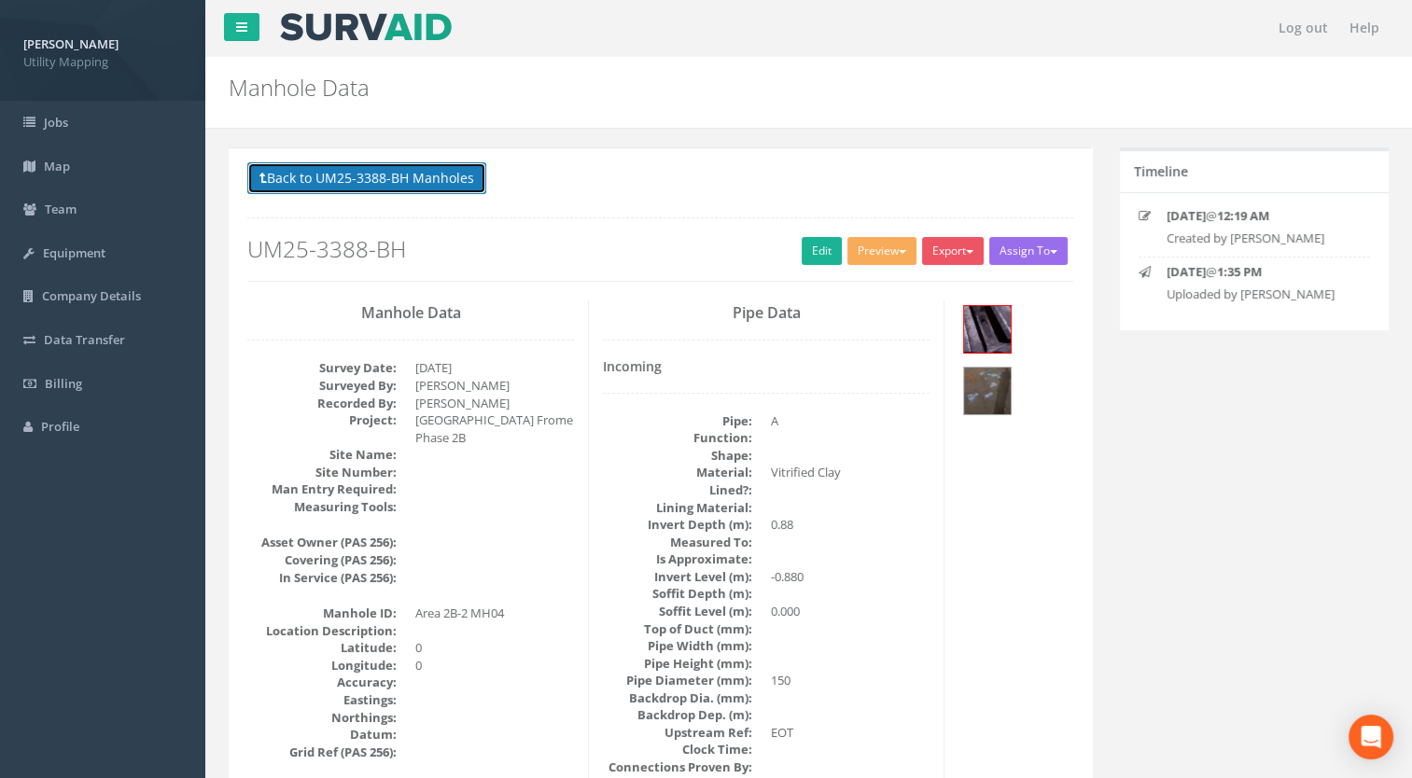
click at [427, 174] on button "Back to UM25-3388-BH Manholes" at bounding box center [366, 178] width 239 height 32
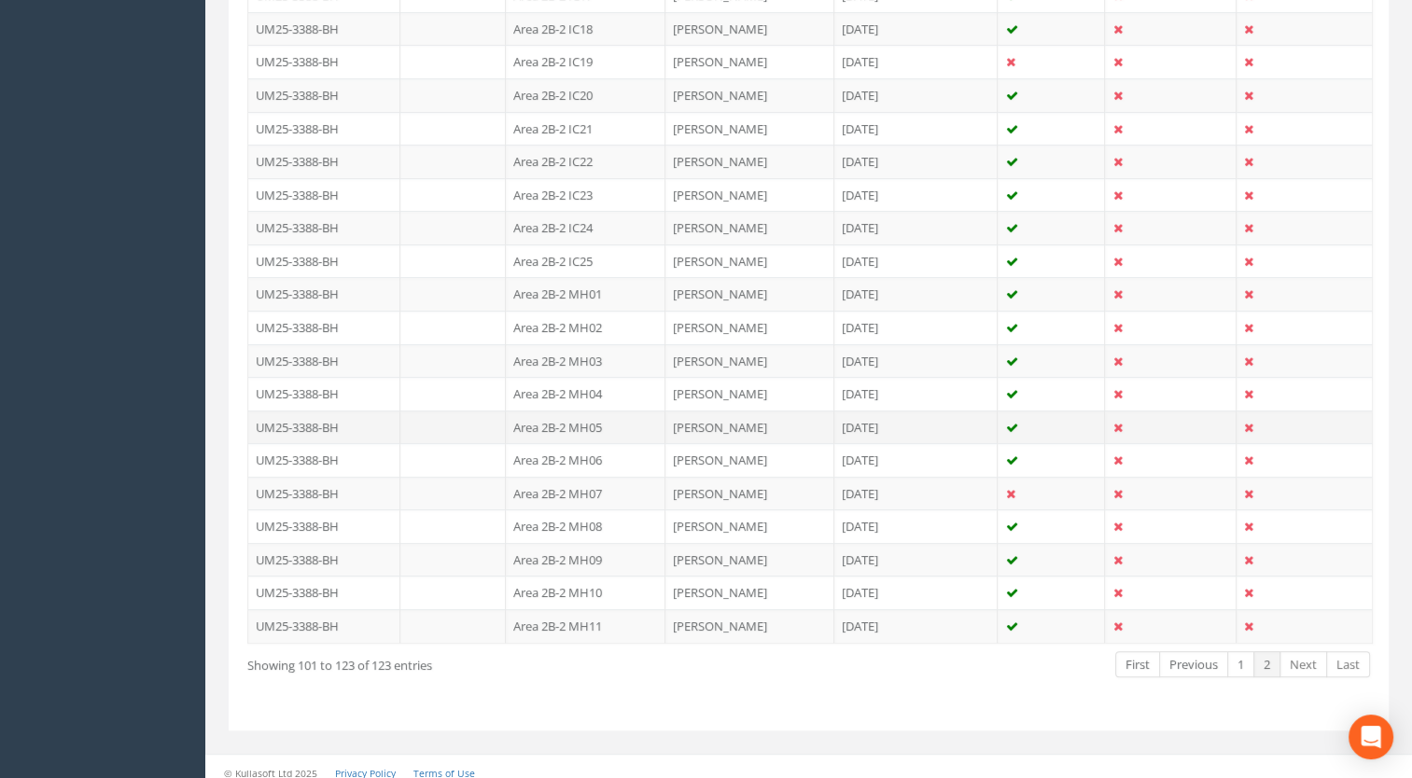
scroll to position [686, 0]
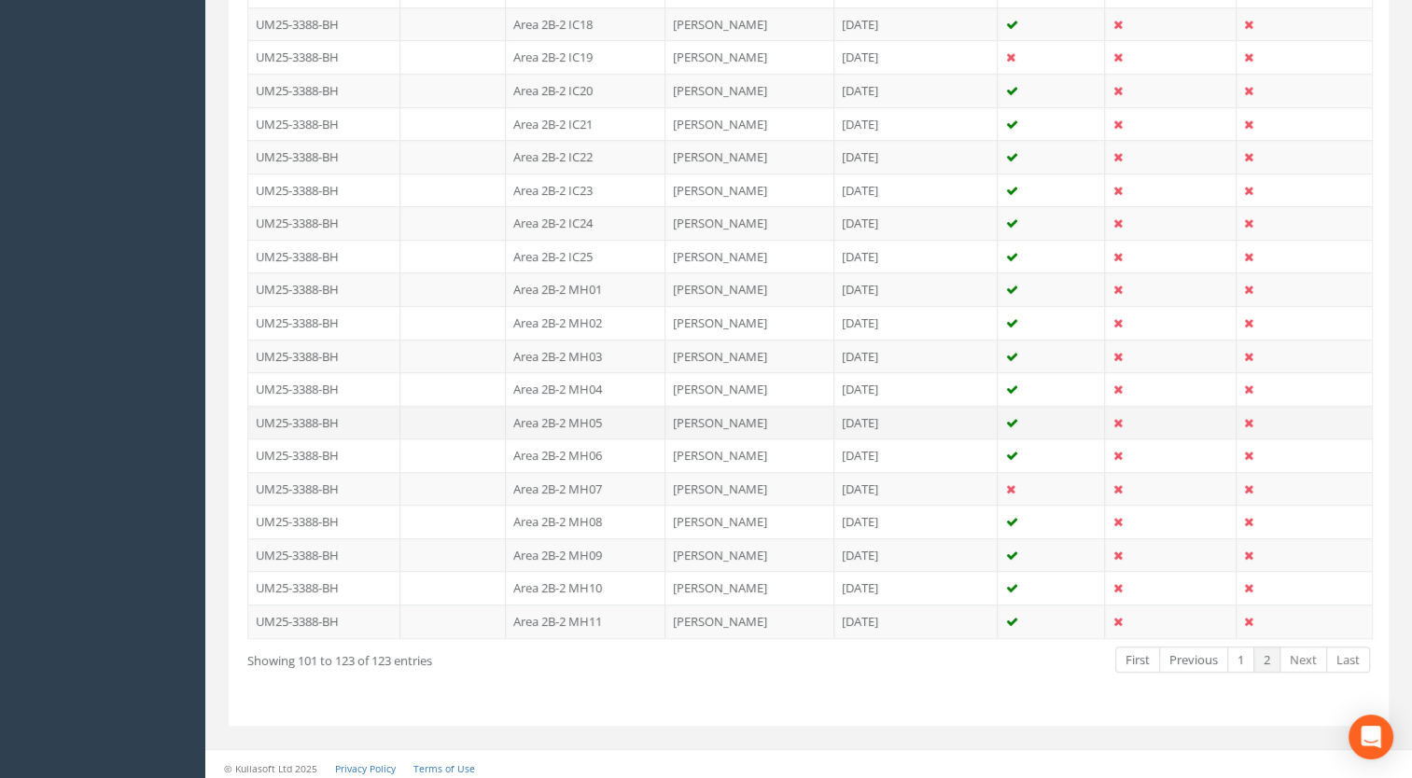
click at [591, 413] on td "Area 2B-2 MH05" at bounding box center [586, 423] width 160 height 34
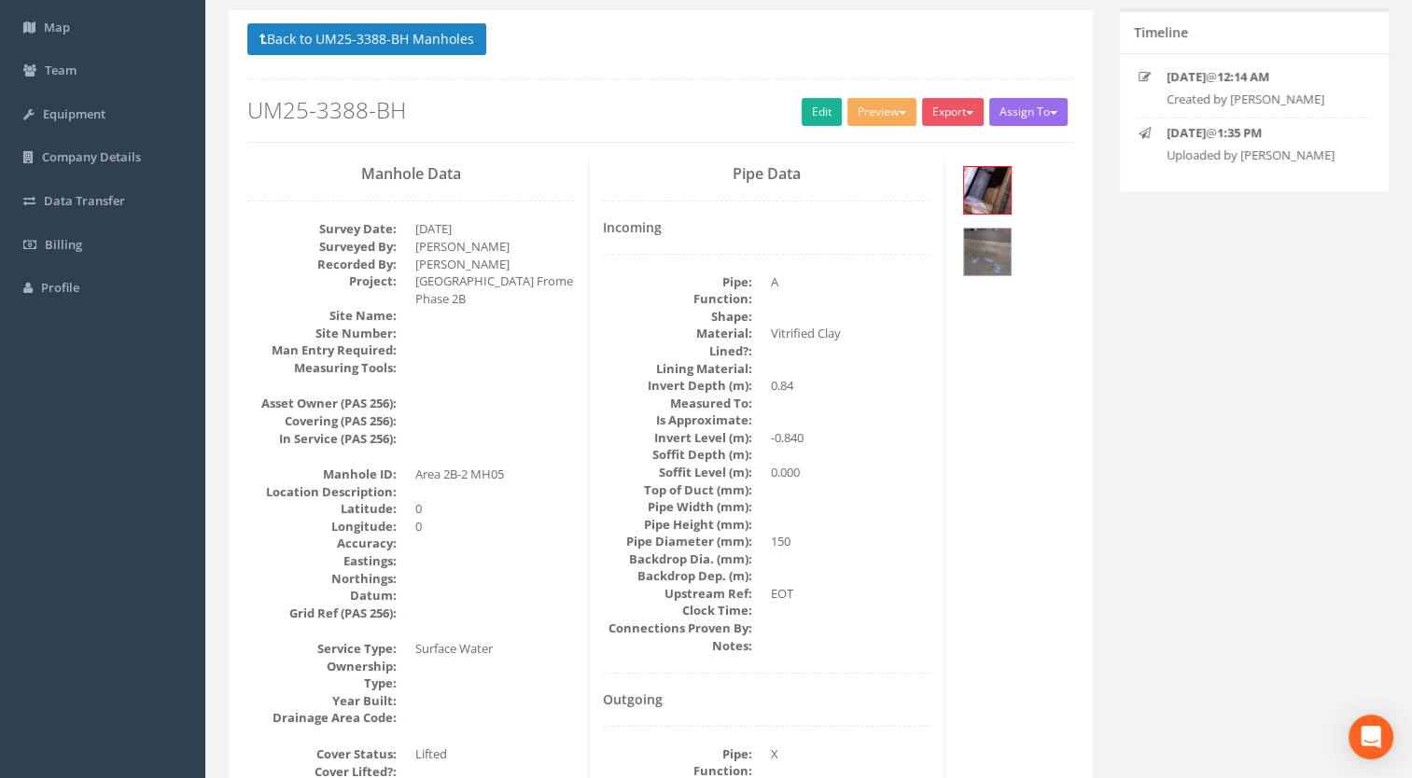
scroll to position [0, 0]
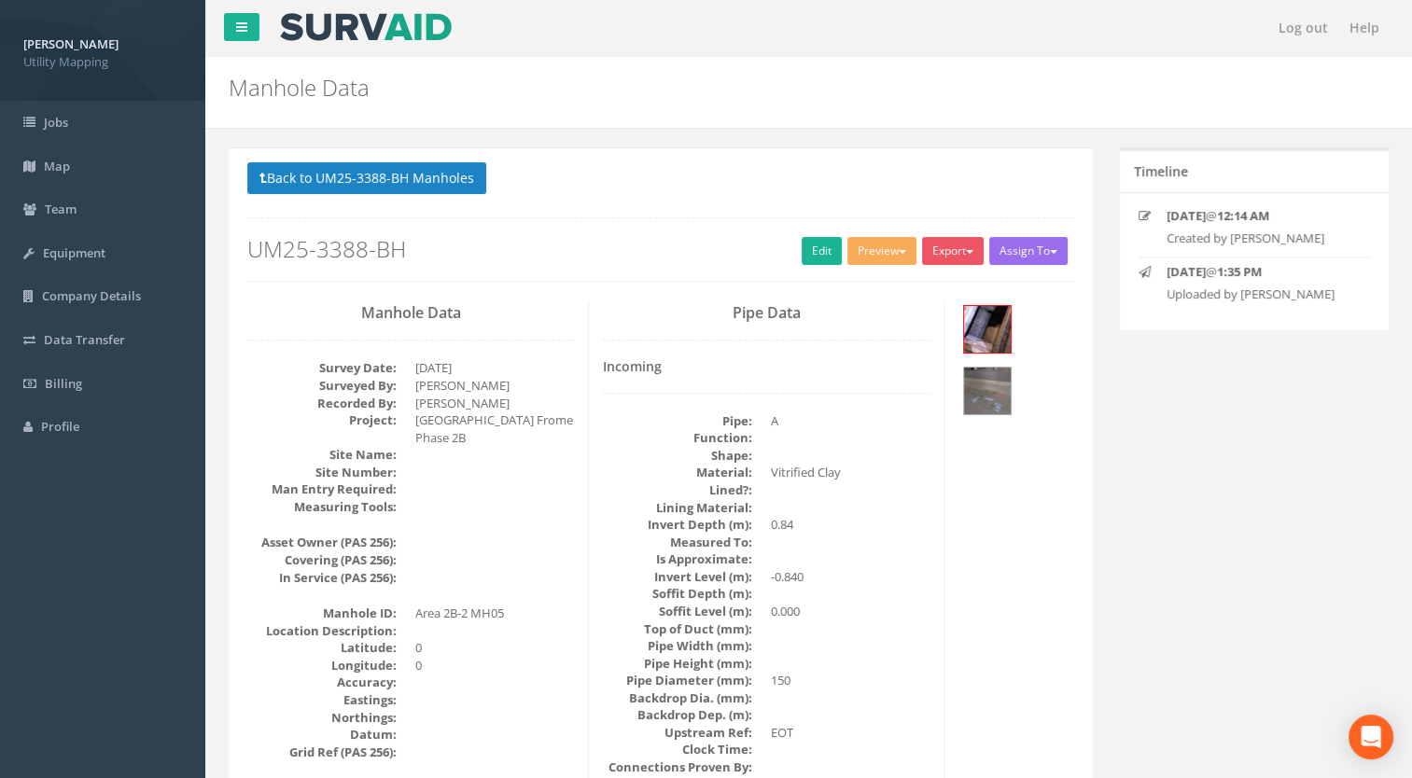
click at [432, 202] on div "Back to UM25-3388-BH Manholes Back to Map Assign To [PERSON_NAME] Land Surveyor…" at bounding box center [660, 221] width 826 height 119
click at [432, 182] on button "Back to UM25-3388-BH Manholes" at bounding box center [366, 178] width 239 height 32
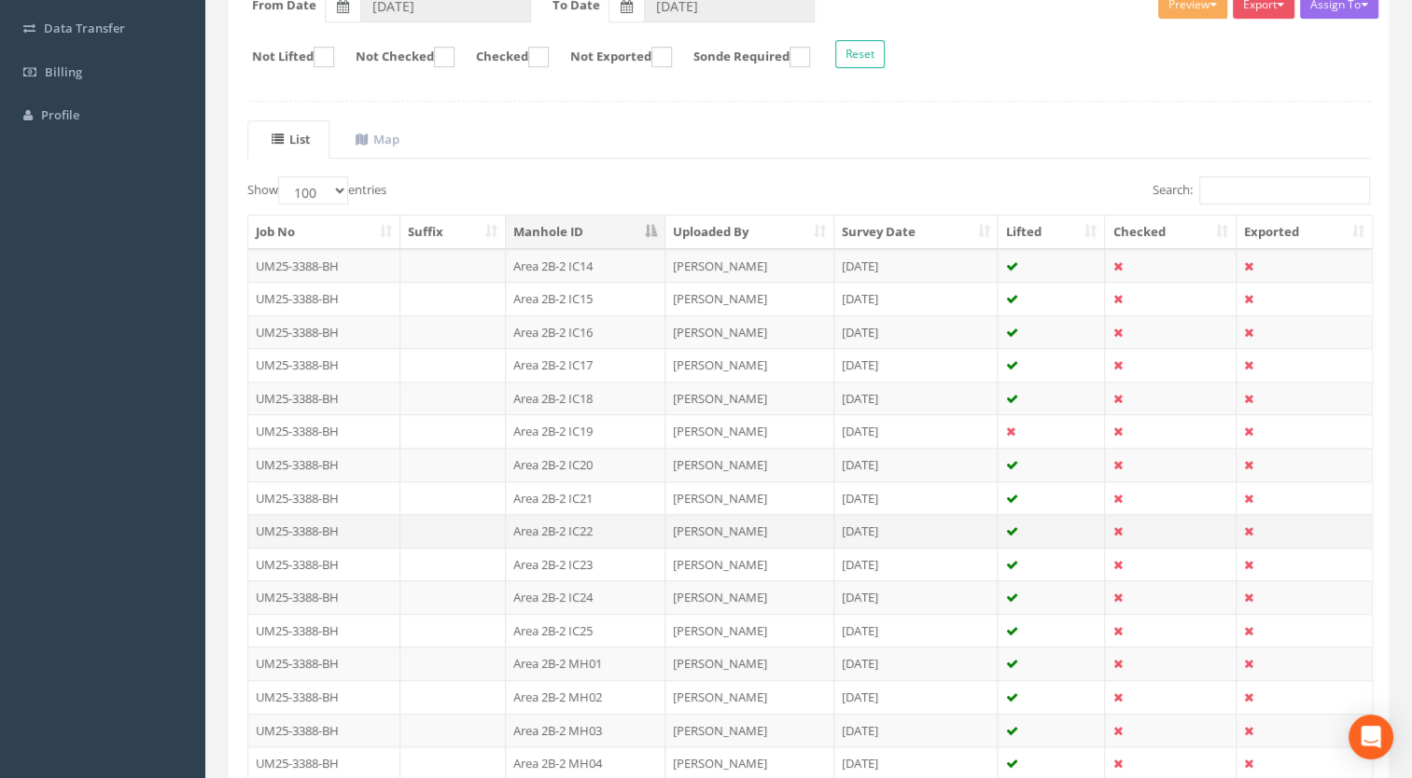
scroll to position [653, 0]
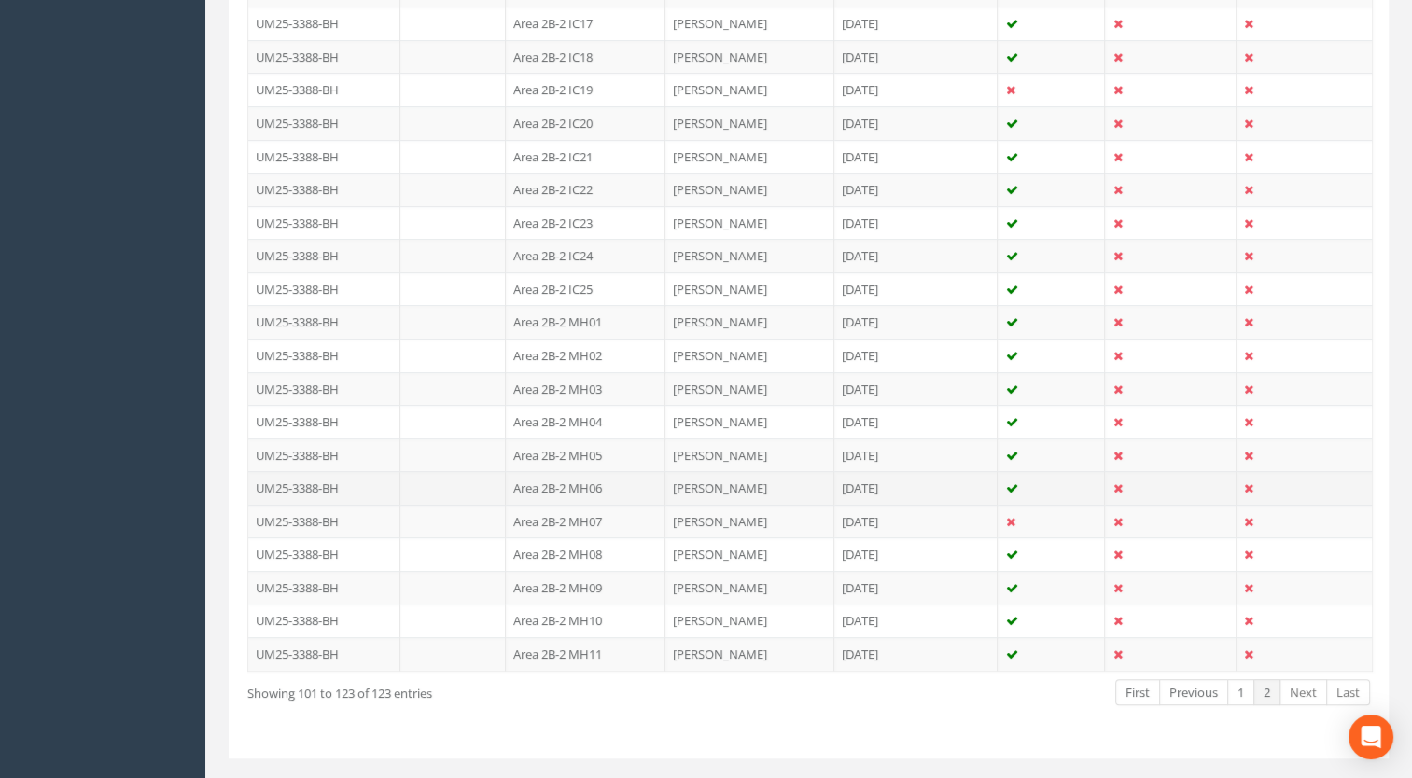
click at [609, 488] on td "Area 2B-2 MH06" at bounding box center [586, 488] width 160 height 34
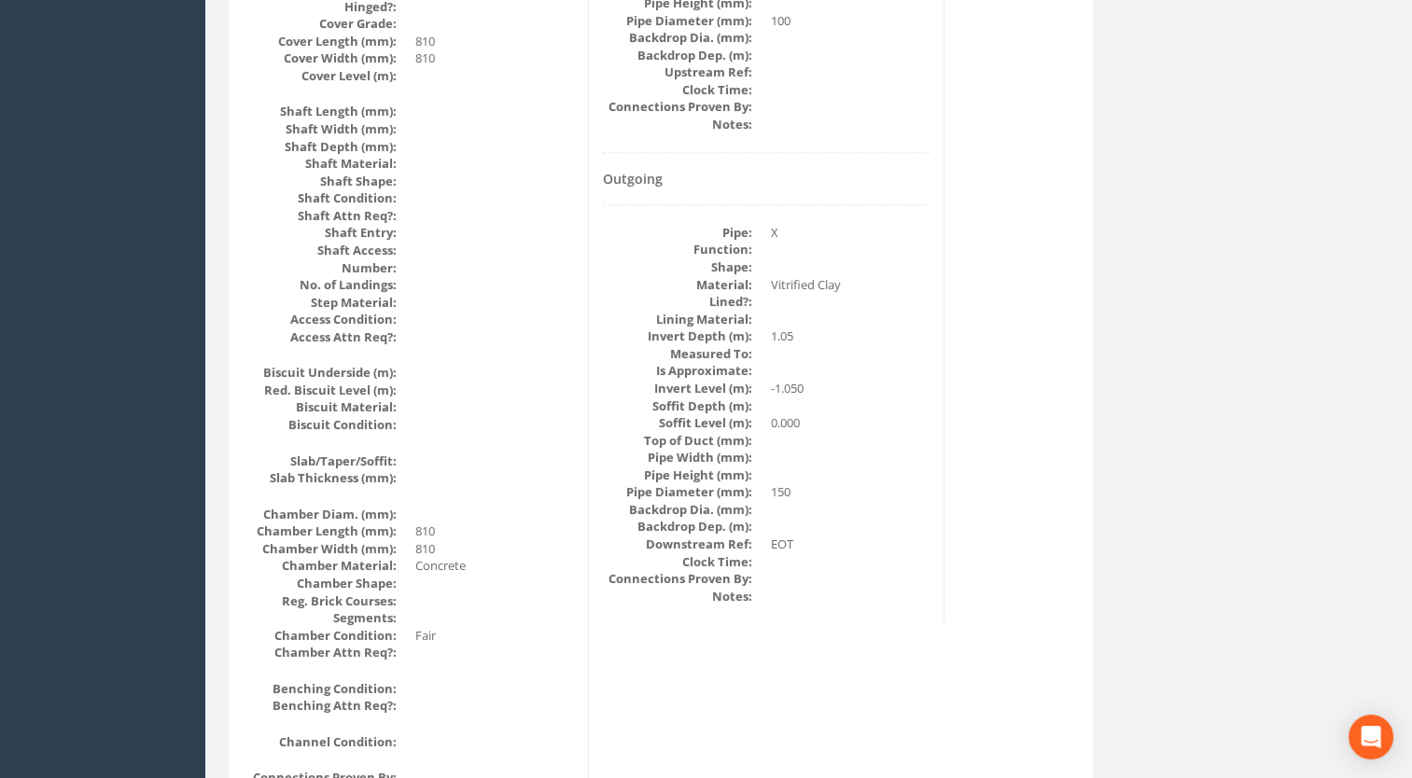
scroll to position [1072, 0]
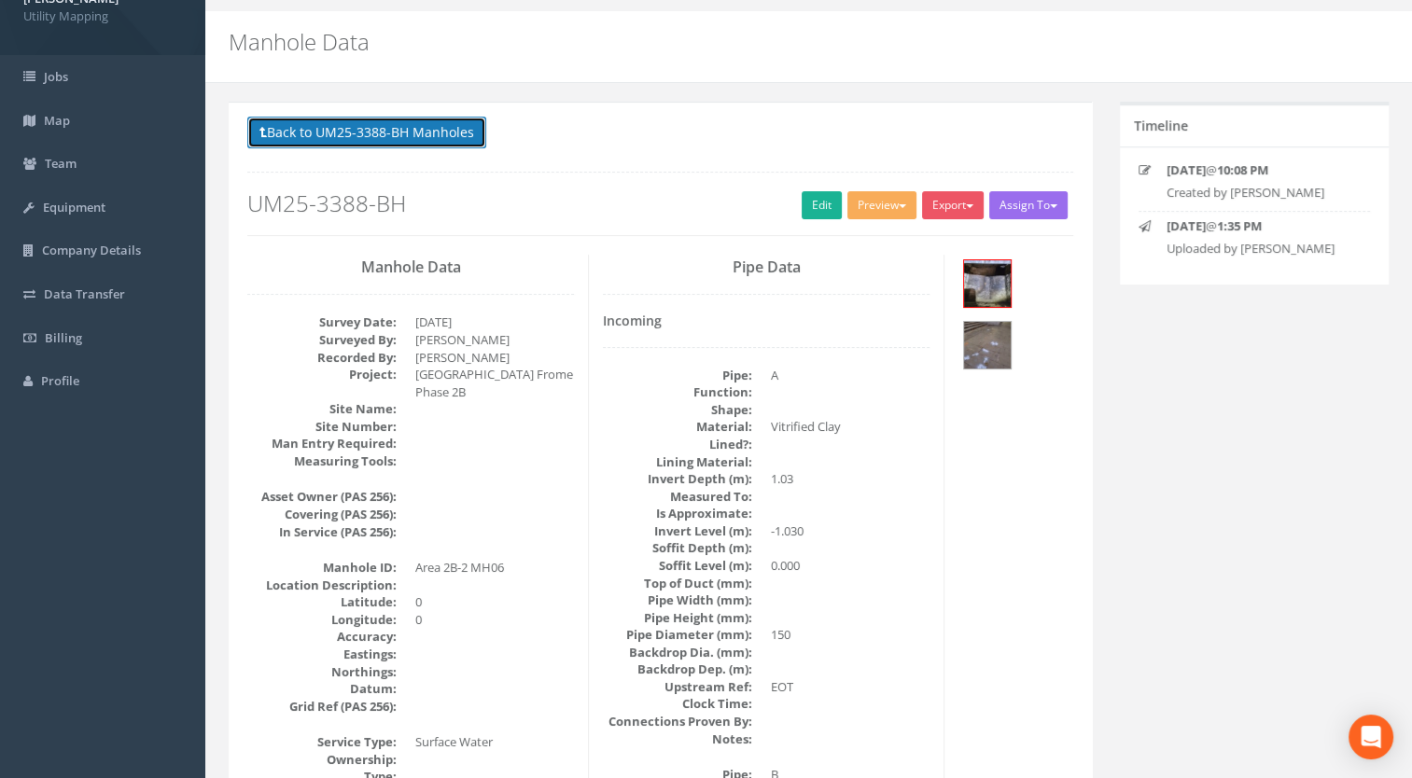
click at [435, 131] on button "Back to UM25-3388-BH Manholes" at bounding box center [366, 133] width 239 height 32
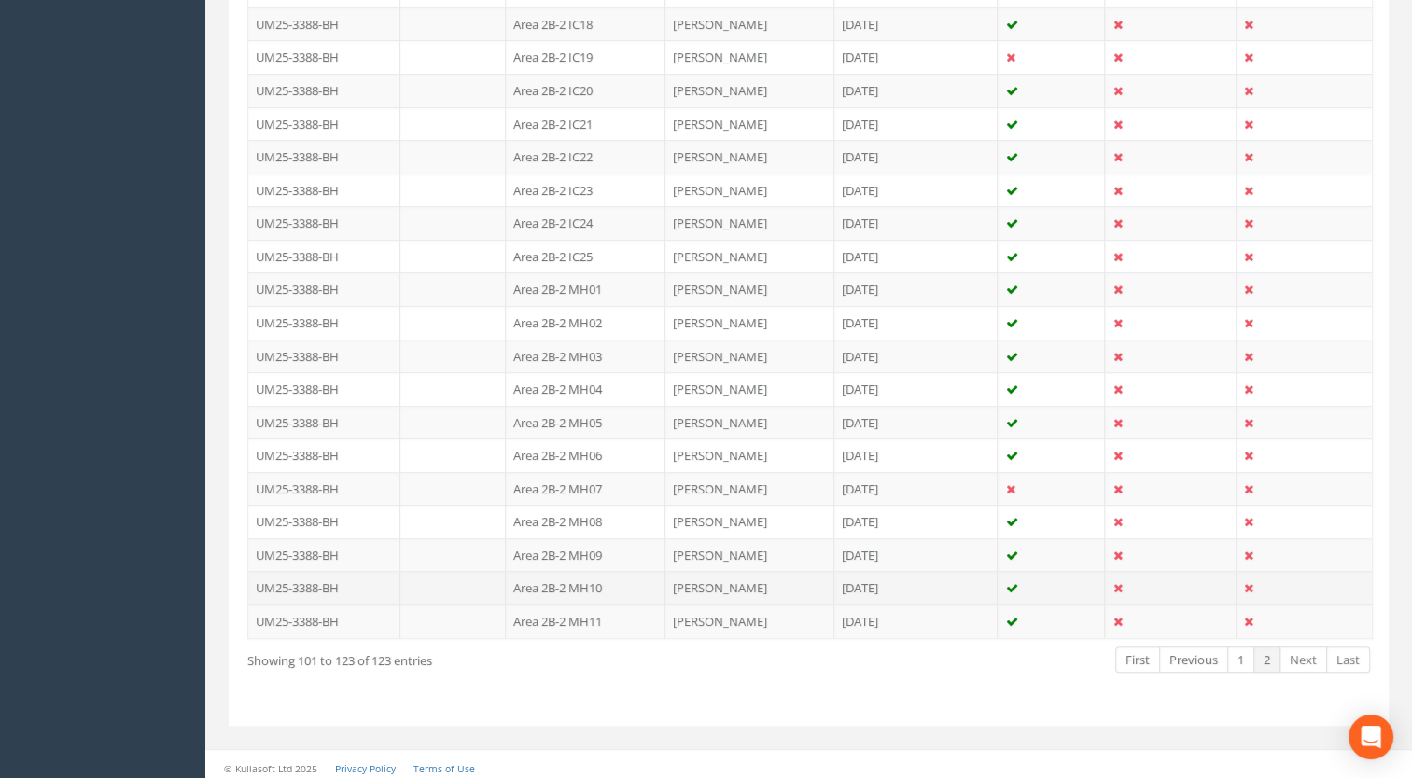
scroll to position [686, 0]
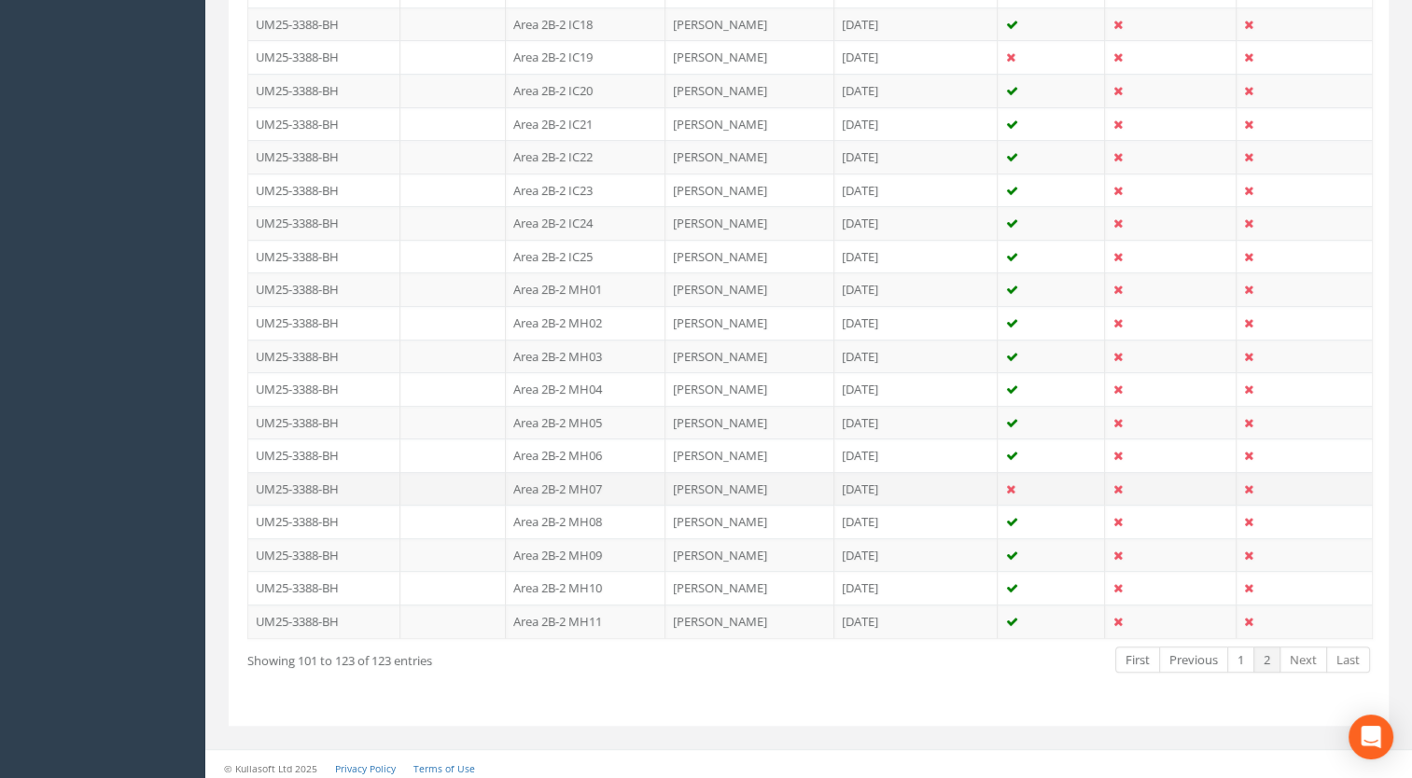
click at [598, 479] on td "Area 2B-2 MH07" at bounding box center [586, 489] width 160 height 34
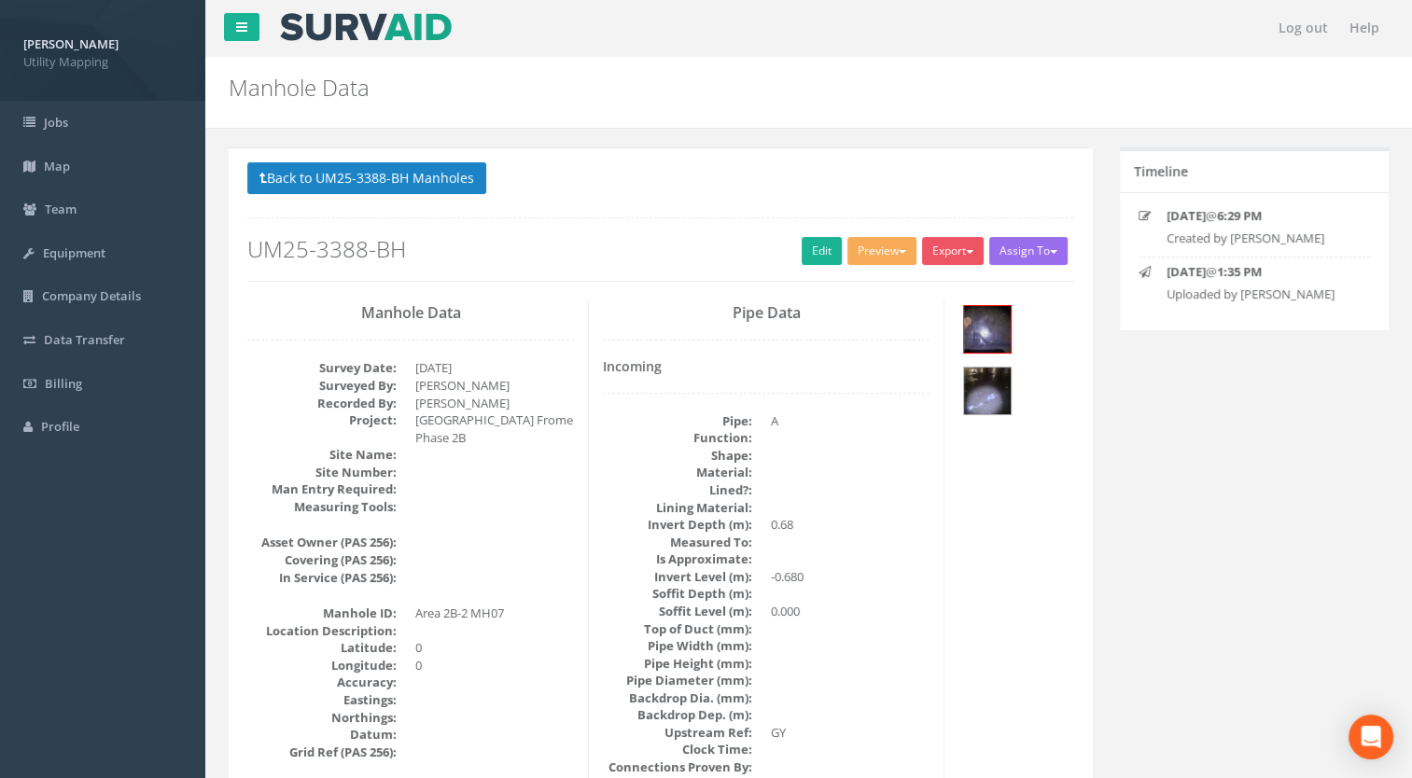
scroll to position [93, 0]
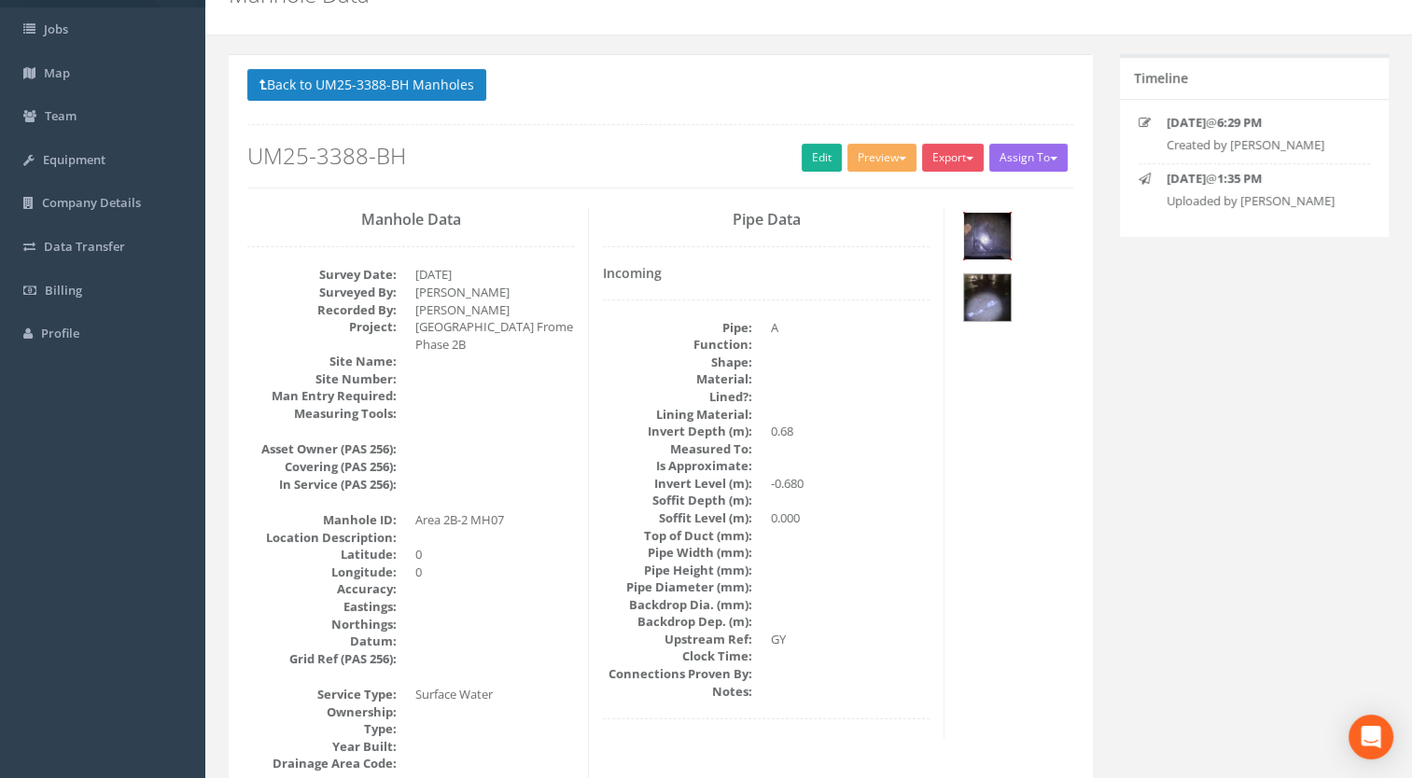
click at [997, 231] on img at bounding box center [987, 236] width 47 height 47
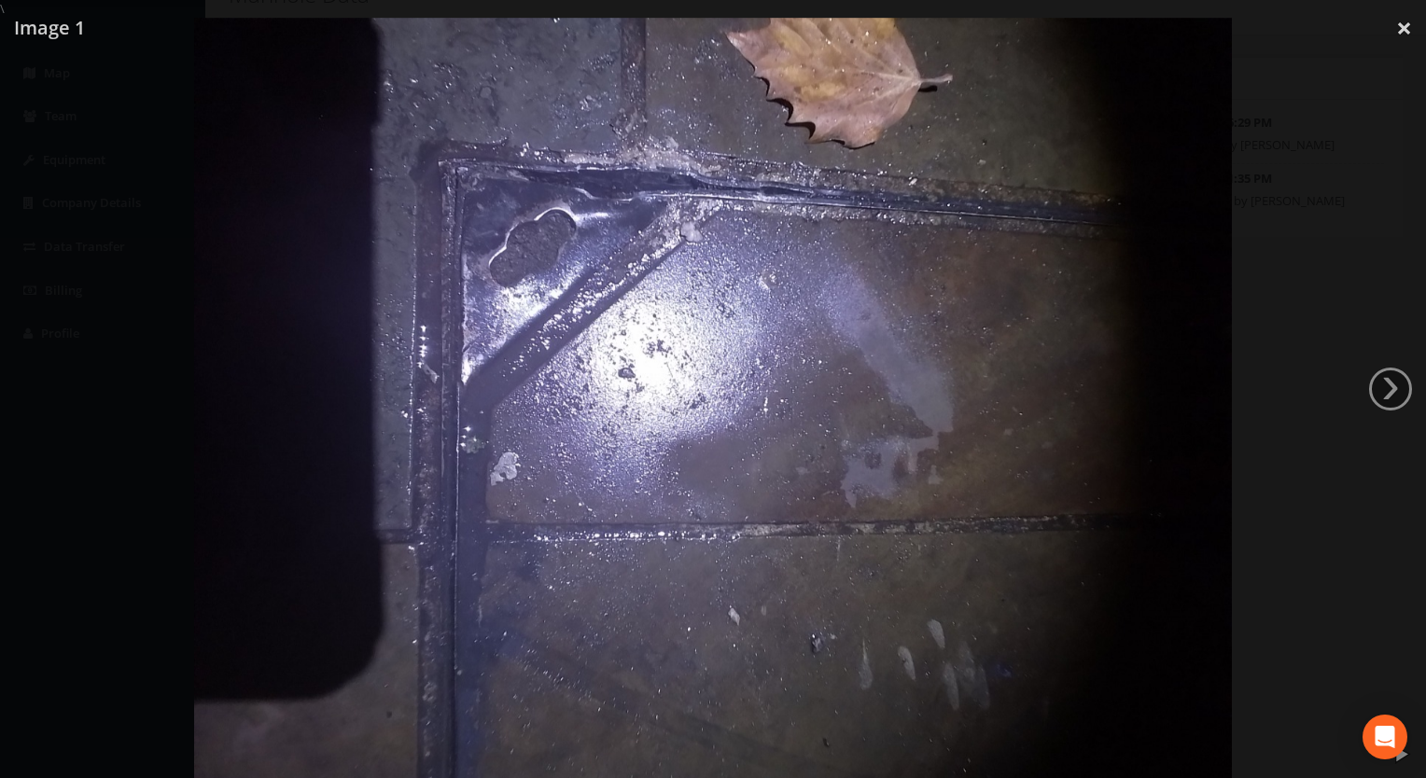
click at [1410, 397] on div at bounding box center [713, 407] width 1426 height 778
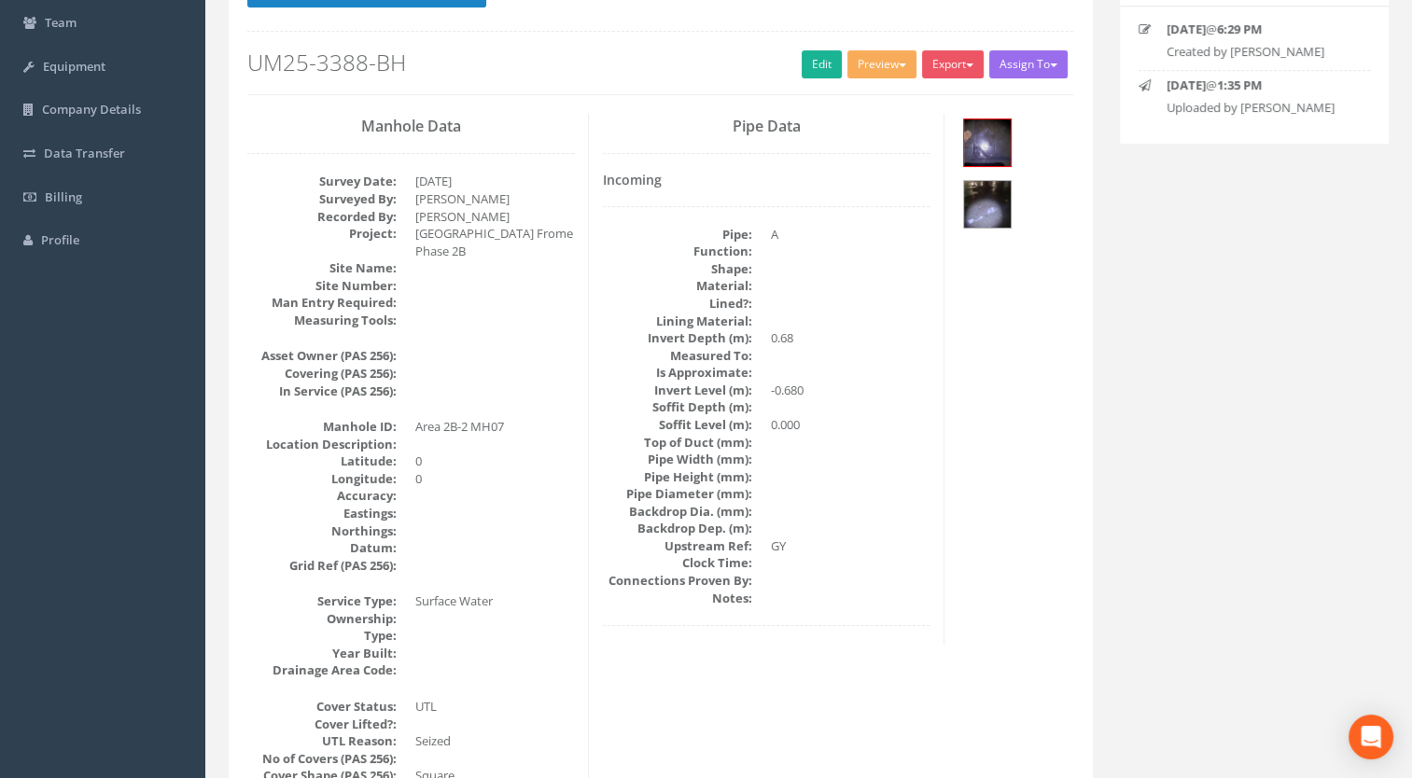
click at [884, 553] on dd "GY" at bounding box center [850, 547] width 159 height 18
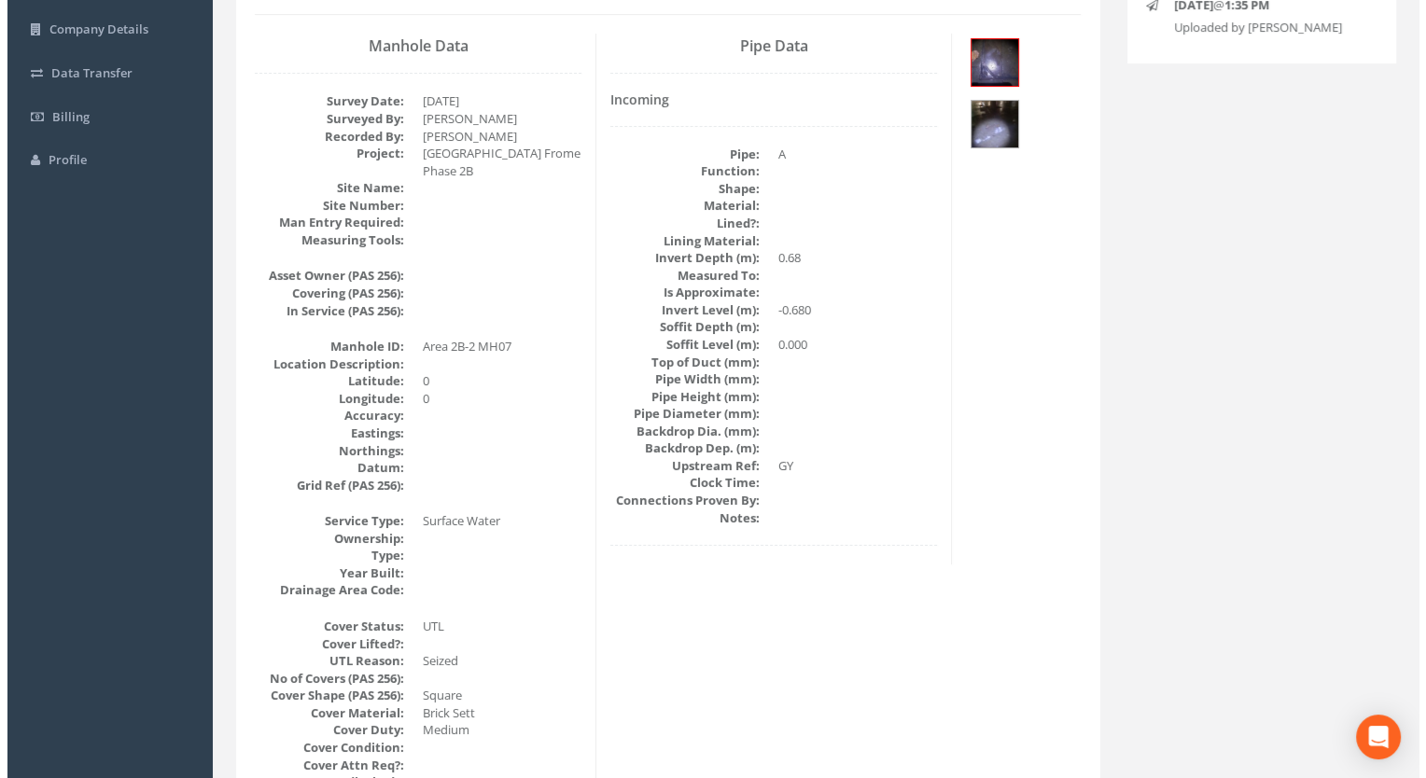
scroll to position [280, 0]
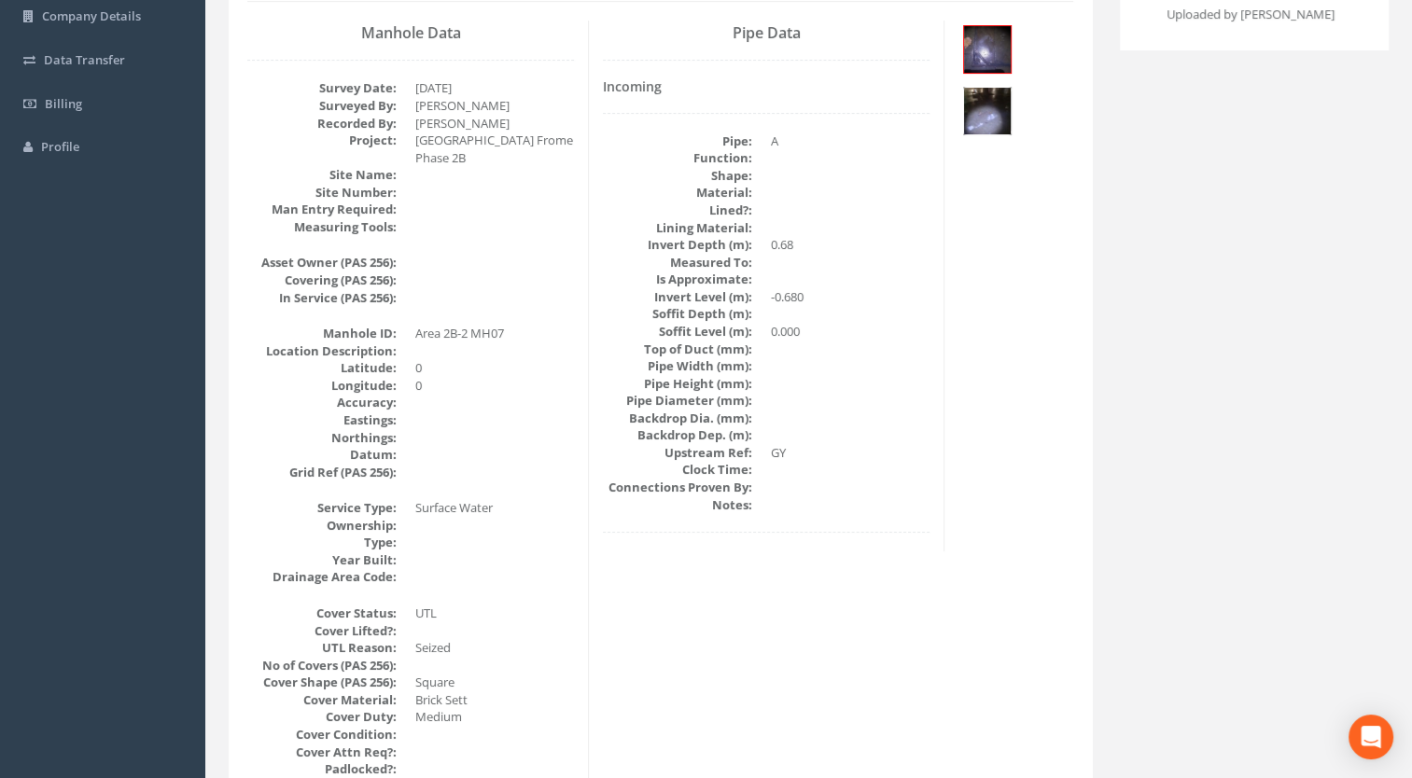
click at [993, 115] on img at bounding box center [987, 111] width 47 height 47
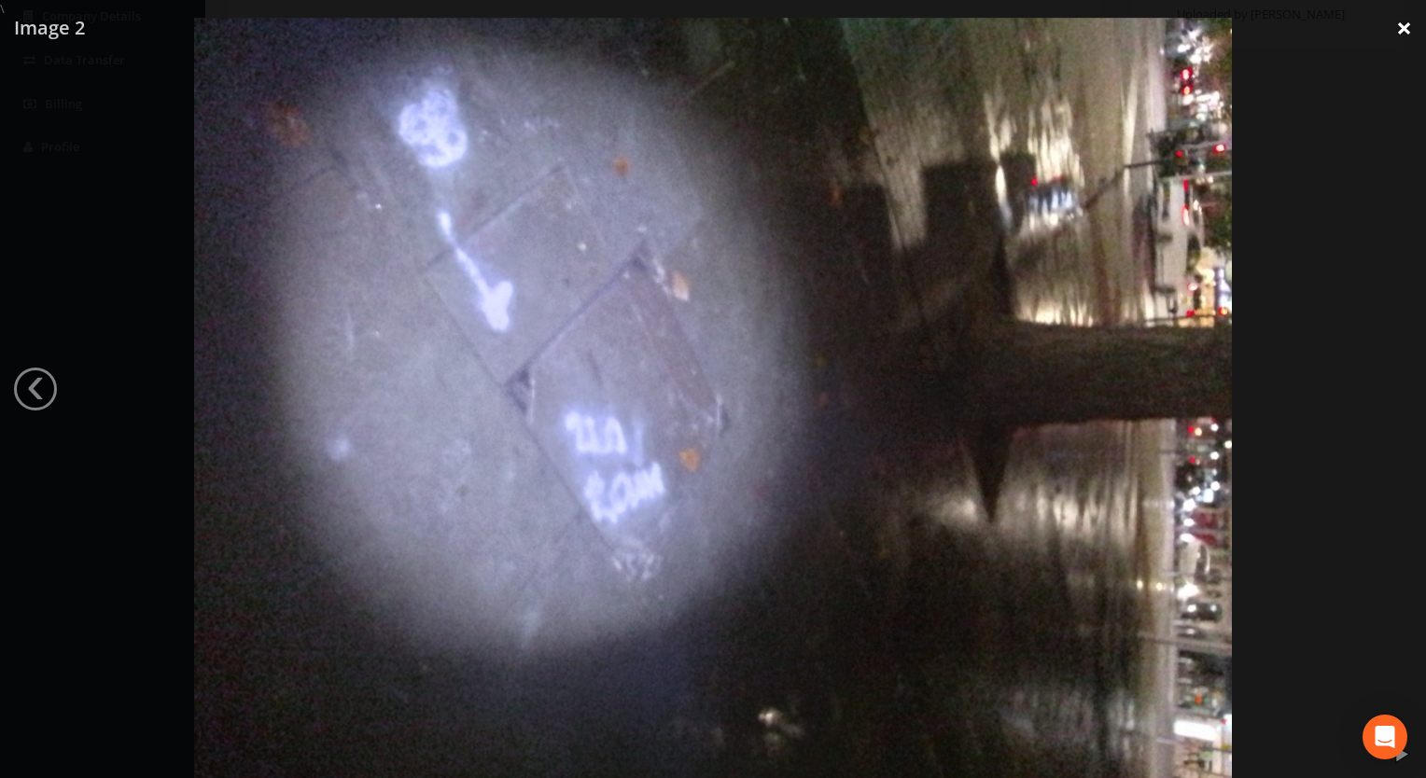
click at [1414, 30] on link "×" at bounding box center [1404, 28] width 44 height 56
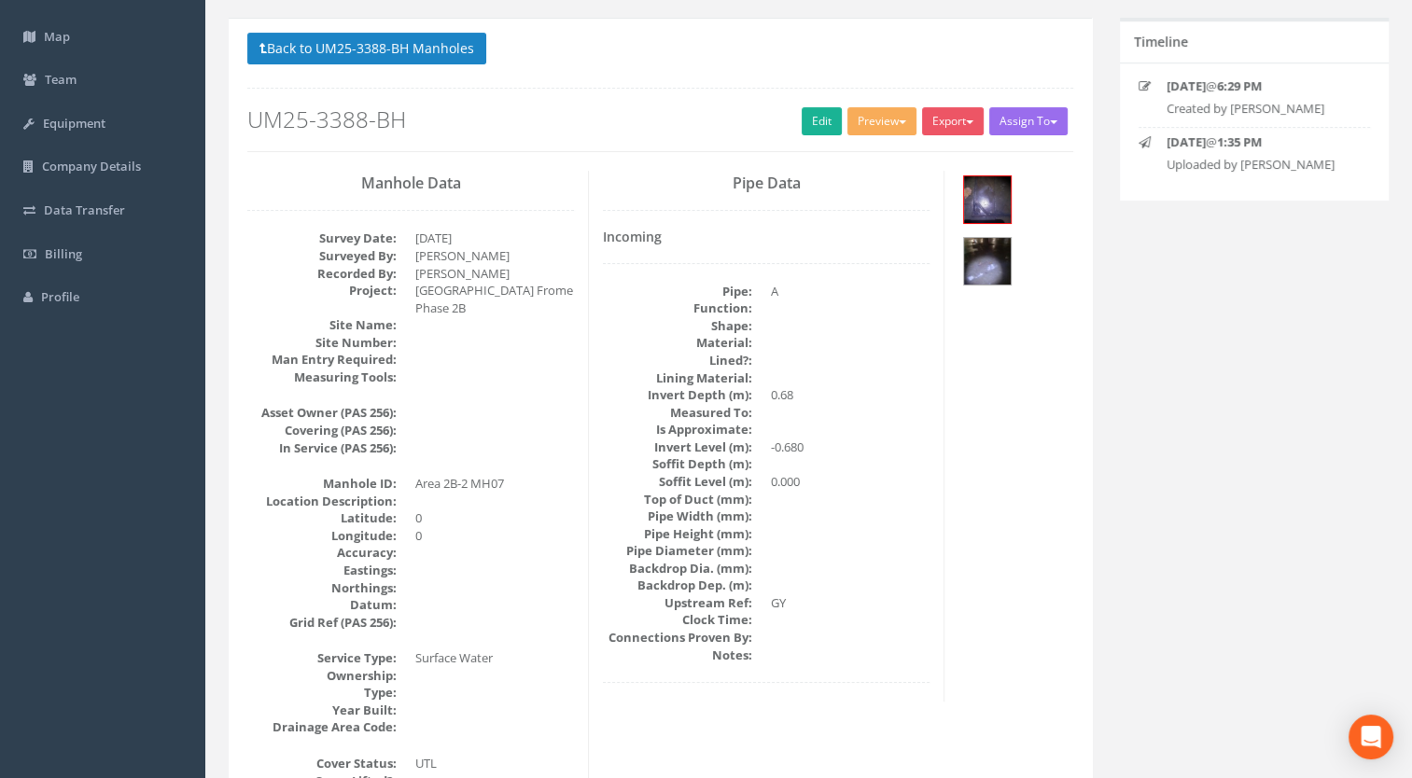
scroll to position [0, 0]
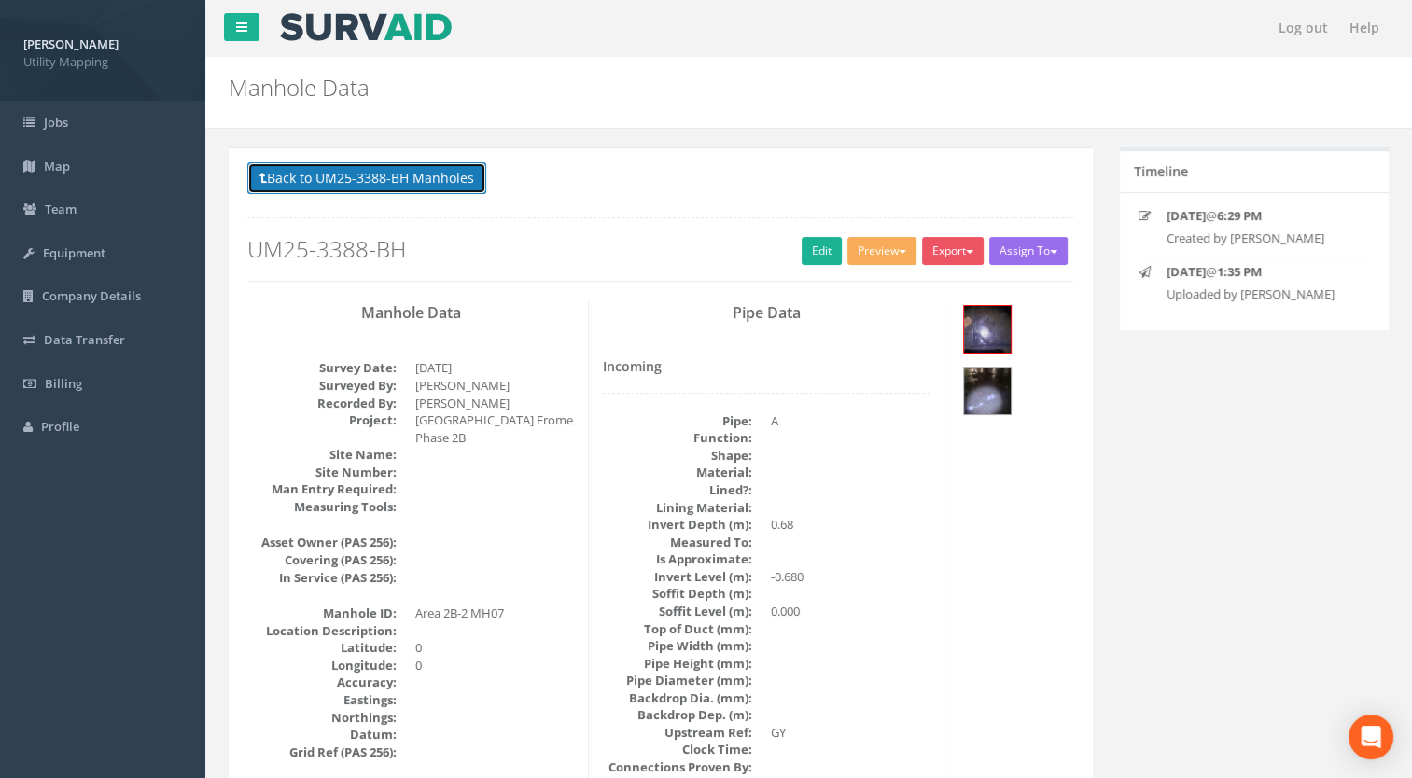
click at [395, 189] on button "Back to UM25-3388-BH Manholes" at bounding box center [366, 178] width 239 height 32
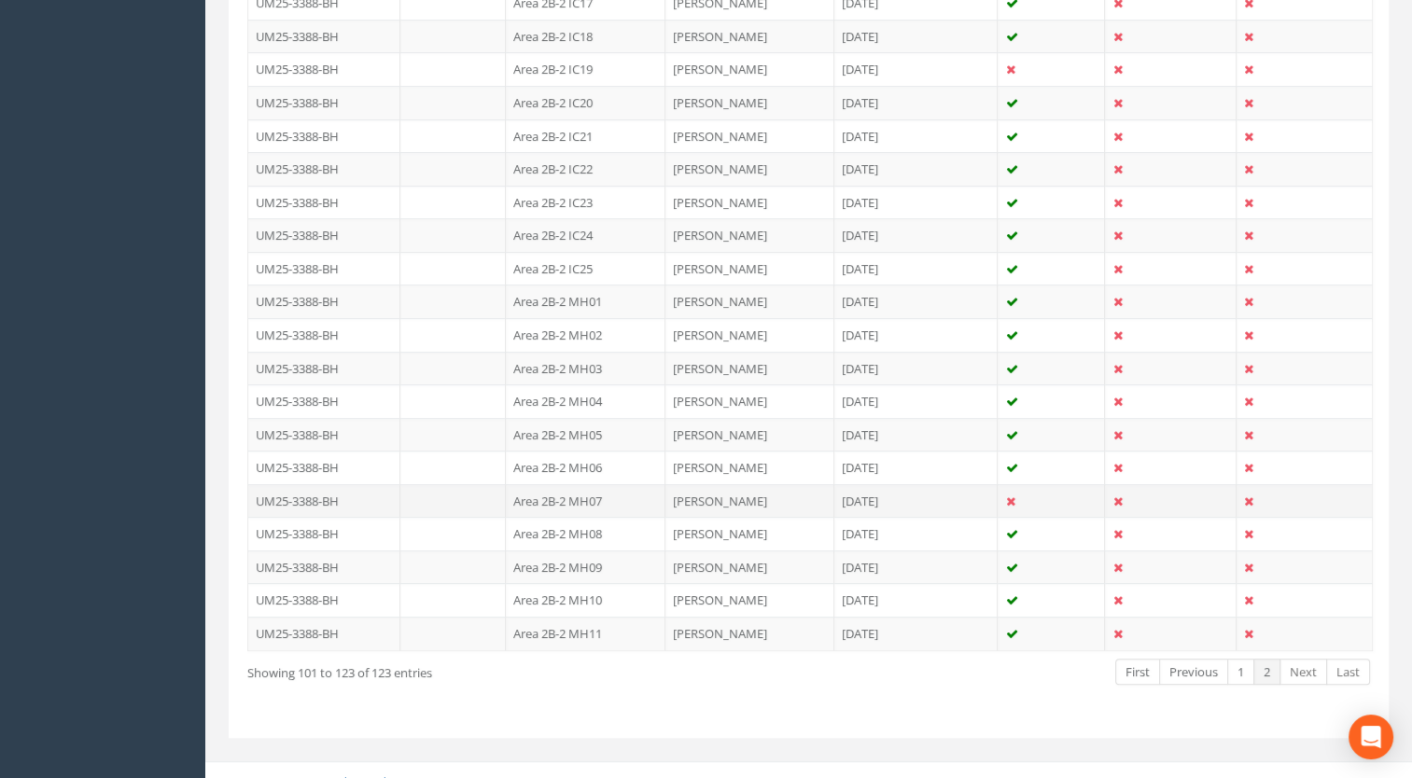
scroll to position [686, 0]
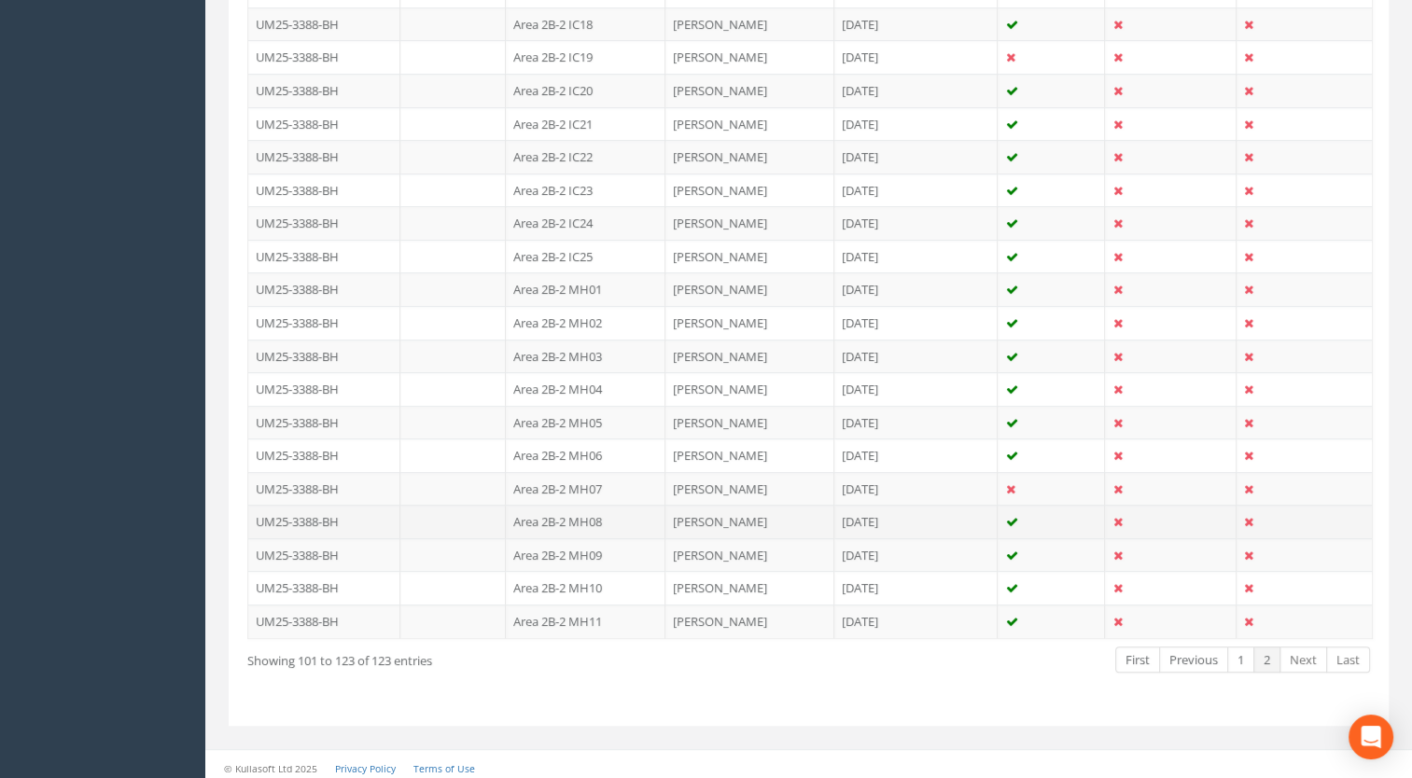
click at [595, 516] on td "Area 2B-2 MH08" at bounding box center [586, 522] width 160 height 34
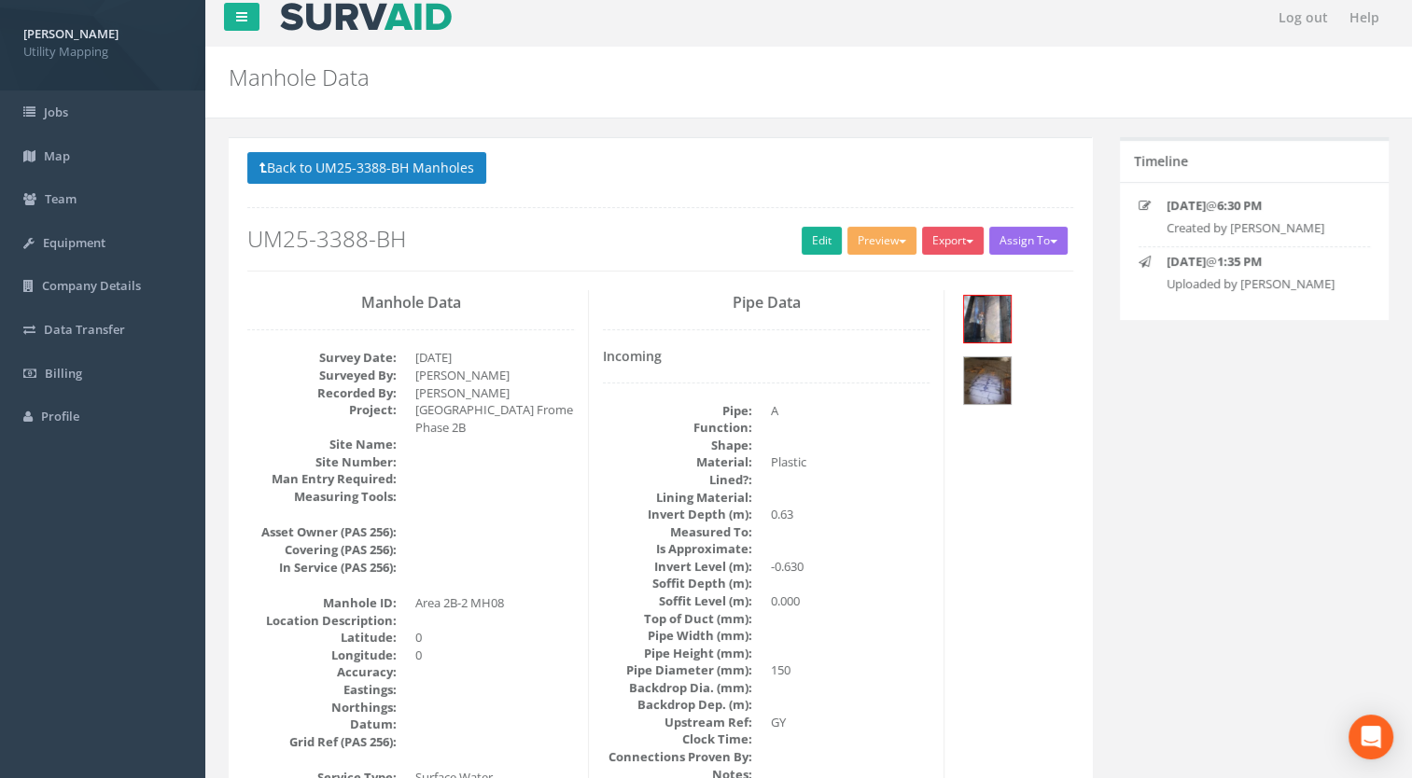
scroll to position [0, 0]
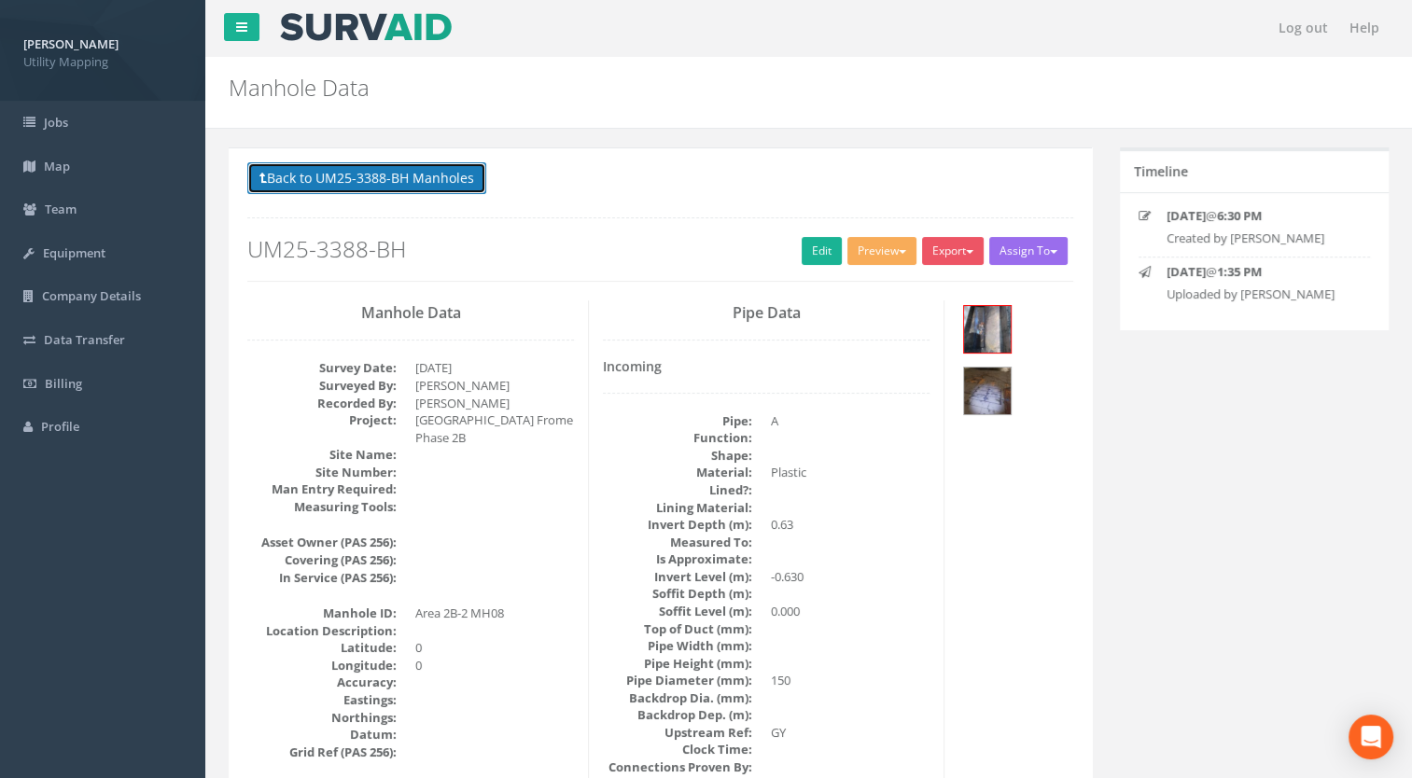
click at [421, 173] on button "Back to UM25-3388-BH Manholes" at bounding box center [366, 178] width 239 height 32
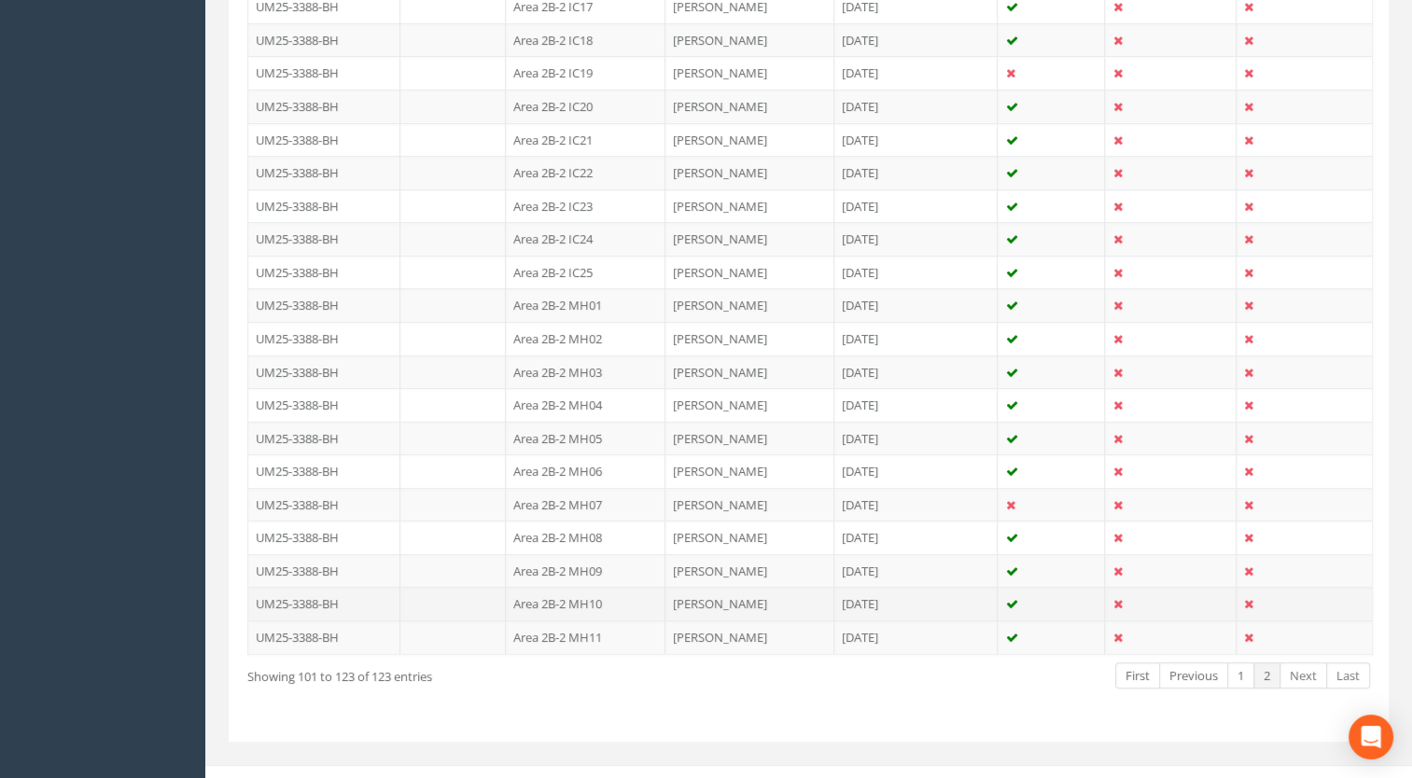
scroll to position [686, 0]
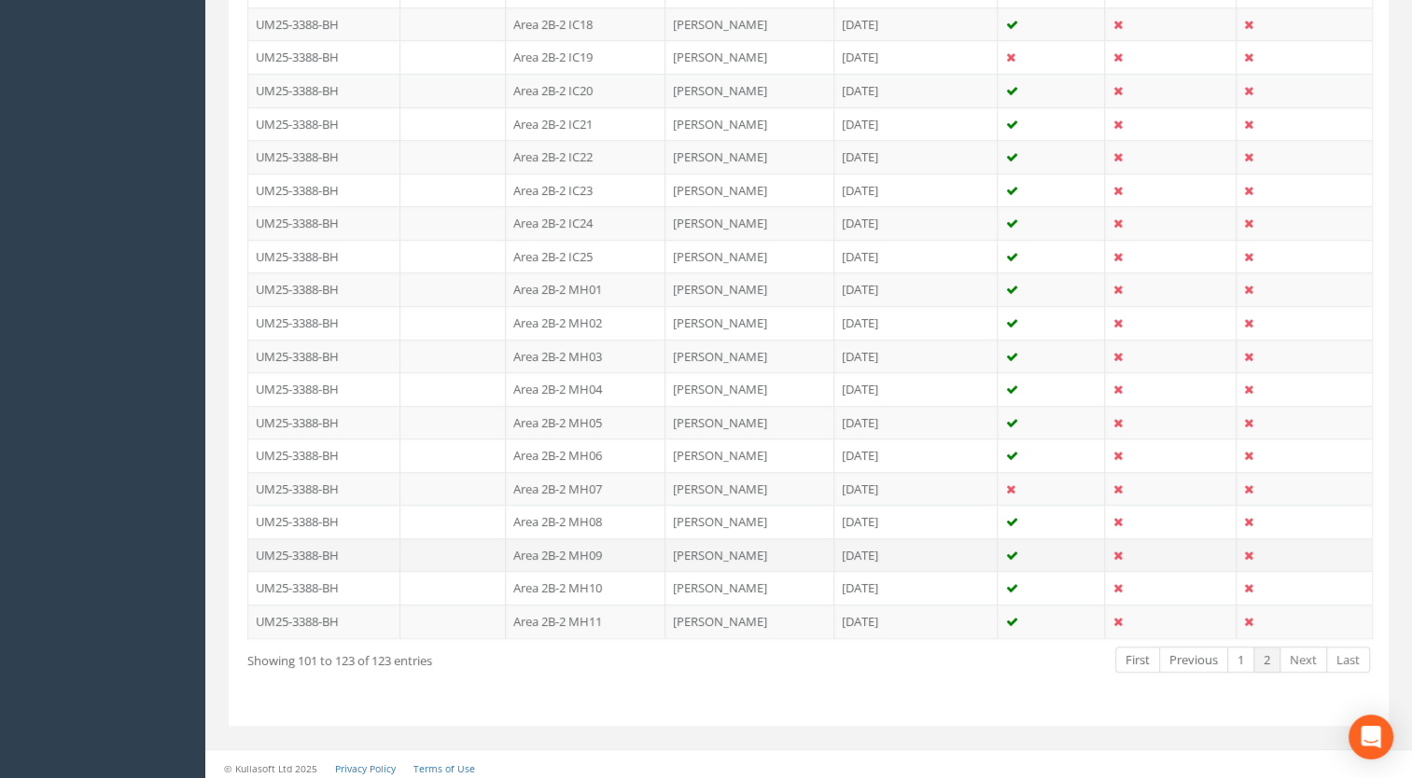
click at [589, 546] on td "Area 2B-2 MH09" at bounding box center [586, 556] width 160 height 34
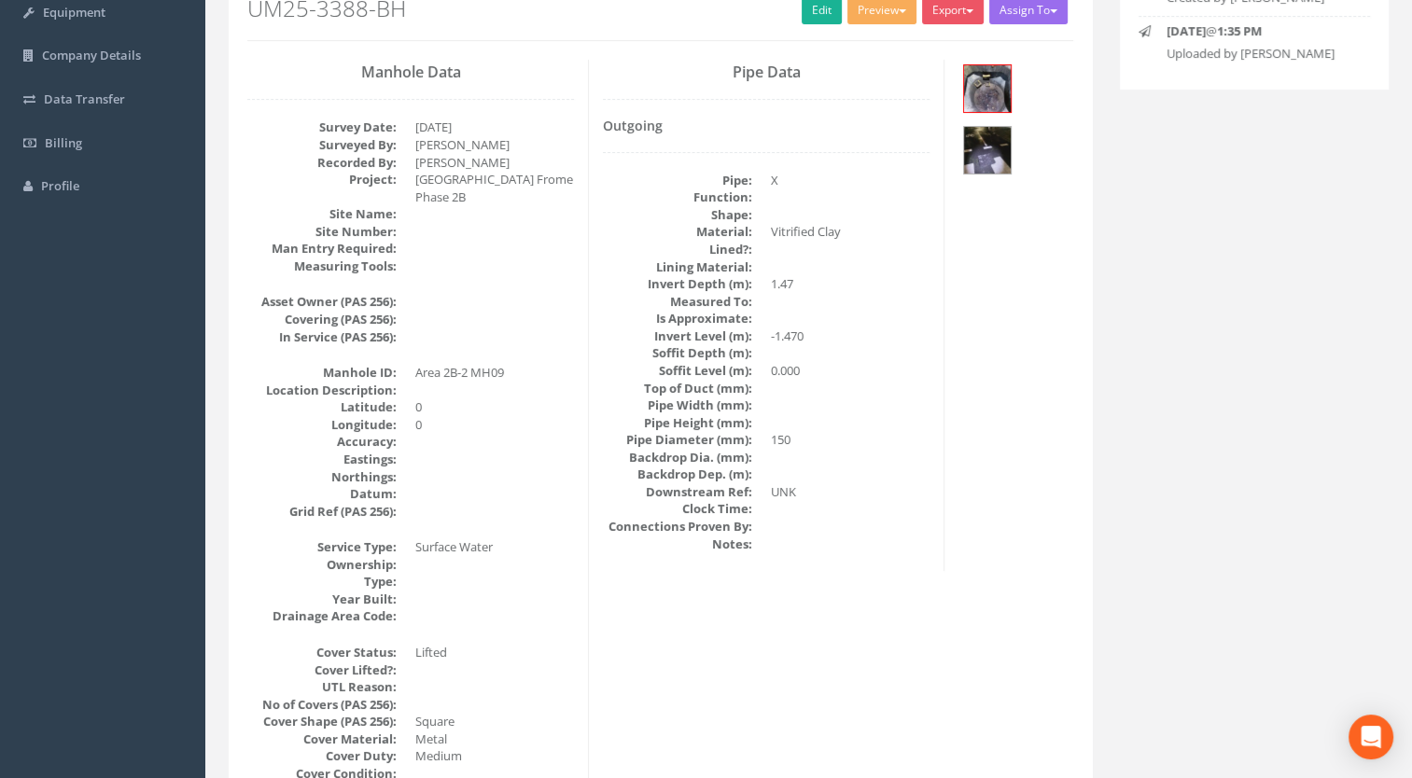
scroll to position [0, 0]
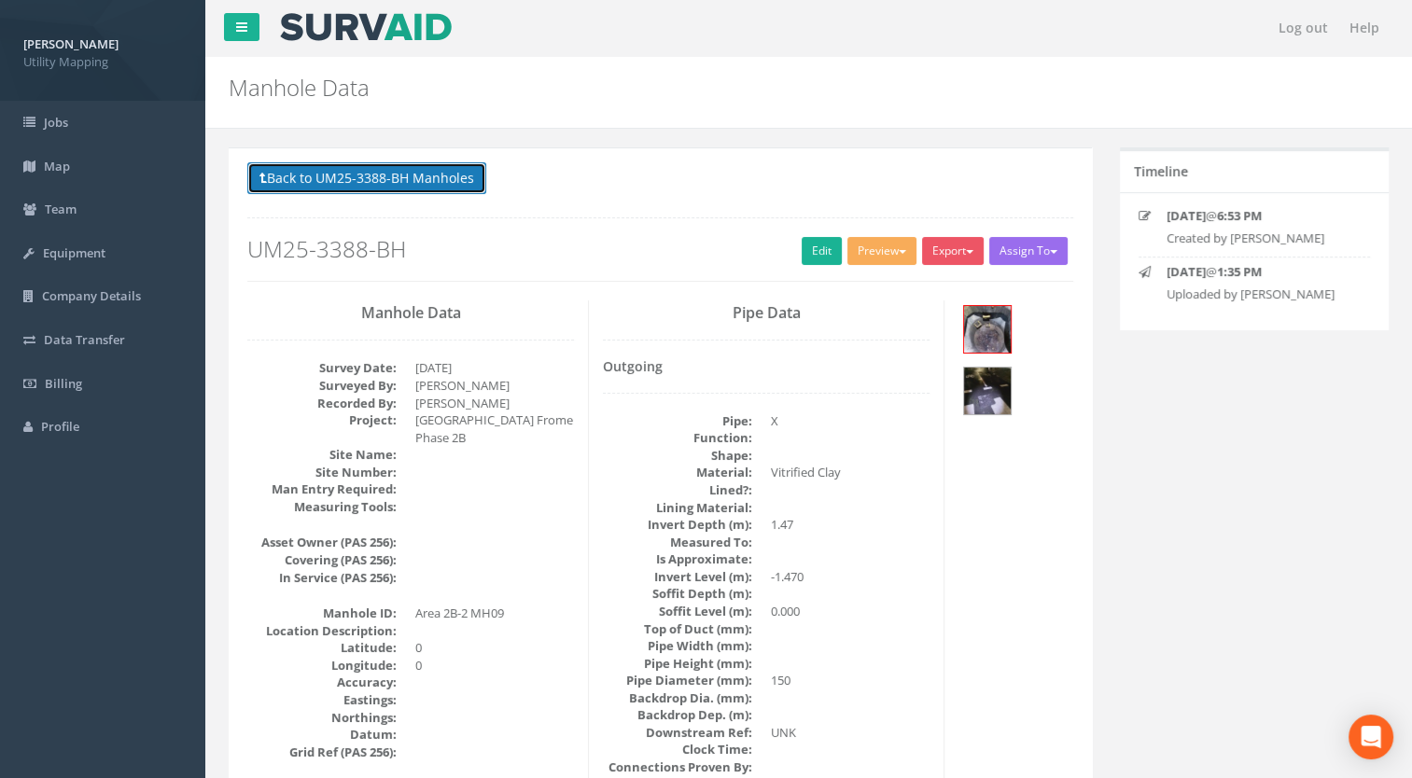
click at [375, 166] on button "Back to UM25-3388-BH Manholes" at bounding box center [366, 178] width 239 height 32
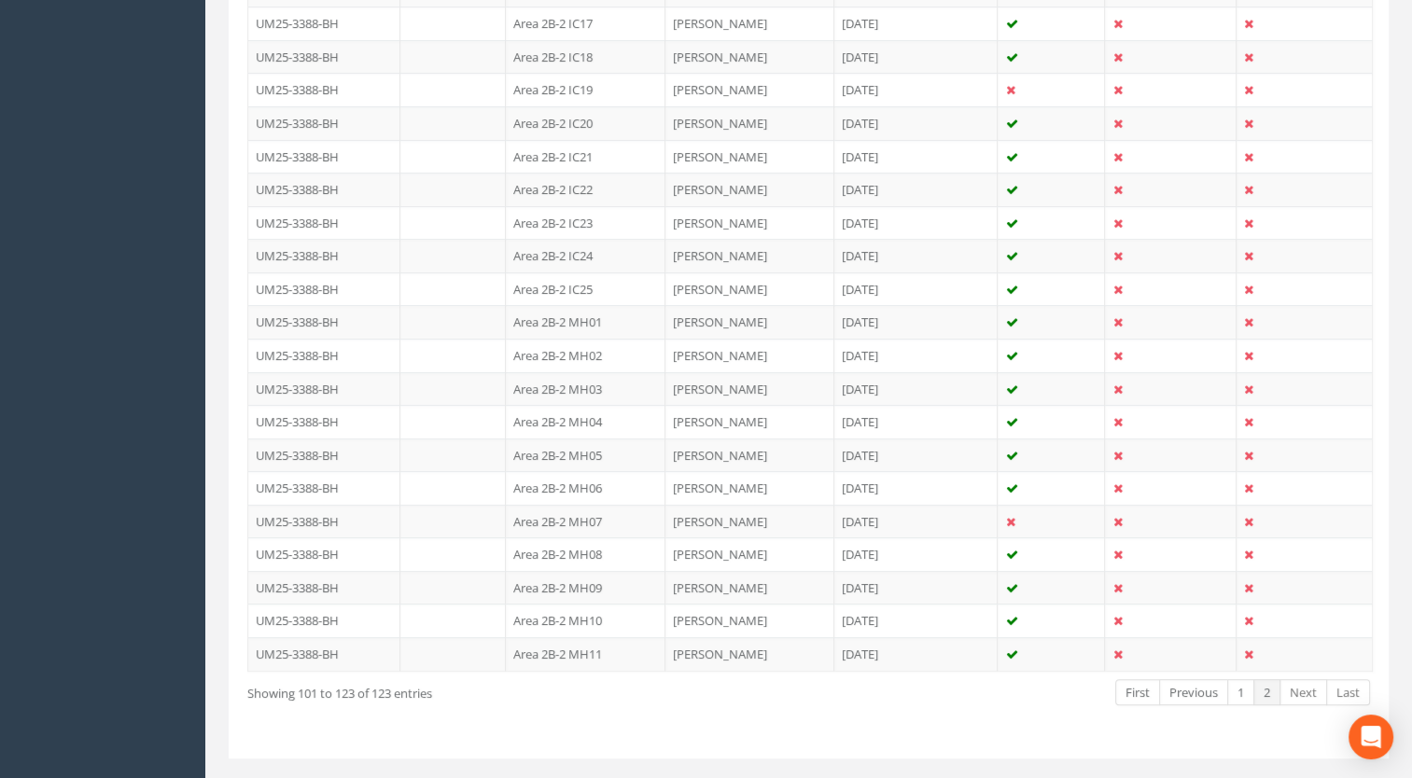
scroll to position [686, 0]
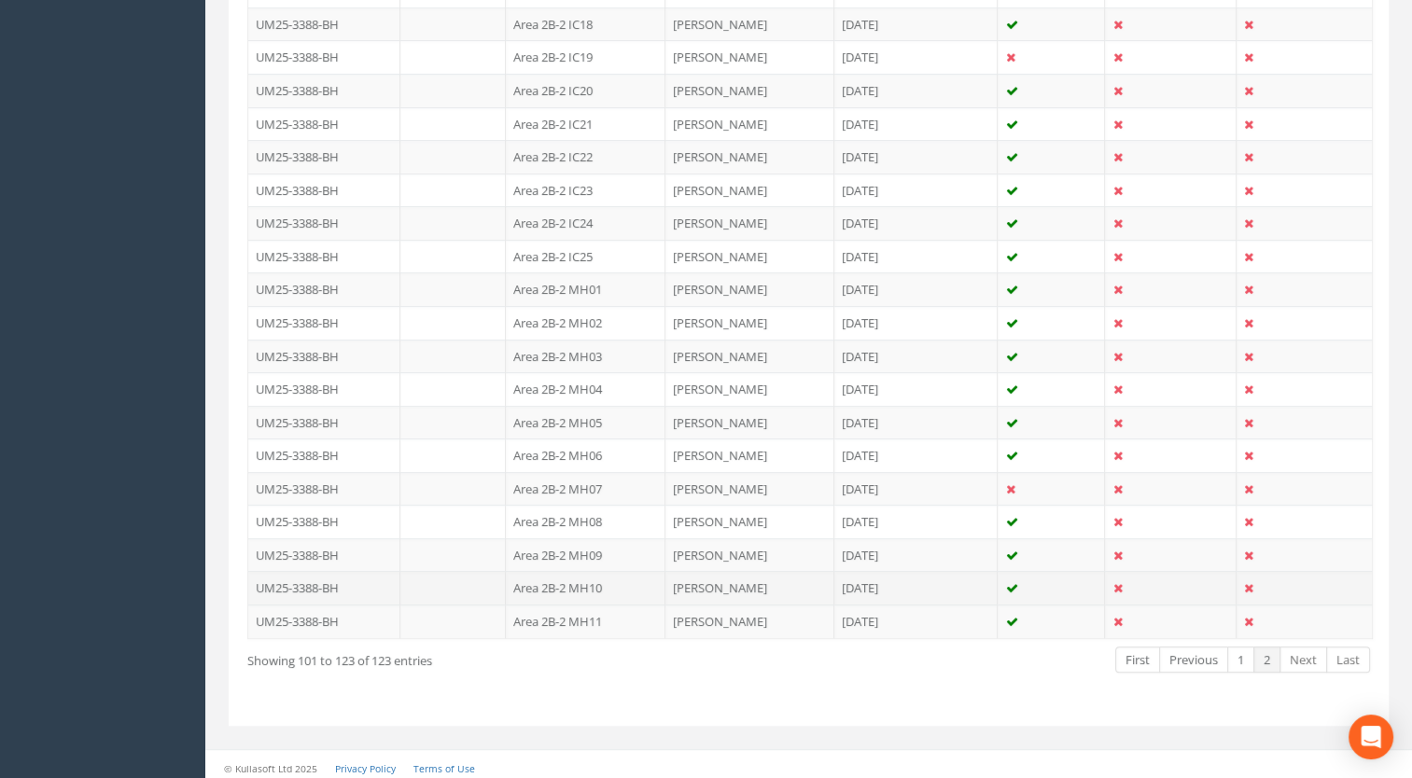
click at [580, 579] on td "Area 2B-2 MH10" at bounding box center [586, 588] width 160 height 34
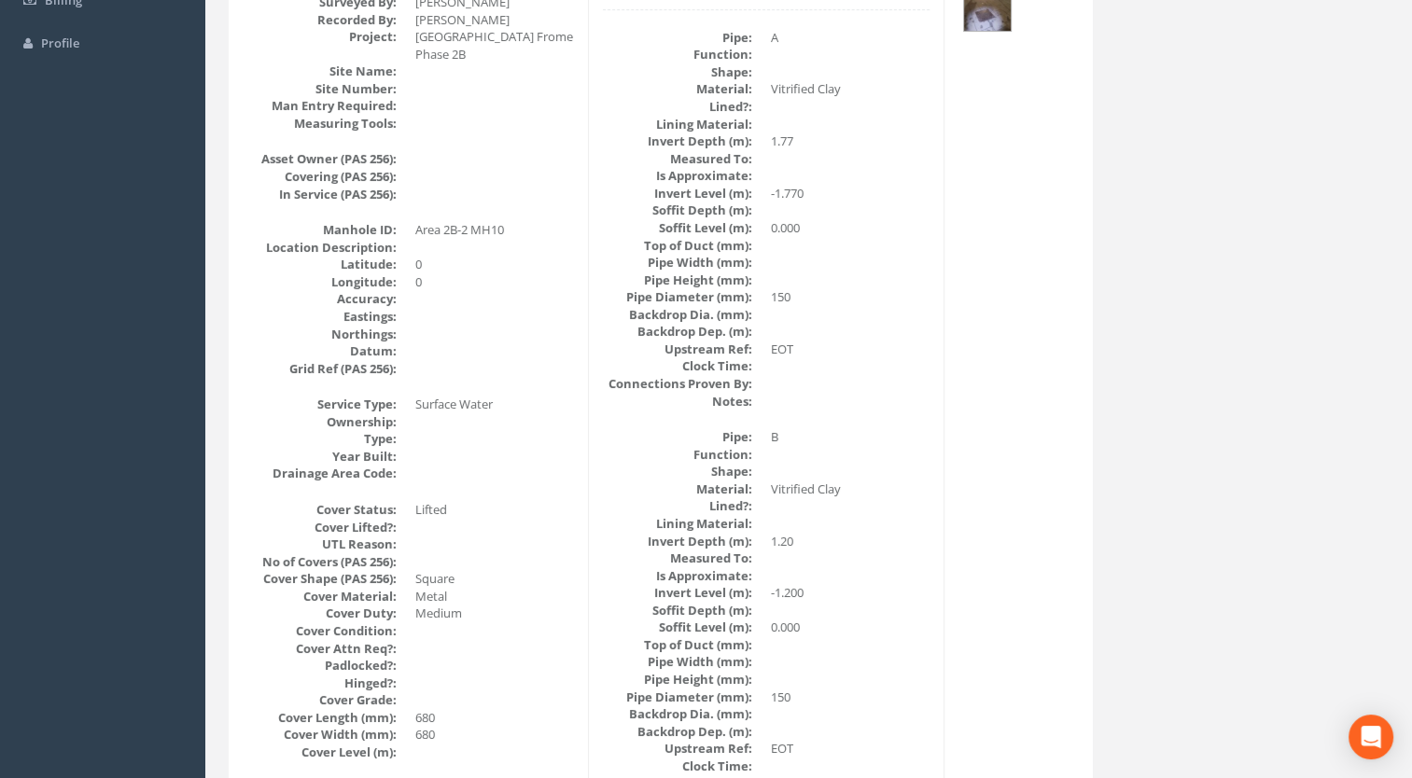
scroll to position [0, 0]
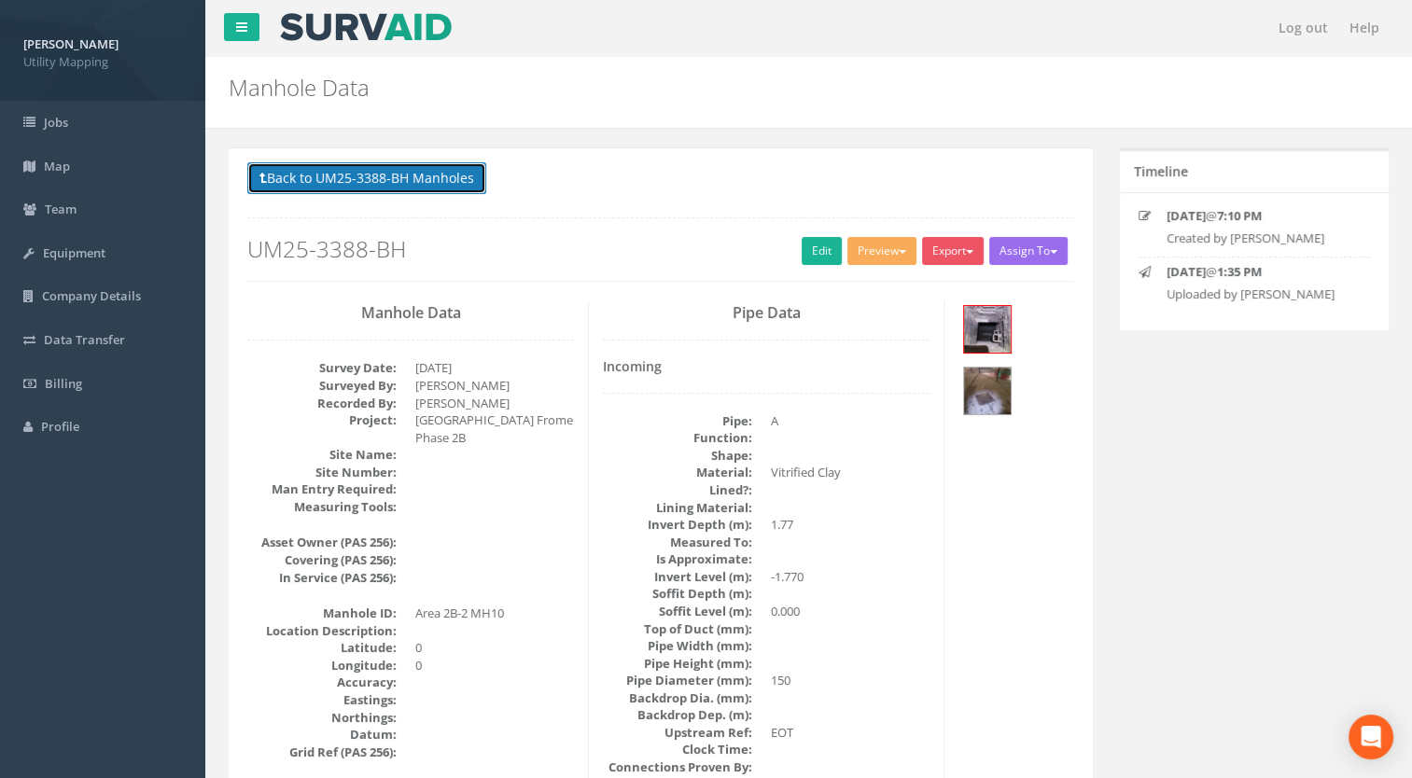
click at [433, 188] on button "Back to UM25-3388-BH Manholes" at bounding box center [366, 178] width 239 height 32
